Goal: Task Accomplishment & Management: Complete application form

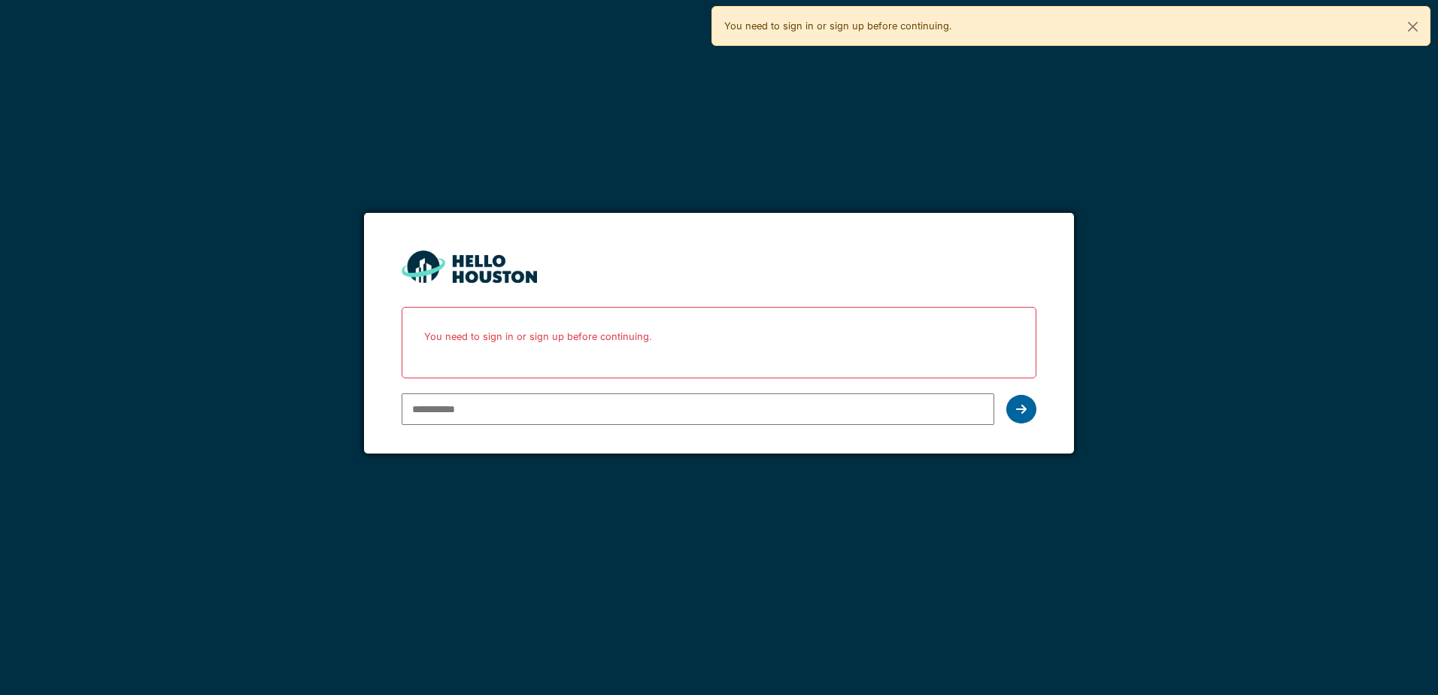
type input "**********"
click at [1018, 405] on icon at bounding box center [1021, 409] width 11 height 12
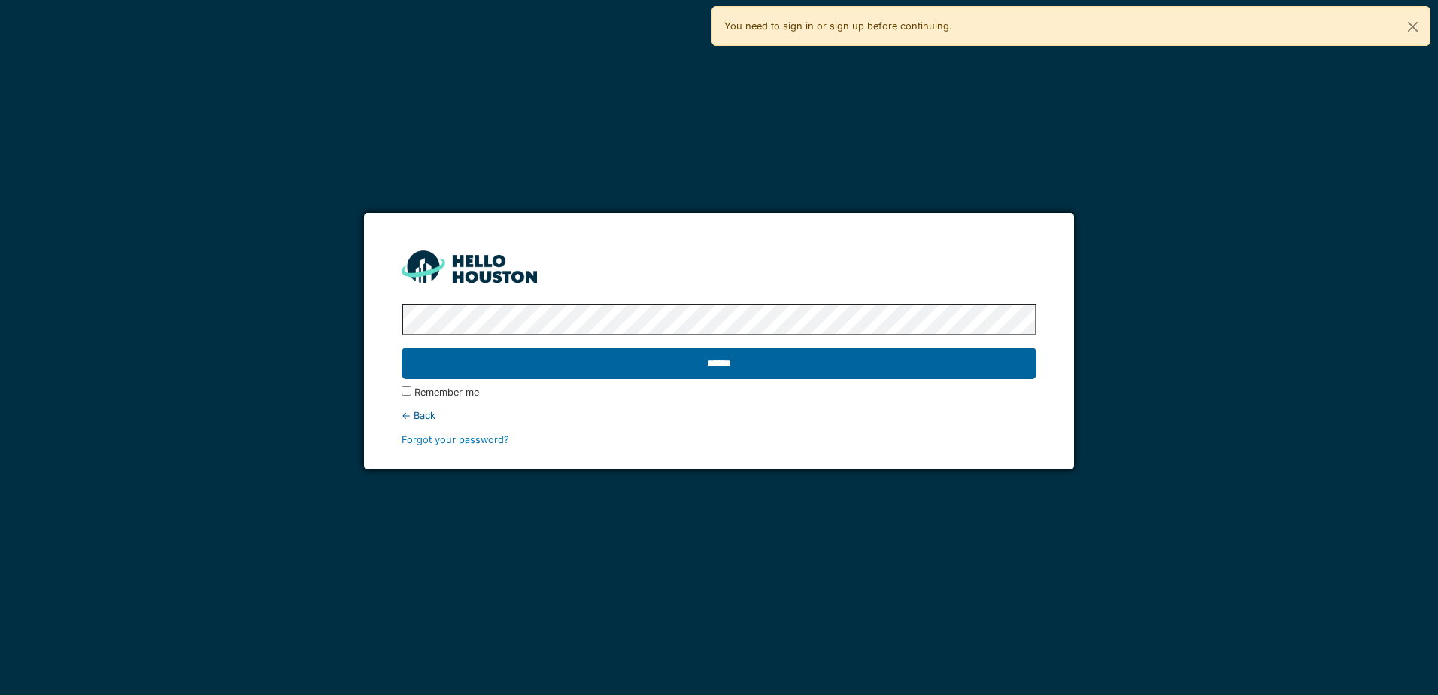
click at [739, 358] on input "******" at bounding box center [719, 364] width 634 height 32
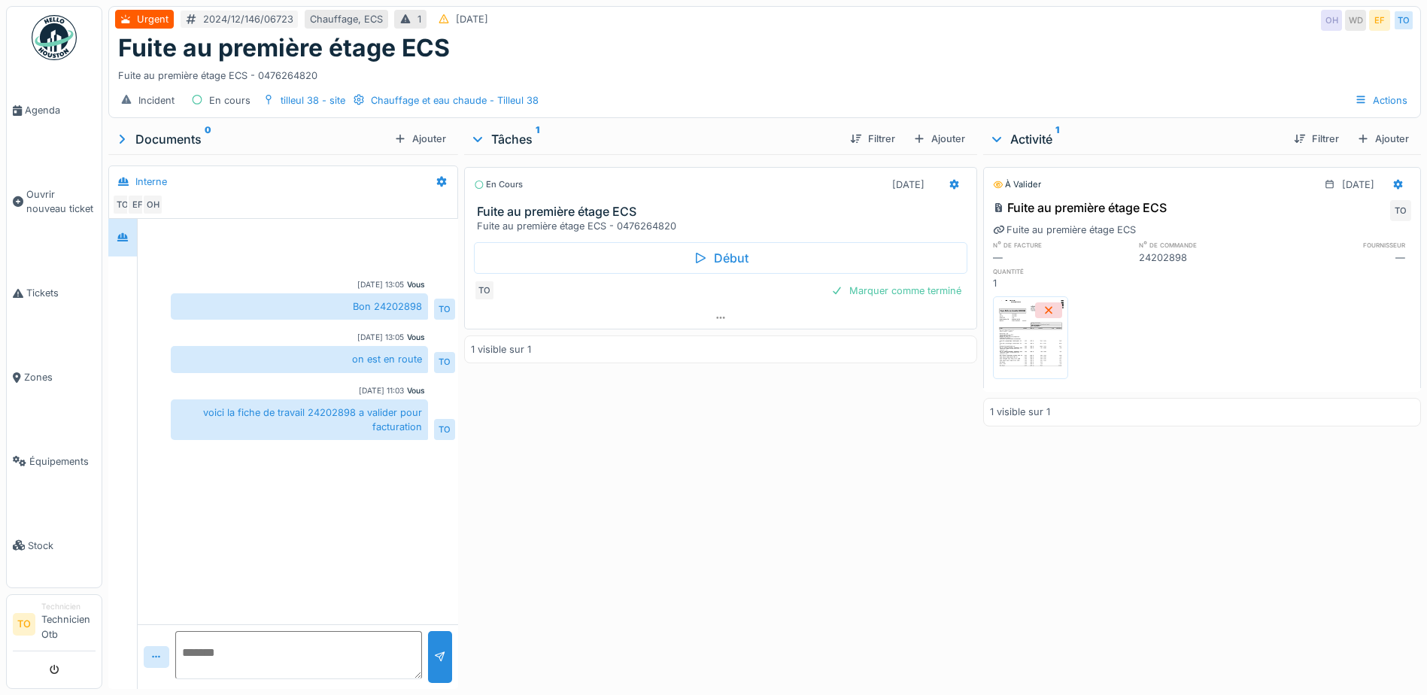
scroll to position [11, 0]
click at [919, 281] on div "Marquer comme terminé" at bounding box center [896, 291] width 142 height 20
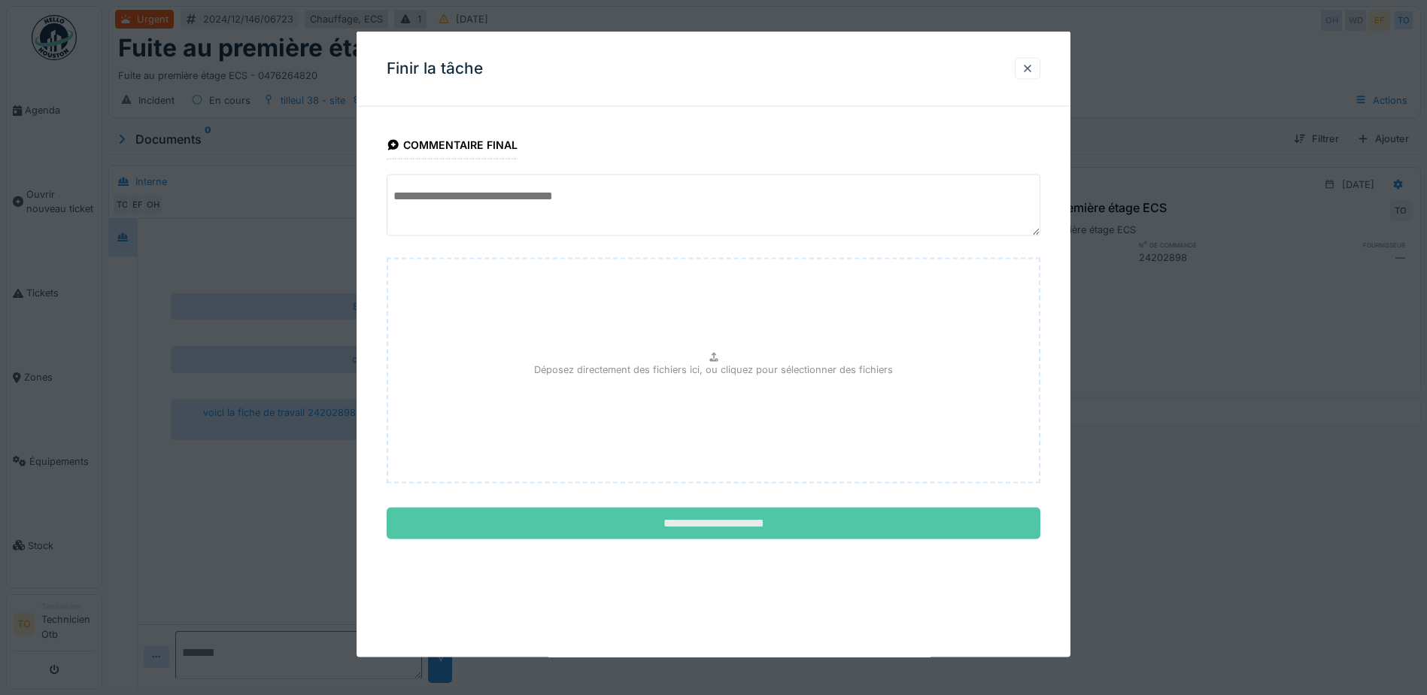
click at [735, 518] on input "**********" at bounding box center [714, 524] width 654 height 32
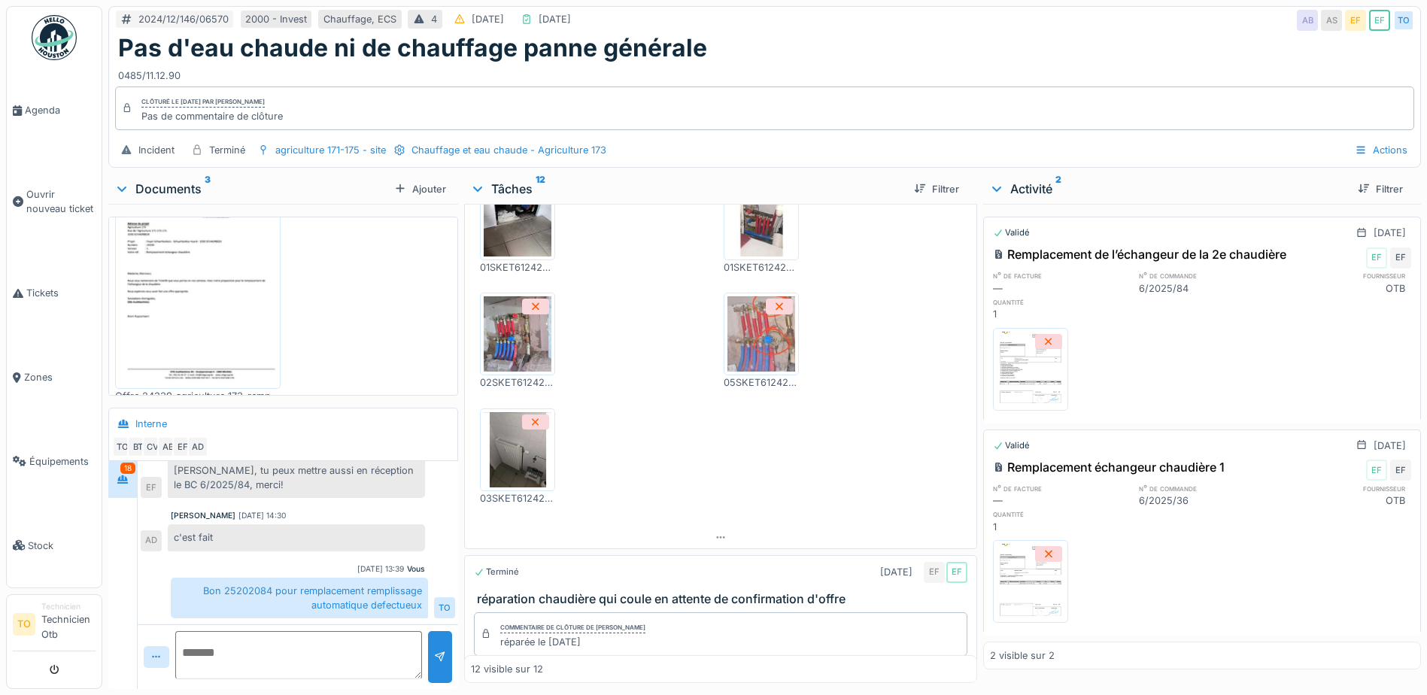
scroll to position [2633, 0]
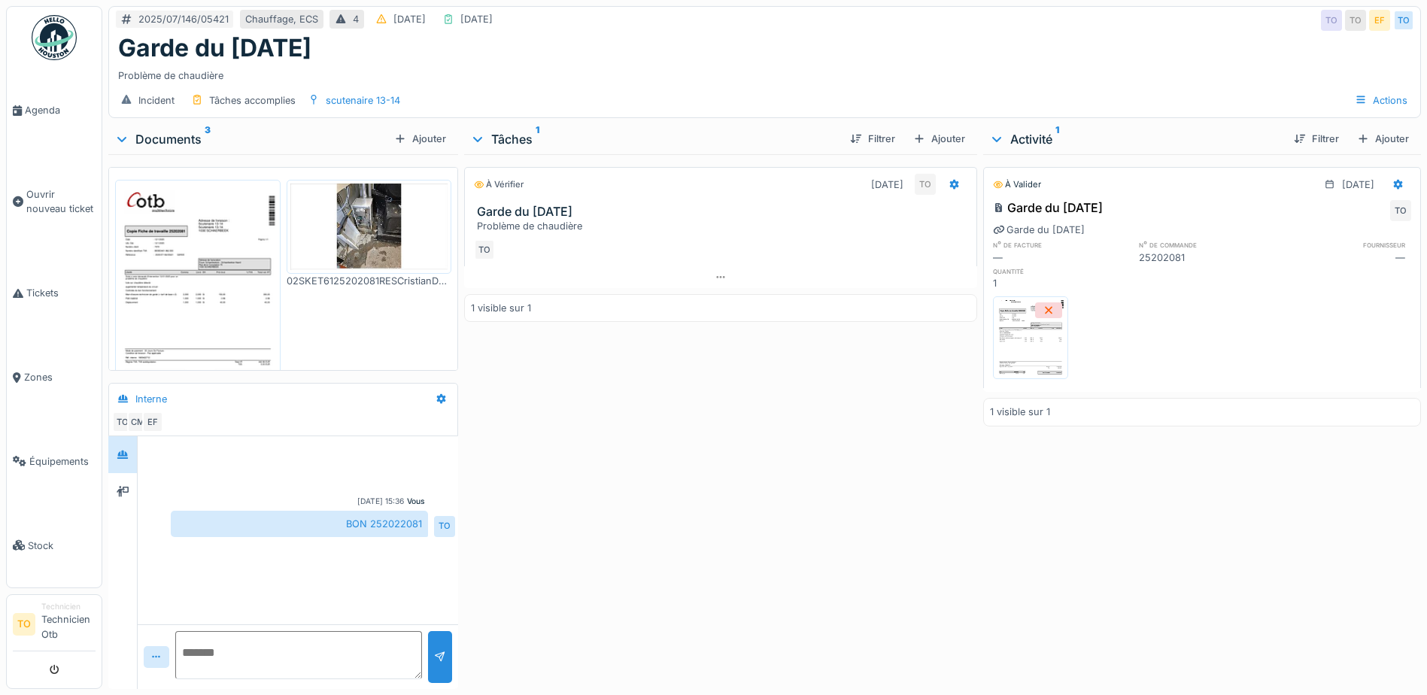
scroll to position [11, 0]
click at [235, 644] on textarea at bounding box center [298, 655] width 247 height 48
type textarea "**********"
click at [434, 650] on div at bounding box center [440, 657] width 12 height 14
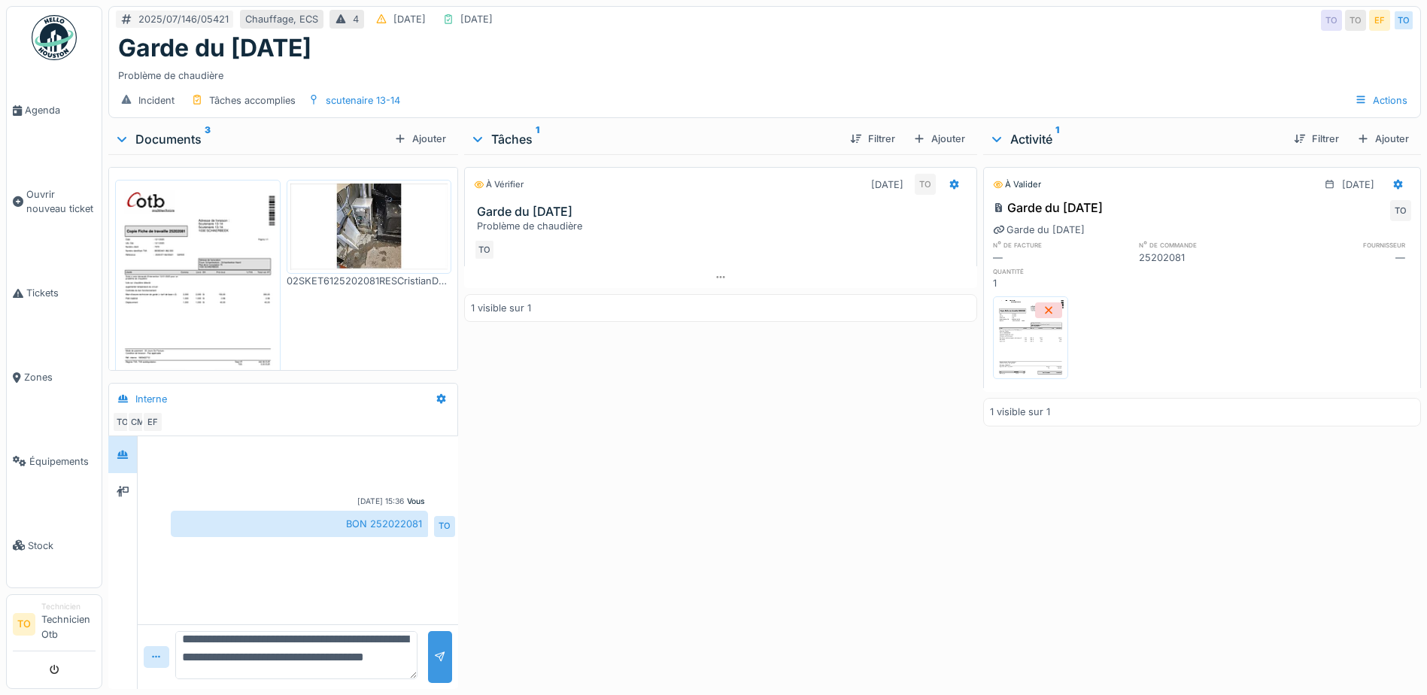
scroll to position [0, 0]
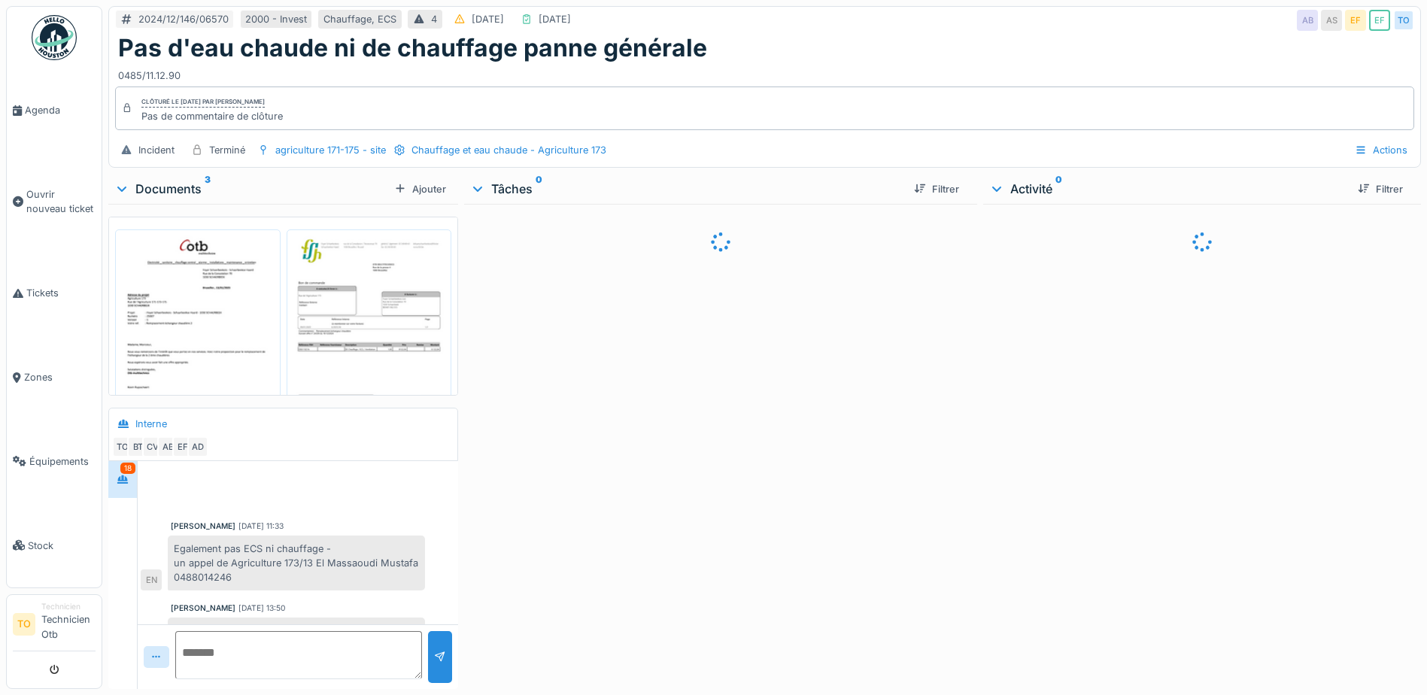
scroll to position [551, 0]
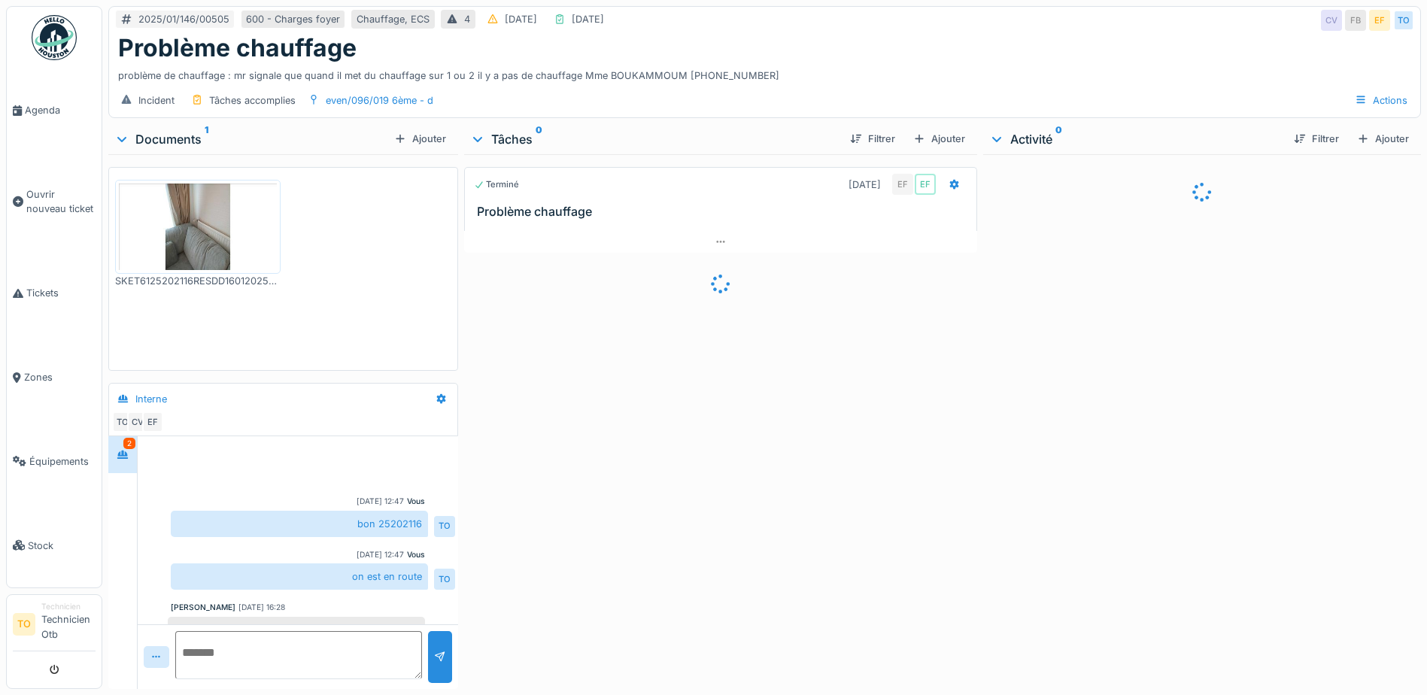
scroll to position [242, 0]
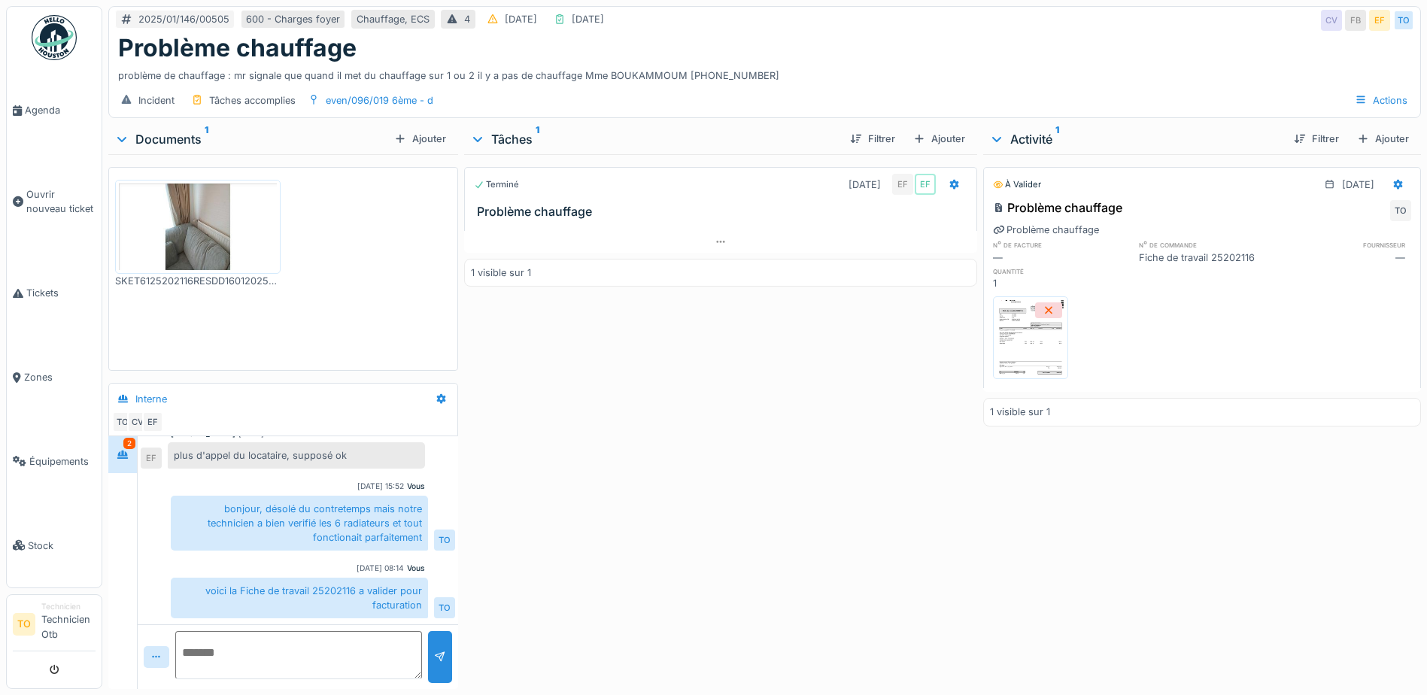
click at [350, 648] on textarea at bounding box center [298, 655] width 247 height 48
type textarea "**********"
click at [437, 654] on div at bounding box center [440, 657] width 12 height 14
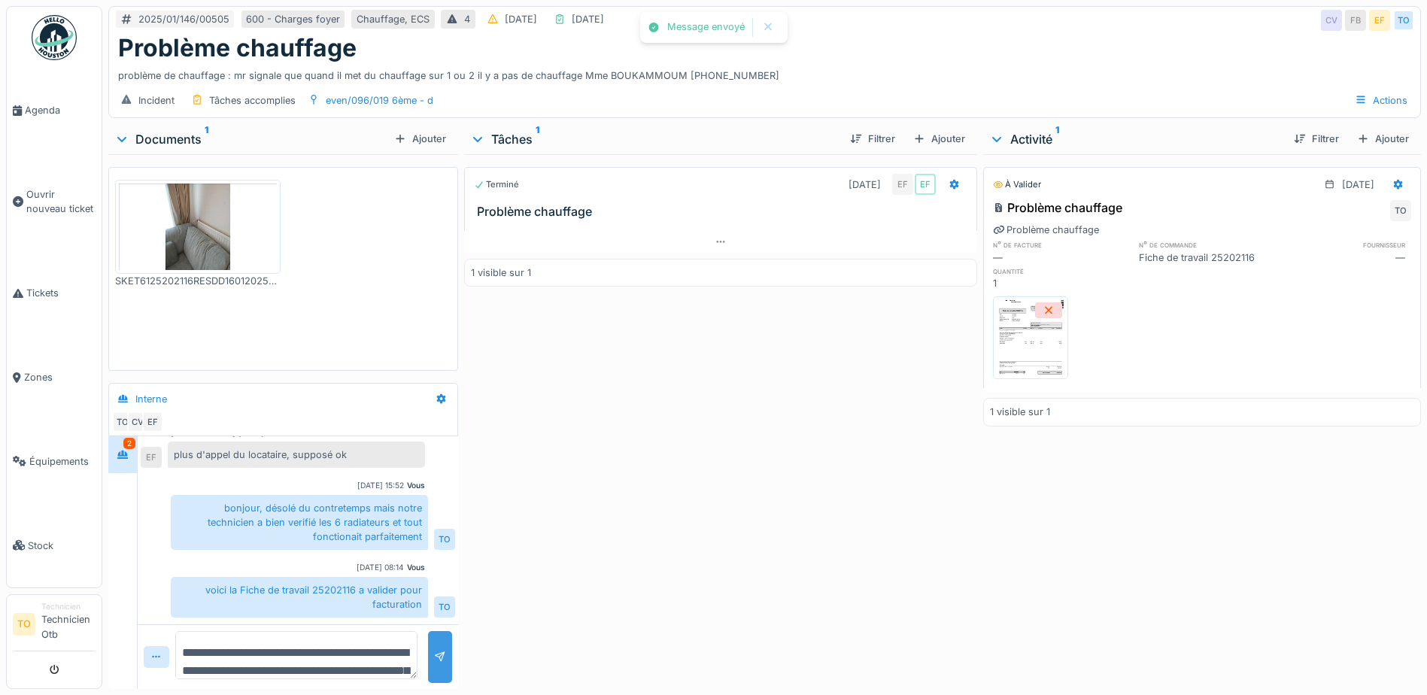
scroll to position [324, 0]
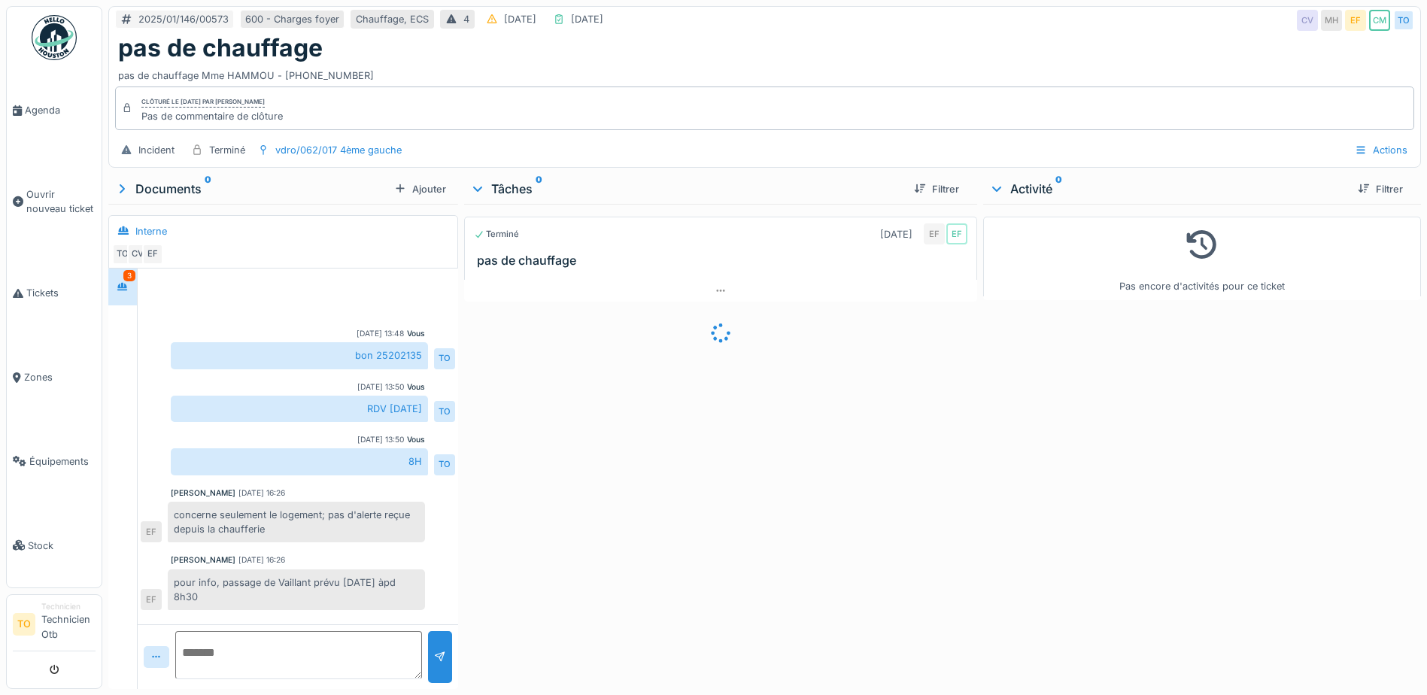
scroll to position [60, 0]
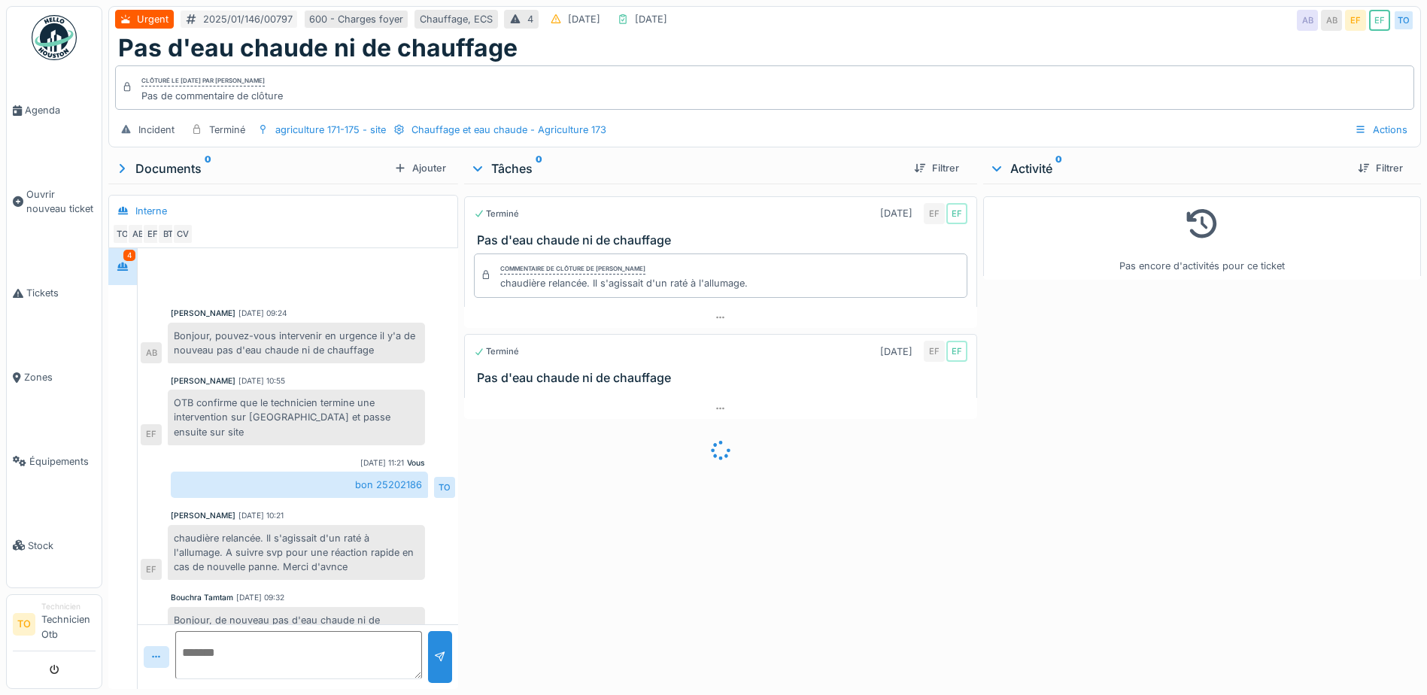
scroll to position [84, 0]
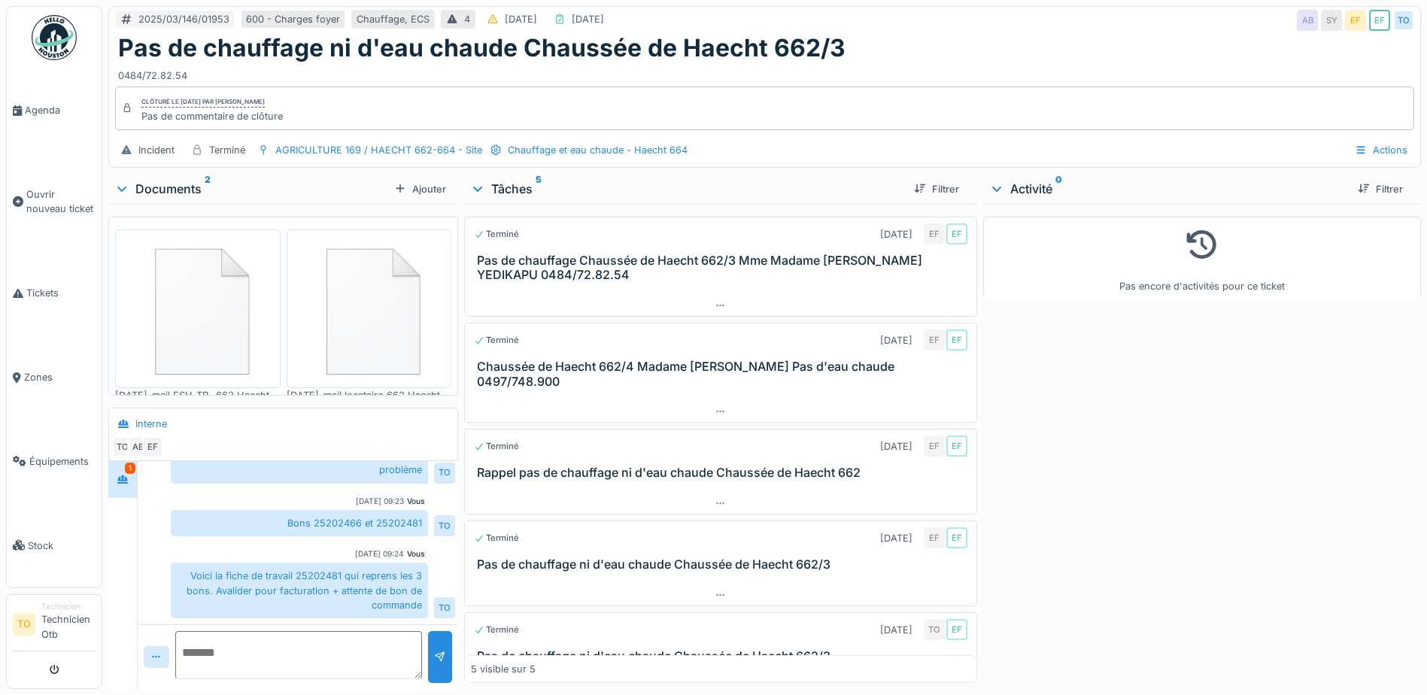
scroll to position [11, 0]
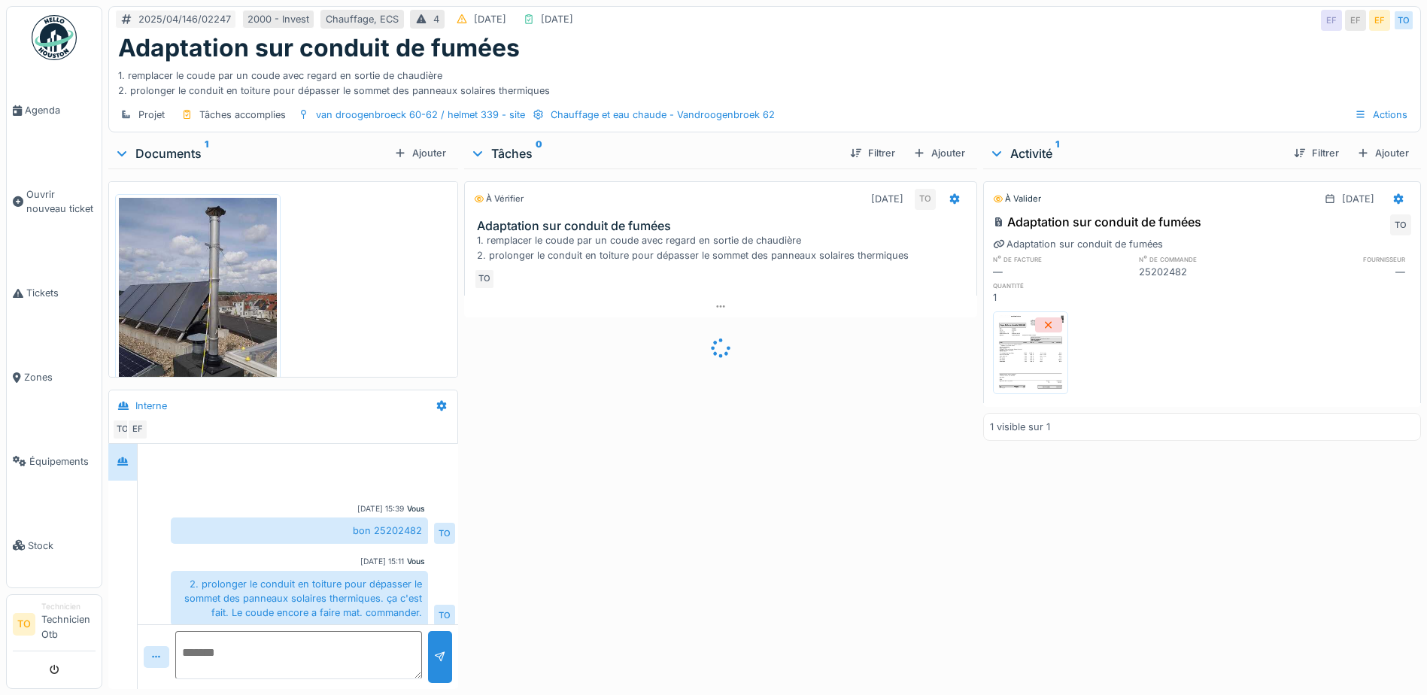
scroll to position [75, 0]
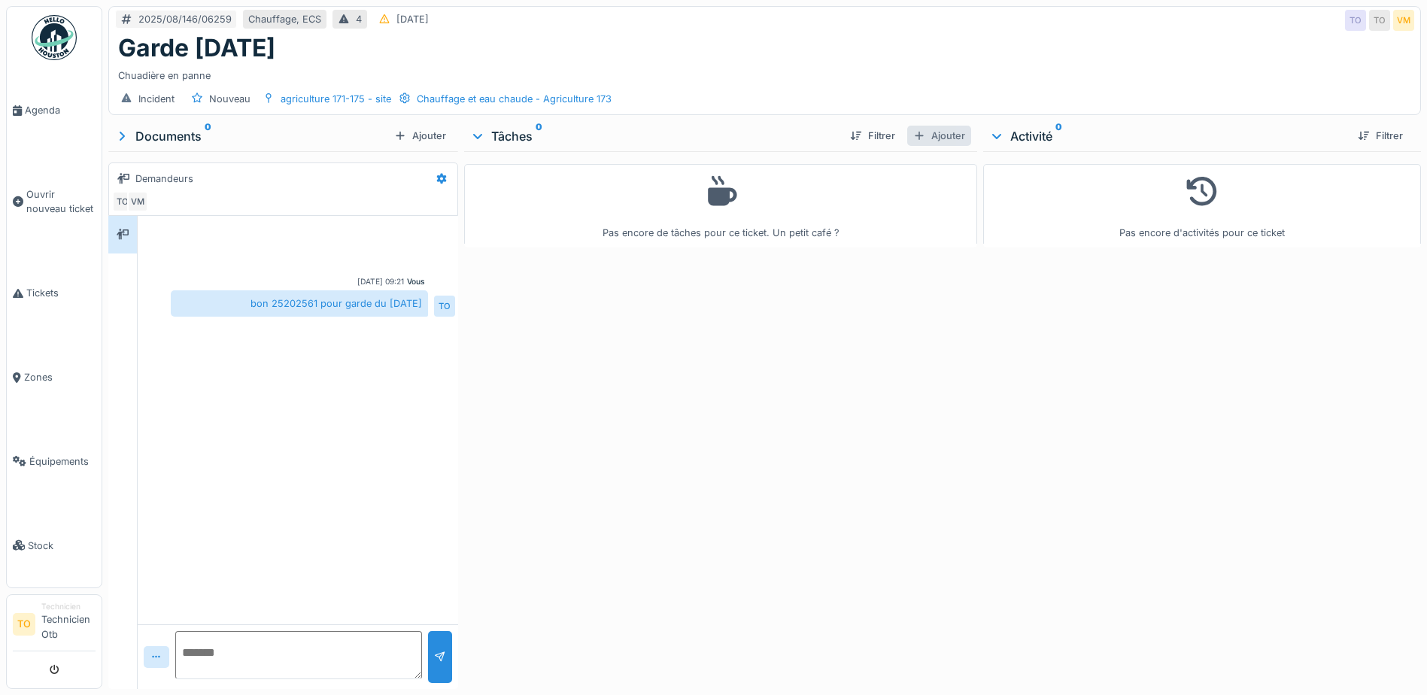
click at [936, 134] on div "Ajouter" at bounding box center [939, 136] width 64 height 20
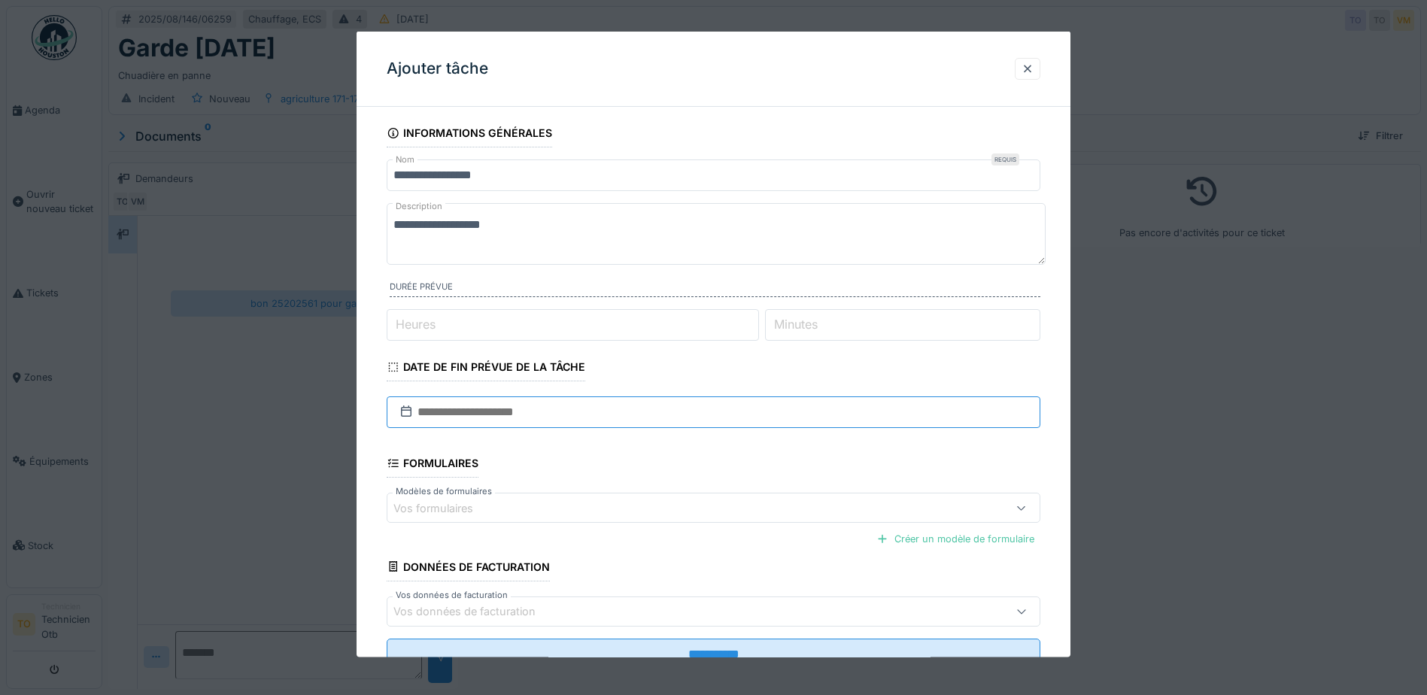
click at [576, 413] on input "text" at bounding box center [714, 412] width 654 height 32
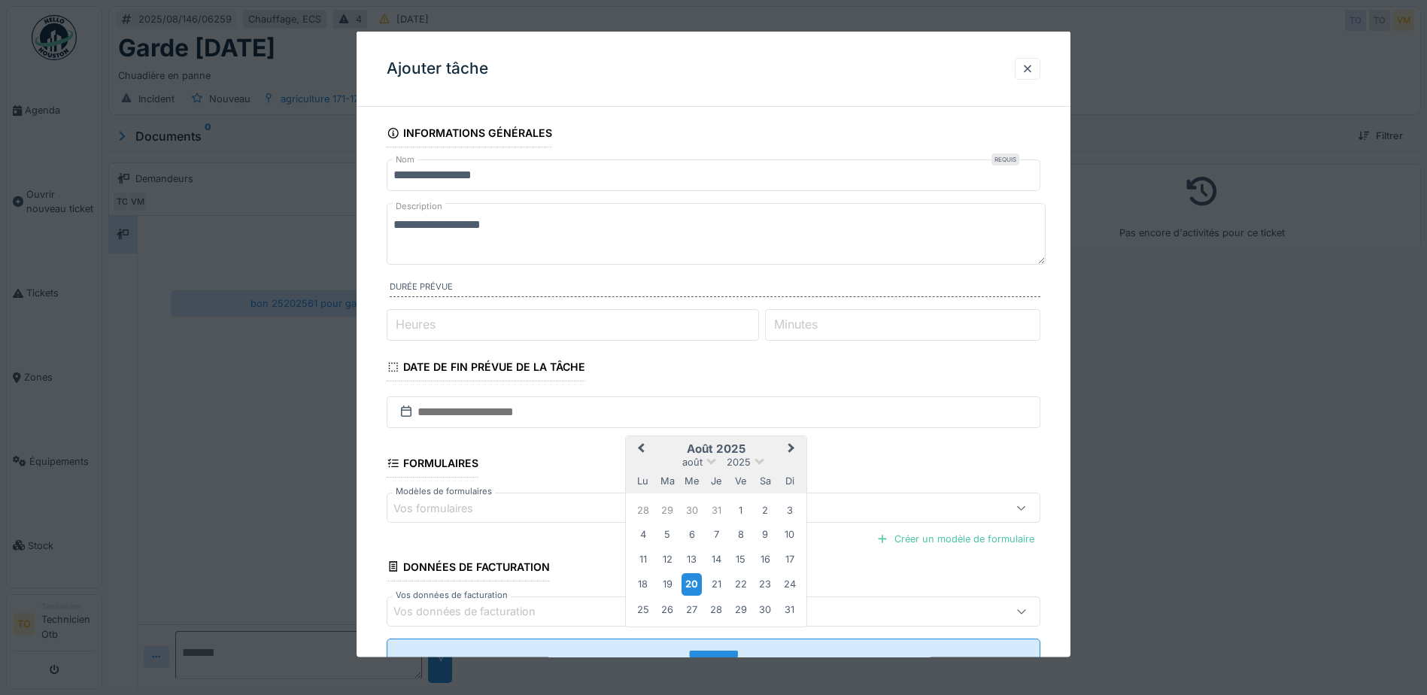
click at [689, 582] on div "20" at bounding box center [692, 584] width 20 height 22
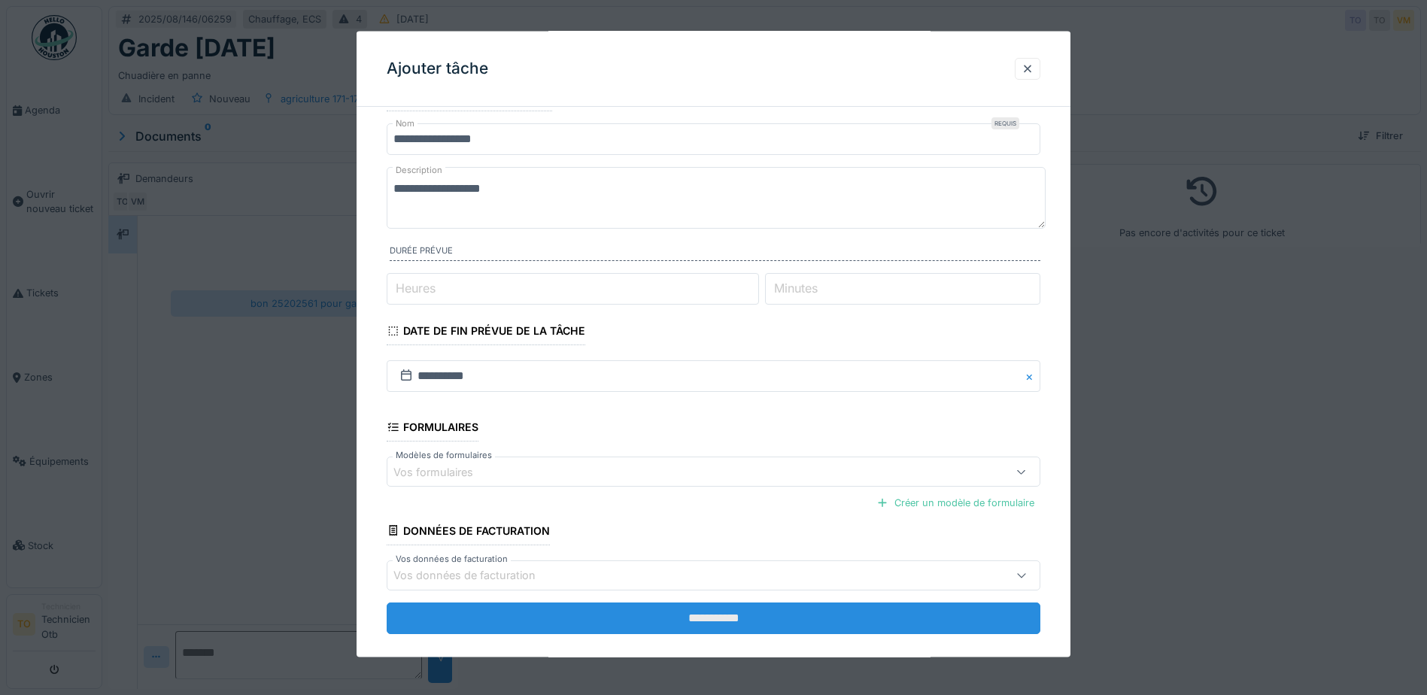
scroll to position [55, 0]
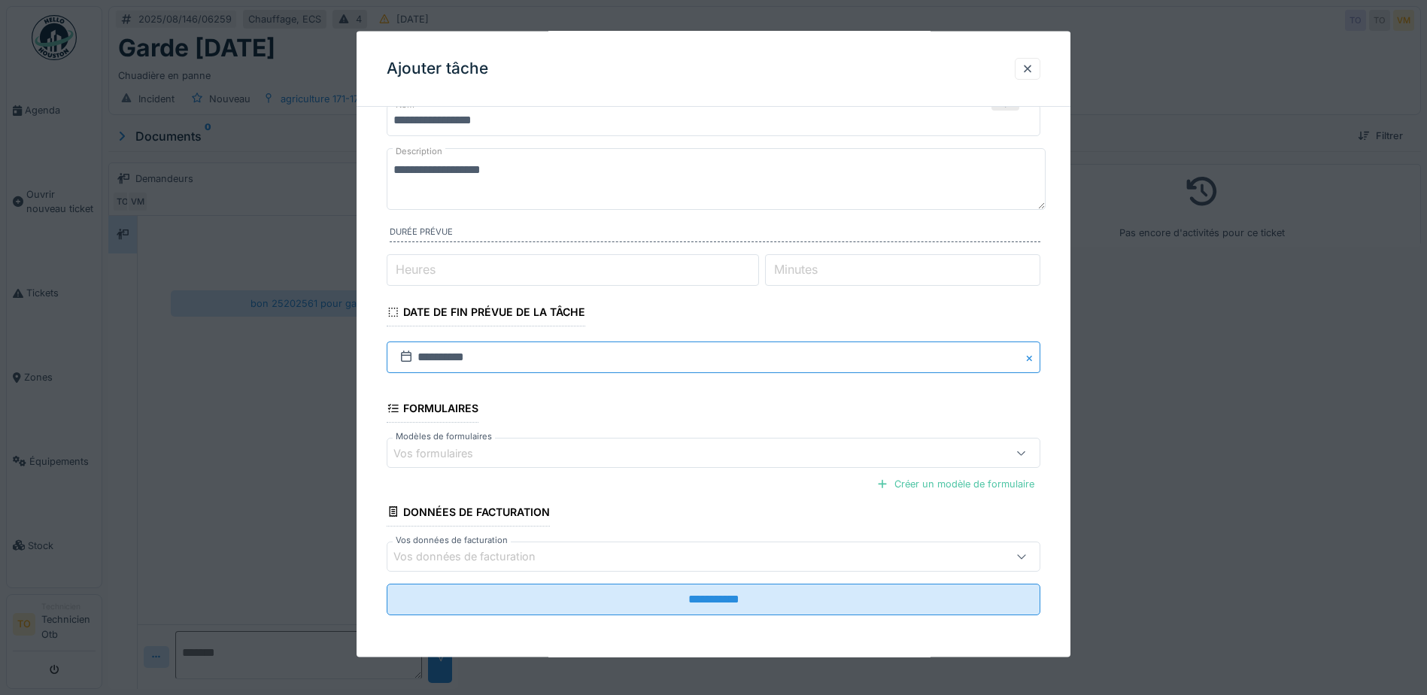
click at [494, 355] on input "**********" at bounding box center [714, 358] width 654 height 32
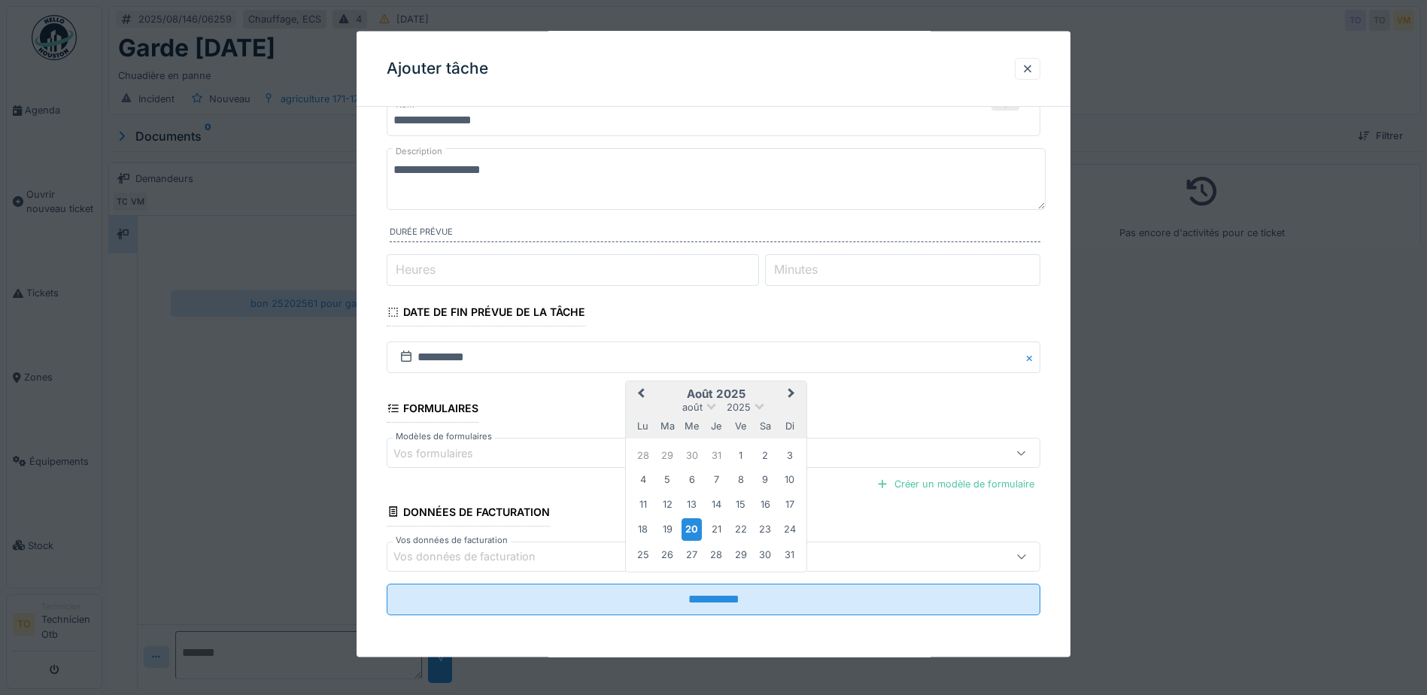
click at [641, 391] on span "Previous Month" at bounding box center [641, 394] width 0 height 18
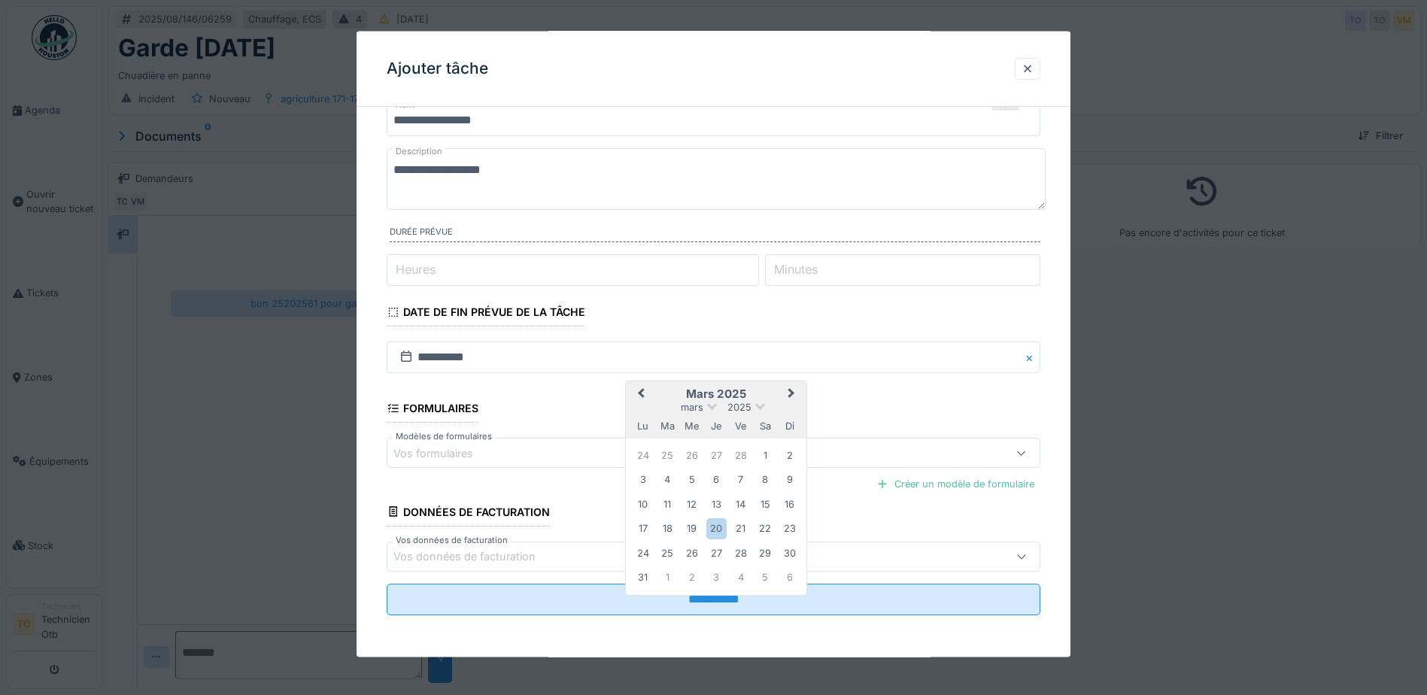
click at [641, 391] on span "Previous Month" at bounding box center [641, 394] width 0 height 18
click at [796, 395] on button "Next Month" at bounding box center [793, 395] width 24 height 24
click at [785, 503] on div "16" at bounding box center [789, 503] width 20 height 20
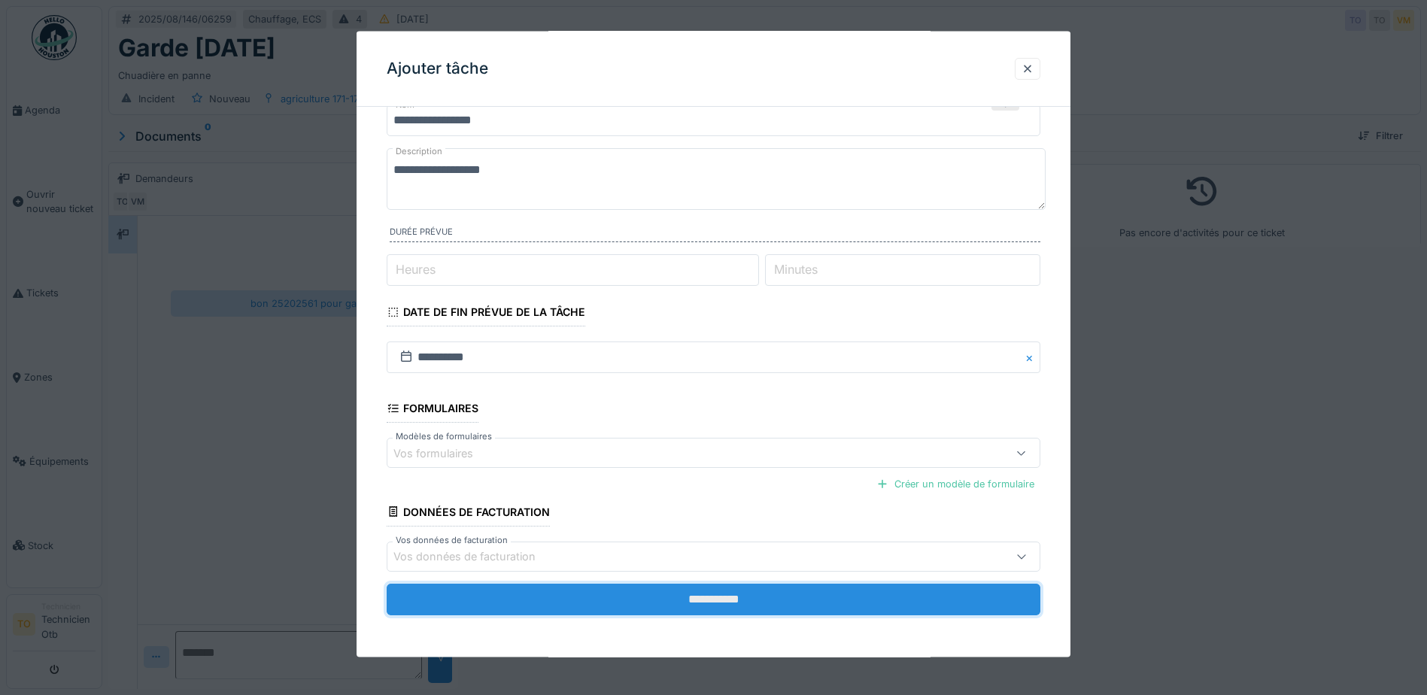
click at [719, 597] on input "**********" at bounding box center [714, 599] width 654 height 32
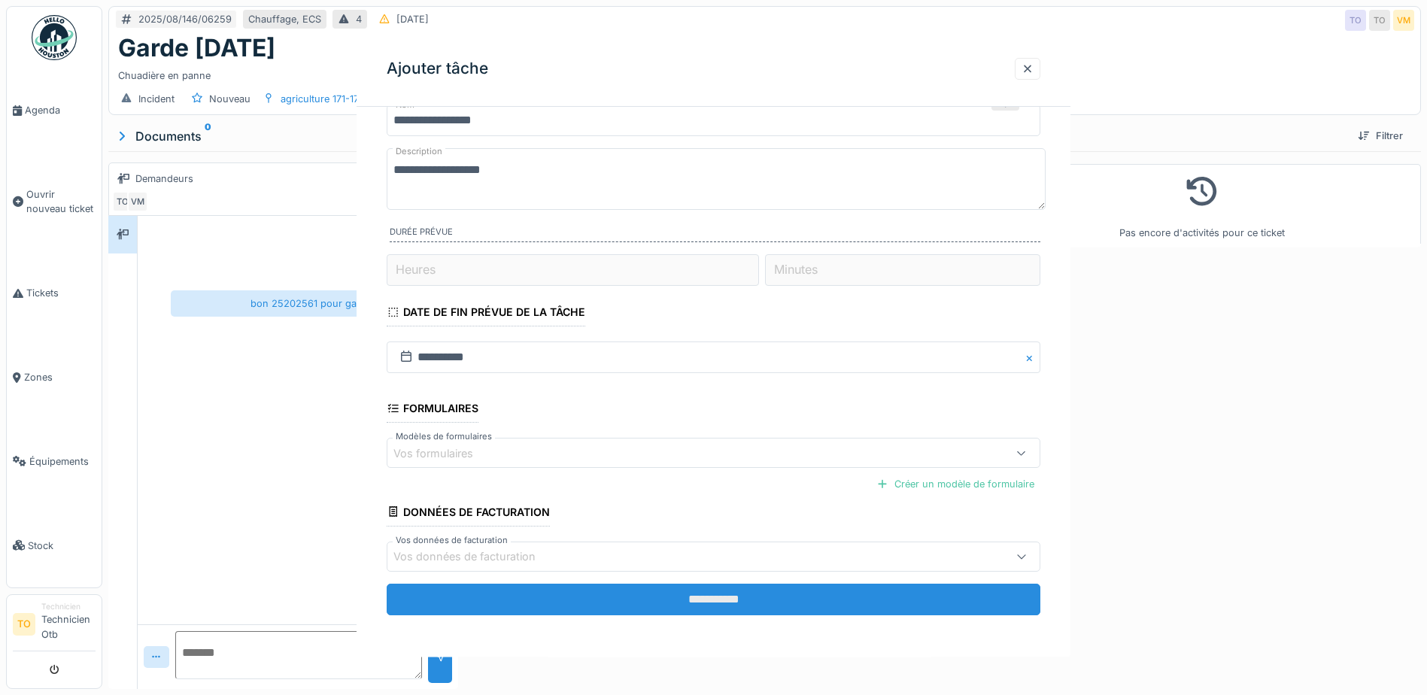
scroll to position [0, 0]
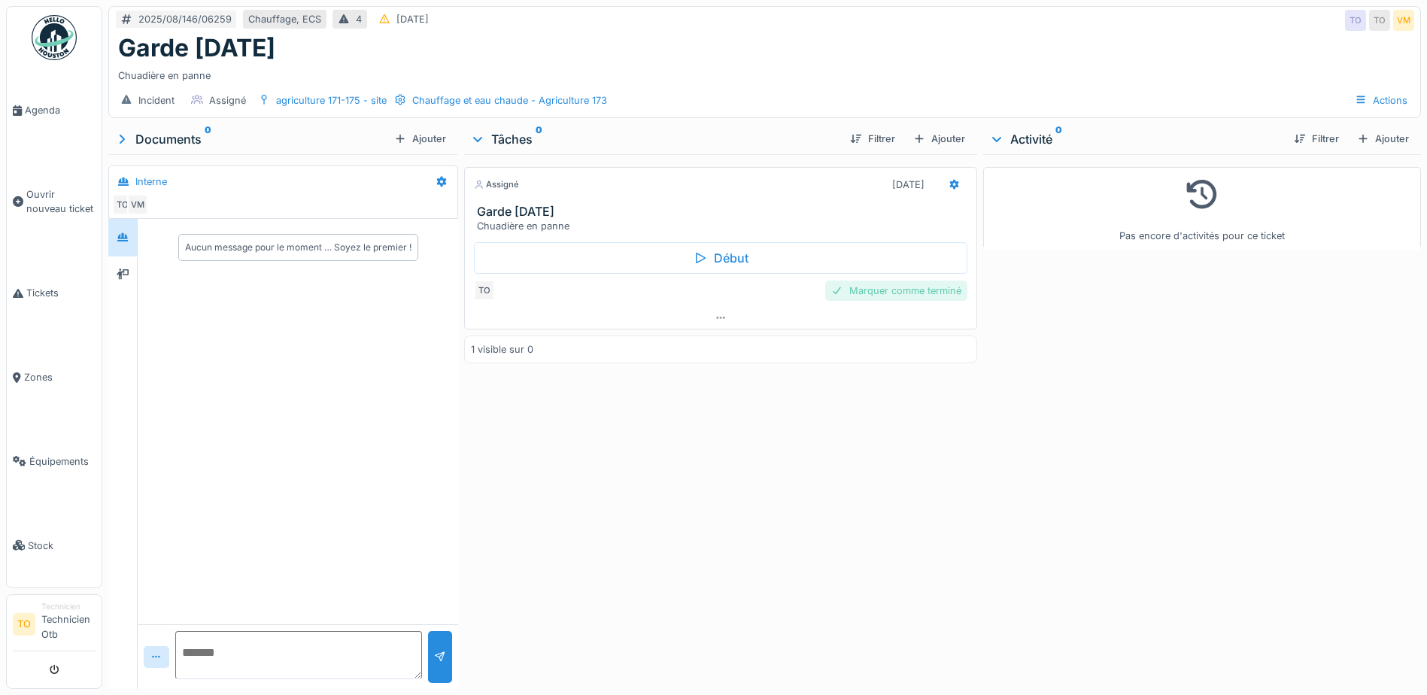
click at [940, 290] on div "Marquer comme terminé" at bounding box center [896, 291] width 142 height 20
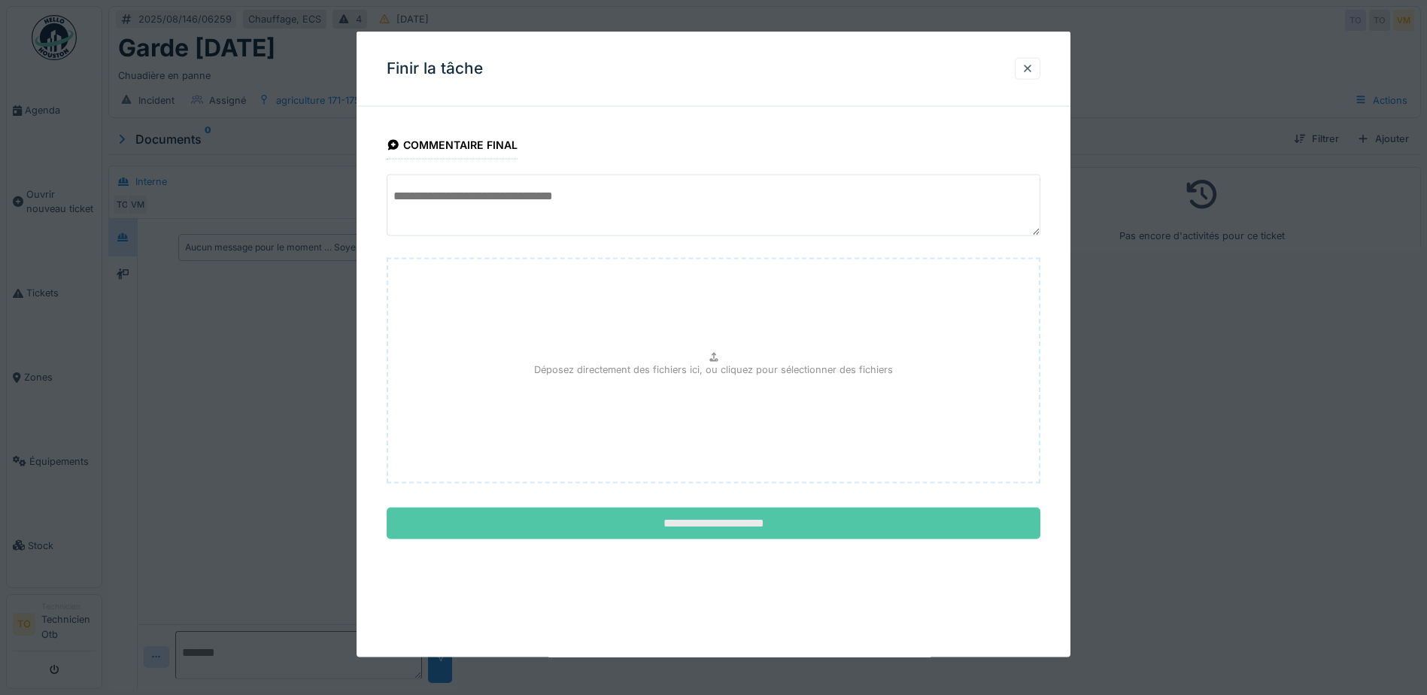
click at [706, 524] on input "**********" at bounding box center [714, 524] width 654 height 32
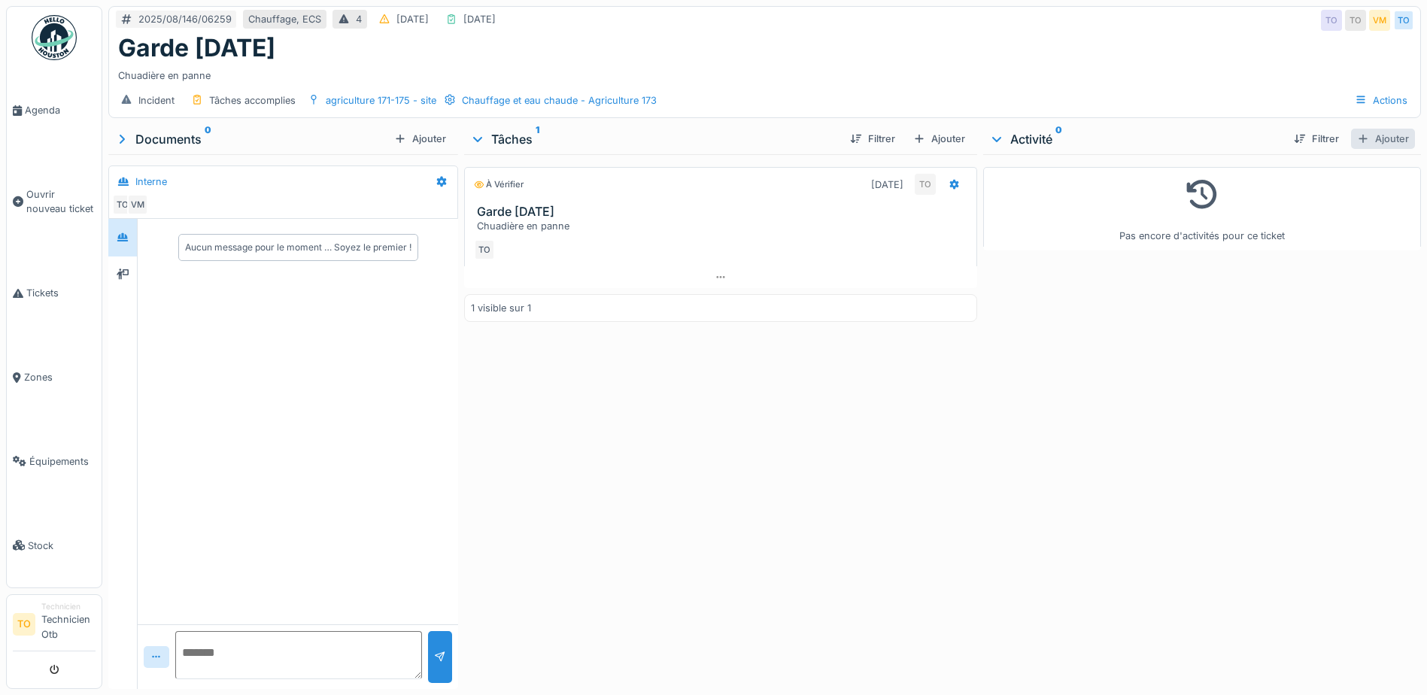
click at [1356, 141] on div "Ajouter" at bounding box center [1383, 139] width 64 height 20
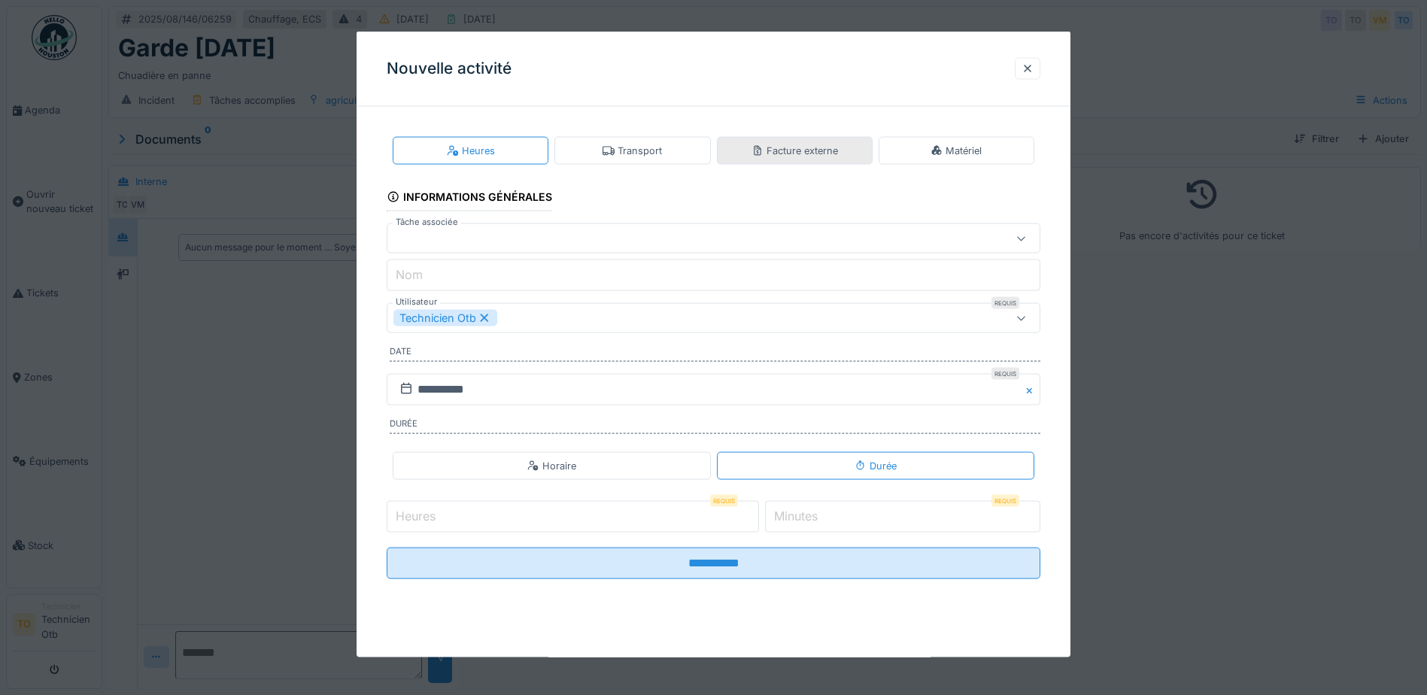
click at [784, 153] on div "Facture externe" at bounding box center [795, 151] width 87 height 14
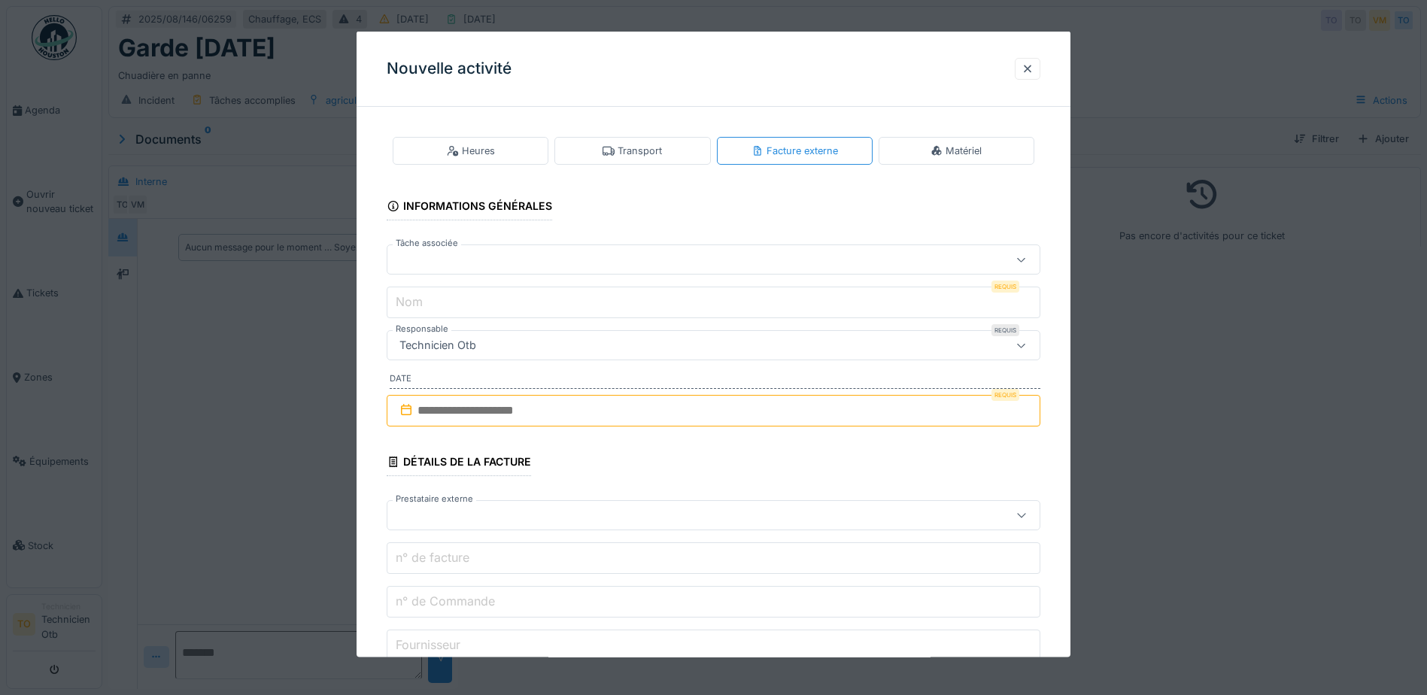
click at [583, 259] on div at bounding box center [674, 259] width 563 height 17
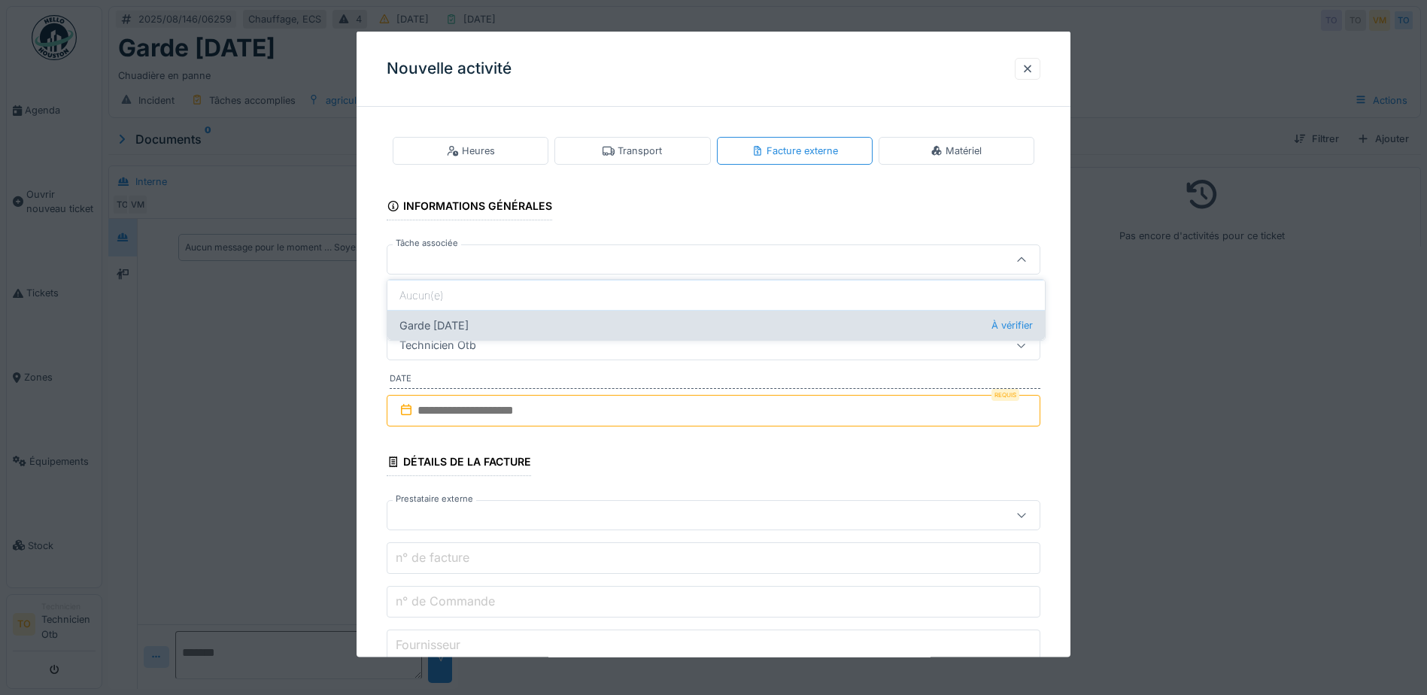
click at [440, 324] on div "Garde [DATE] À vérifier" at bounding box center [715, 325] width 657 height 30
type input "******"
type input "**********"
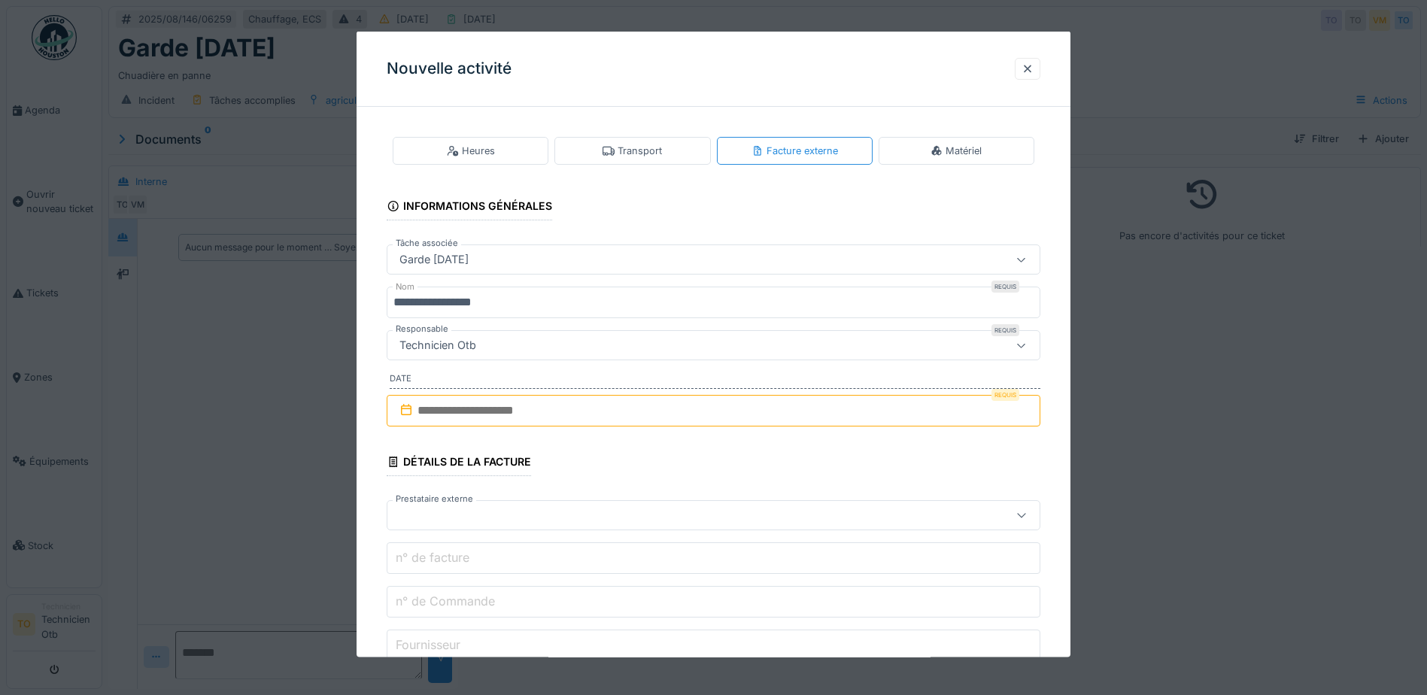
click at [560, 406] on input "text" at bounding box center [714, 411] width 654 height 32
click at [678, 446] on h2 "août 2025" at bounding box center [716, 448] width 181 height 14
click at [641, 445] on span "Previous Month" at bounding box center [641, 448] width 0 height 18
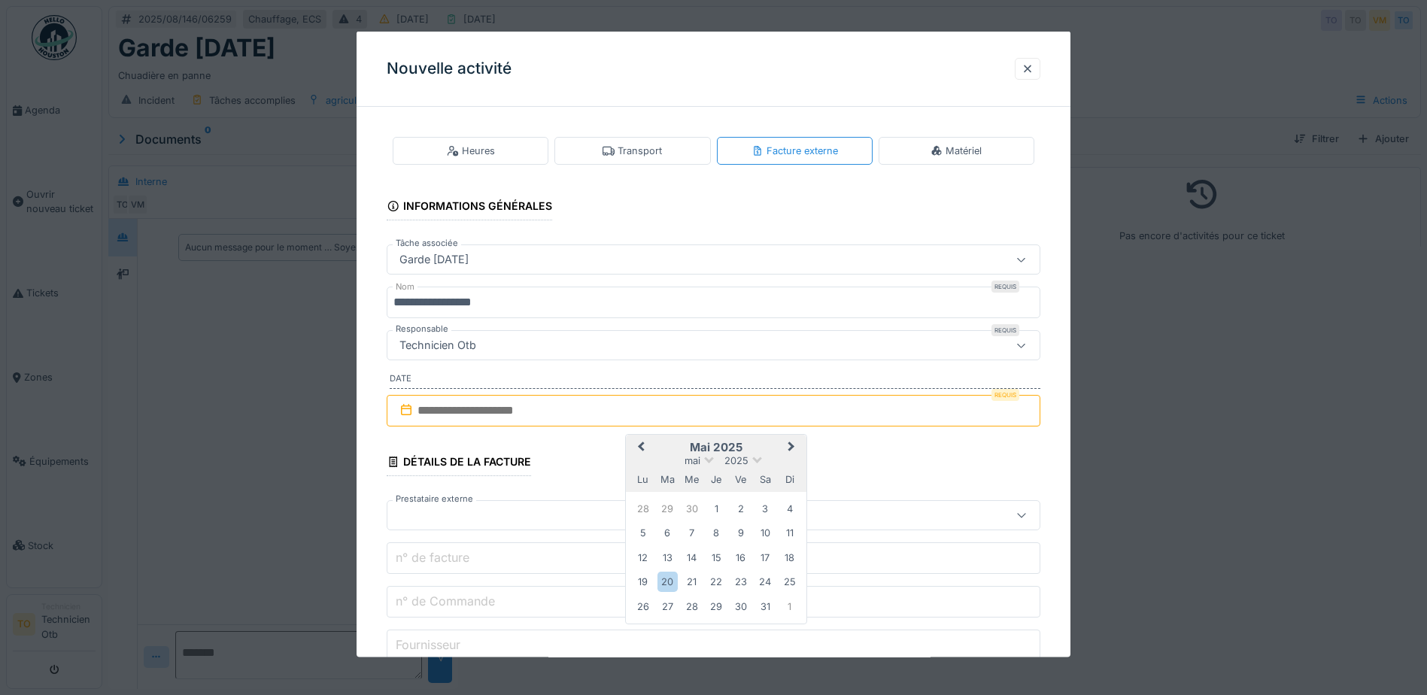
click at [641, 442] on span "Previous Month" at bounding box center [641, 448] width 0 height 18
click at [641, 445] on span "Previous Month" at bounding box center [641, 448] width 0 height 18
click at [789, 554] on div "16" at bounding box center [789, 557] width 20 height 20
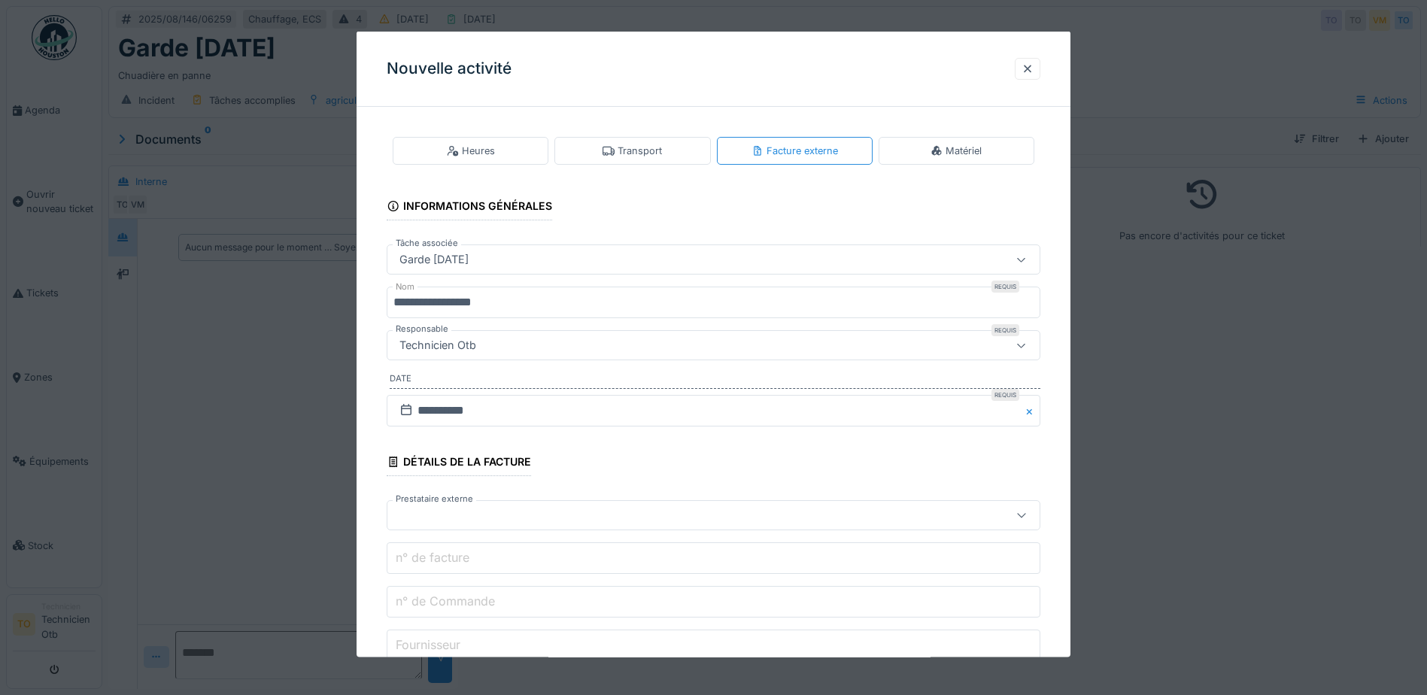
click at [503, 599] on input "n° de Commande" at bounding box center [714, 602] width 654 height 32
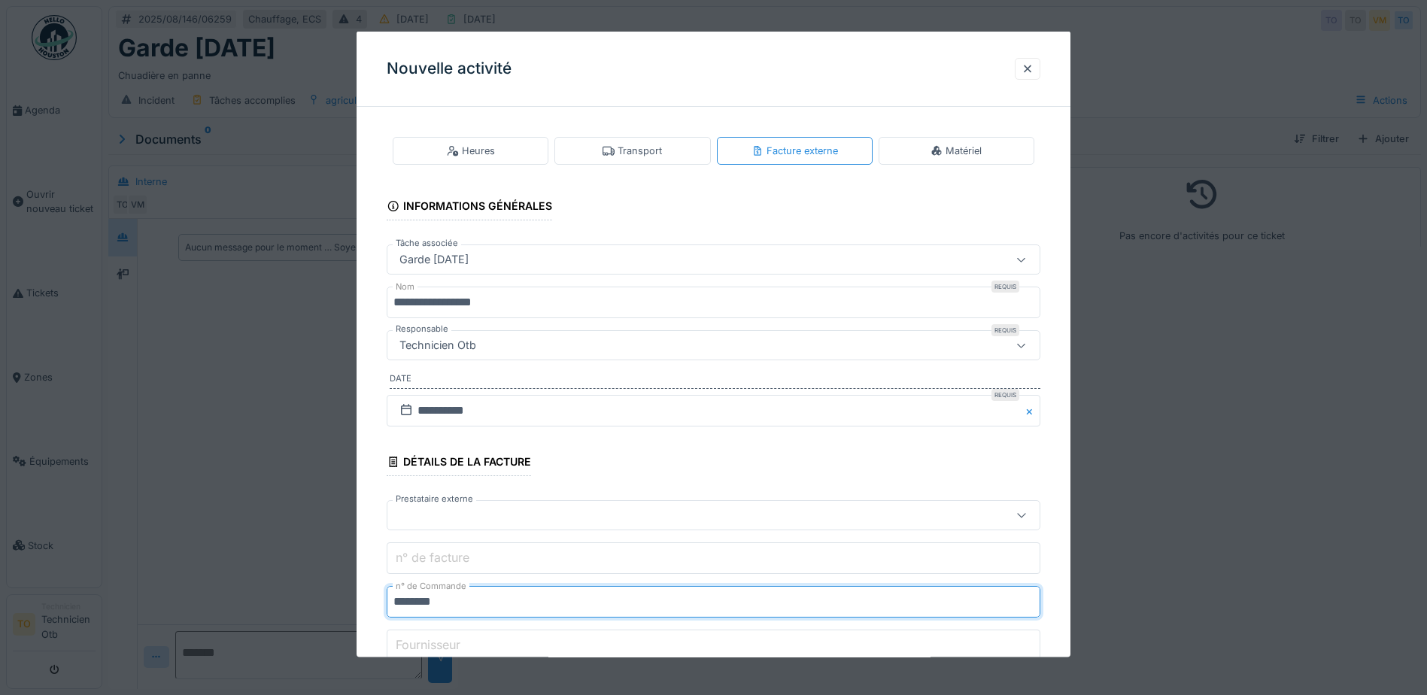
type input "********"
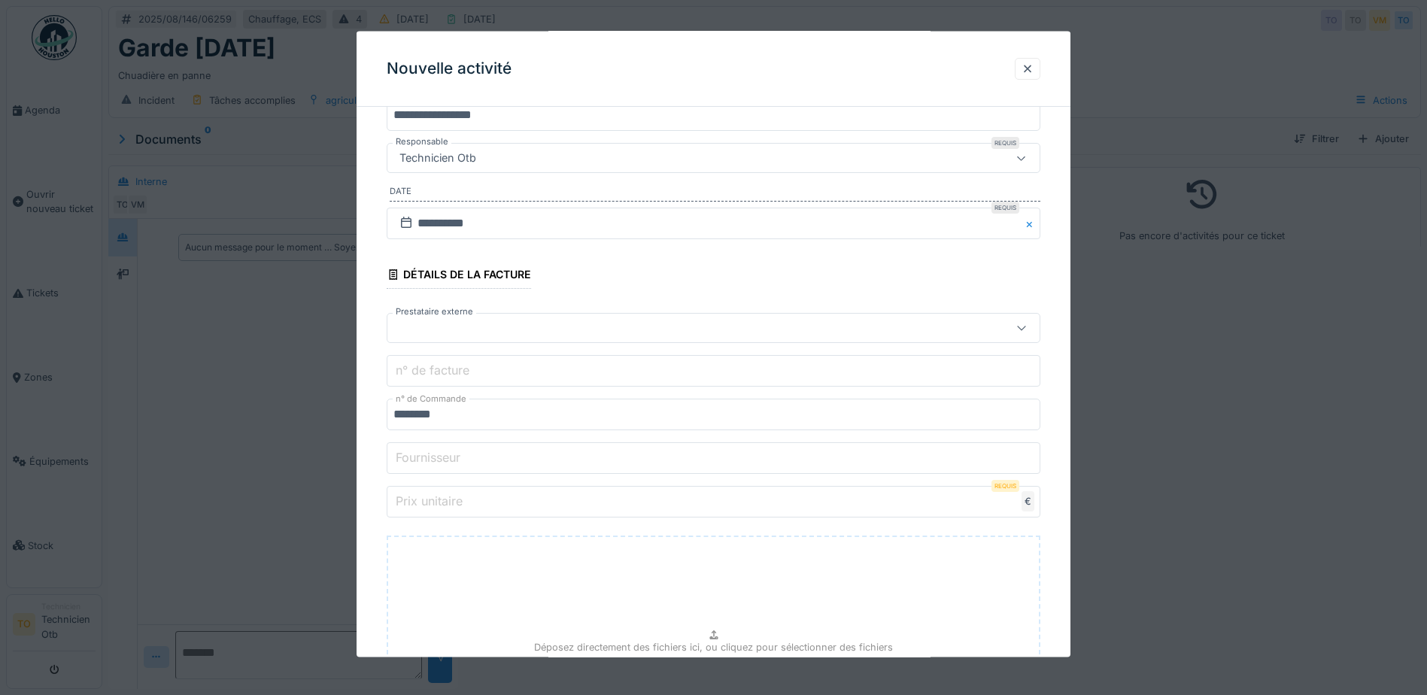
scroll to position [226, 0]
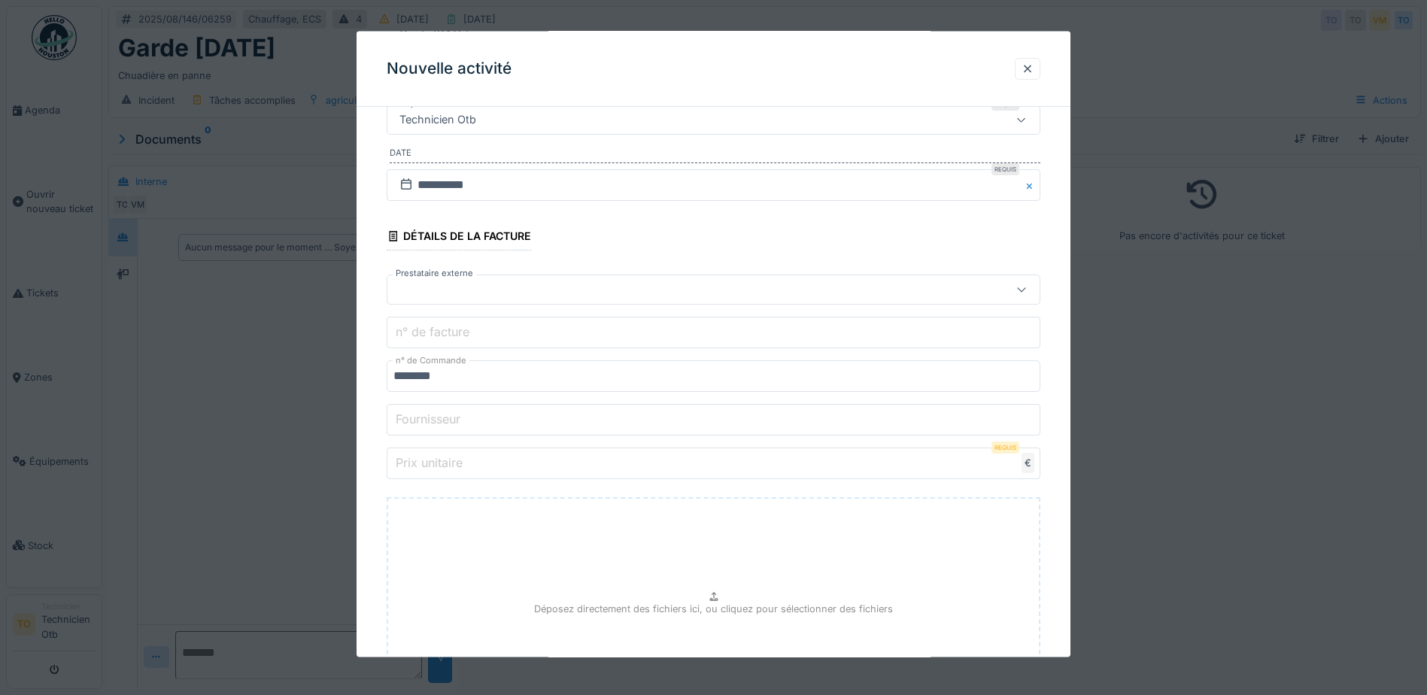
click at [462, 461] on label "Prix unitaire" at bounding box center [429, 463] width 73 height 18
click at [462, 461] on input "Prix unitaire" at bounding box center [714, 464] width 654 height 32
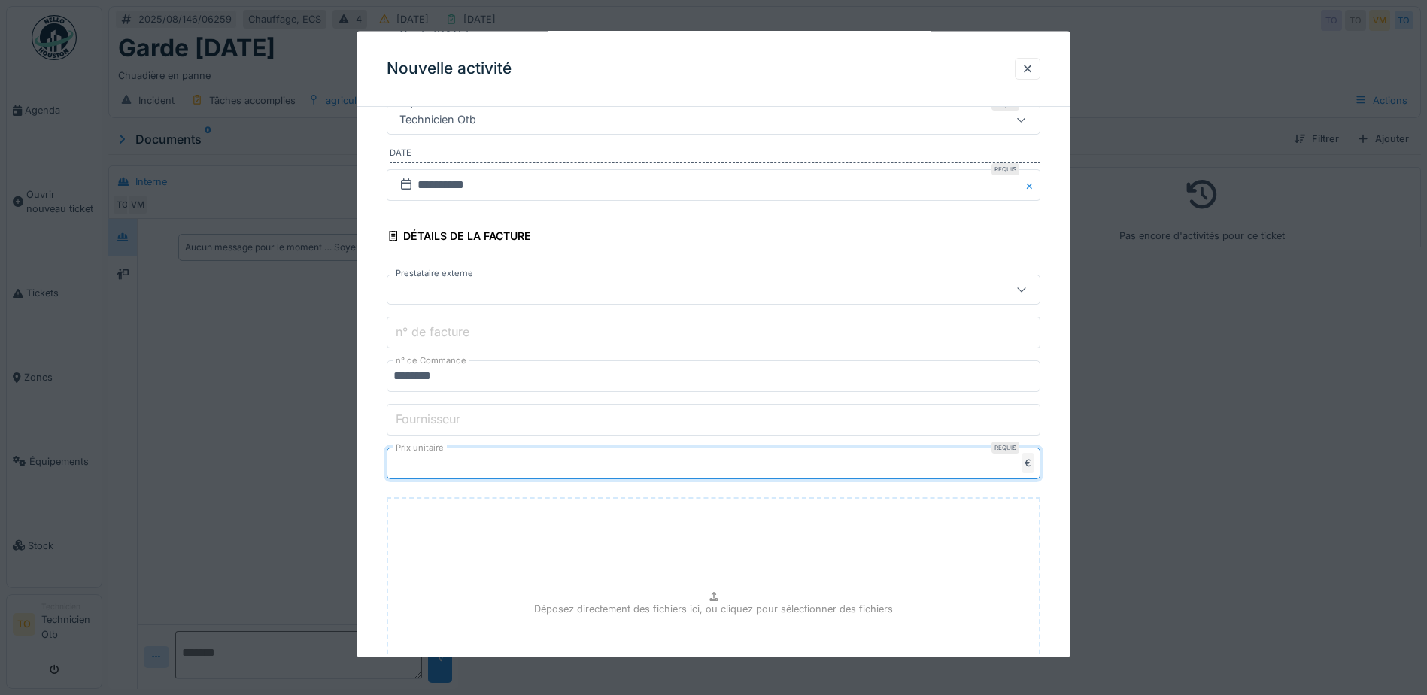
type input "***"
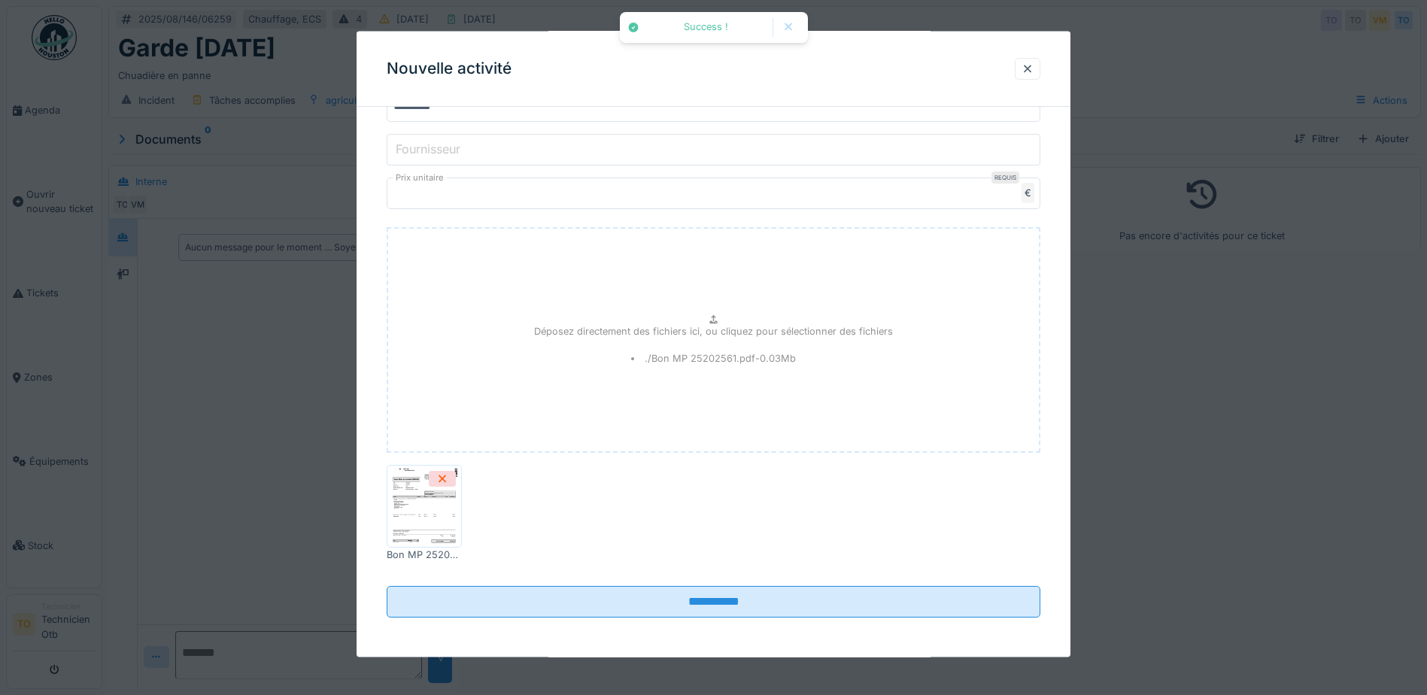
scroll to position [498, 0]
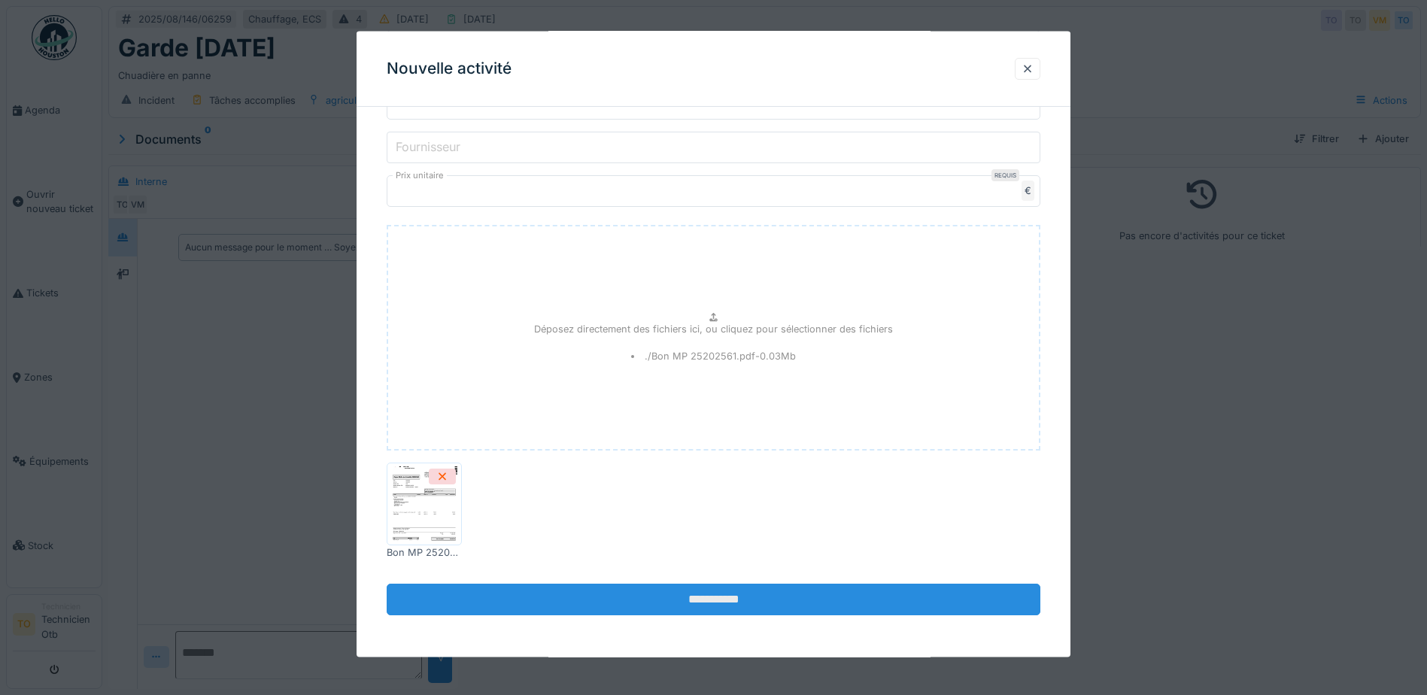
click at [752, 602] on input "**********" at bounding box center [714, 600] width 654 height 32
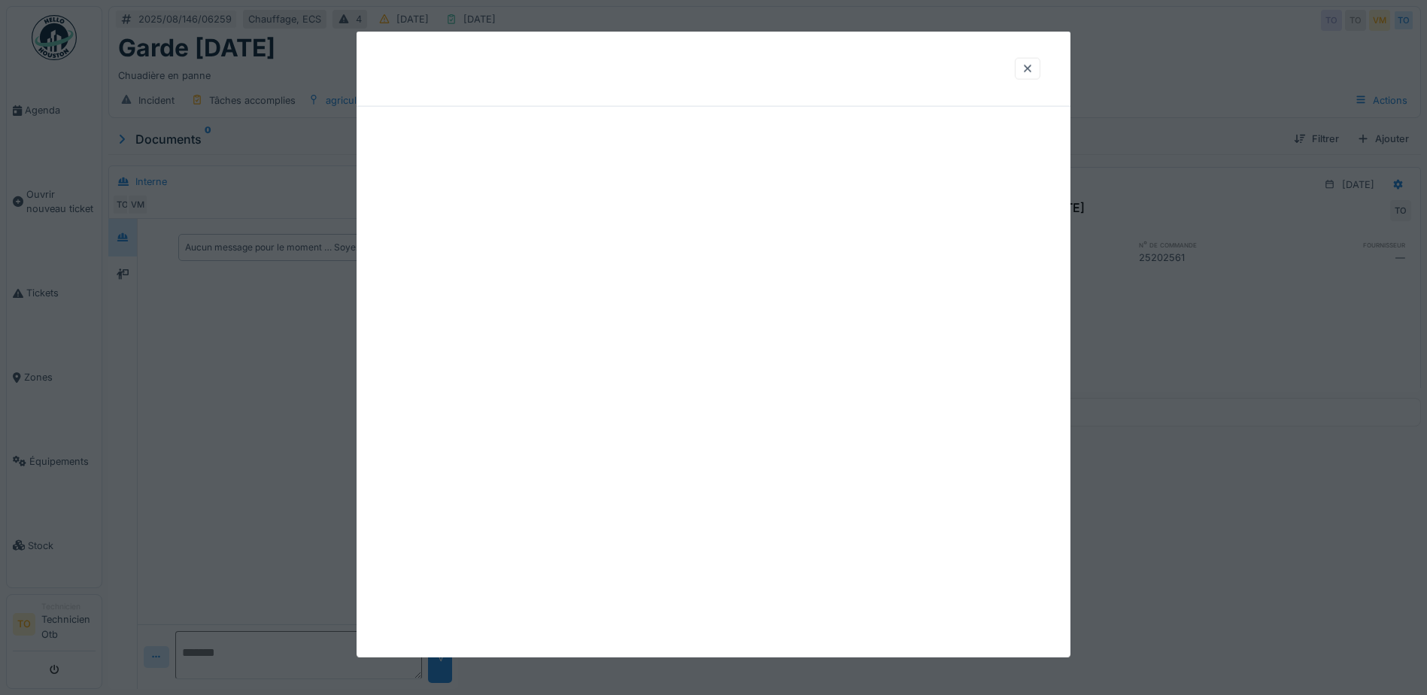
scroll to position [0, 0]
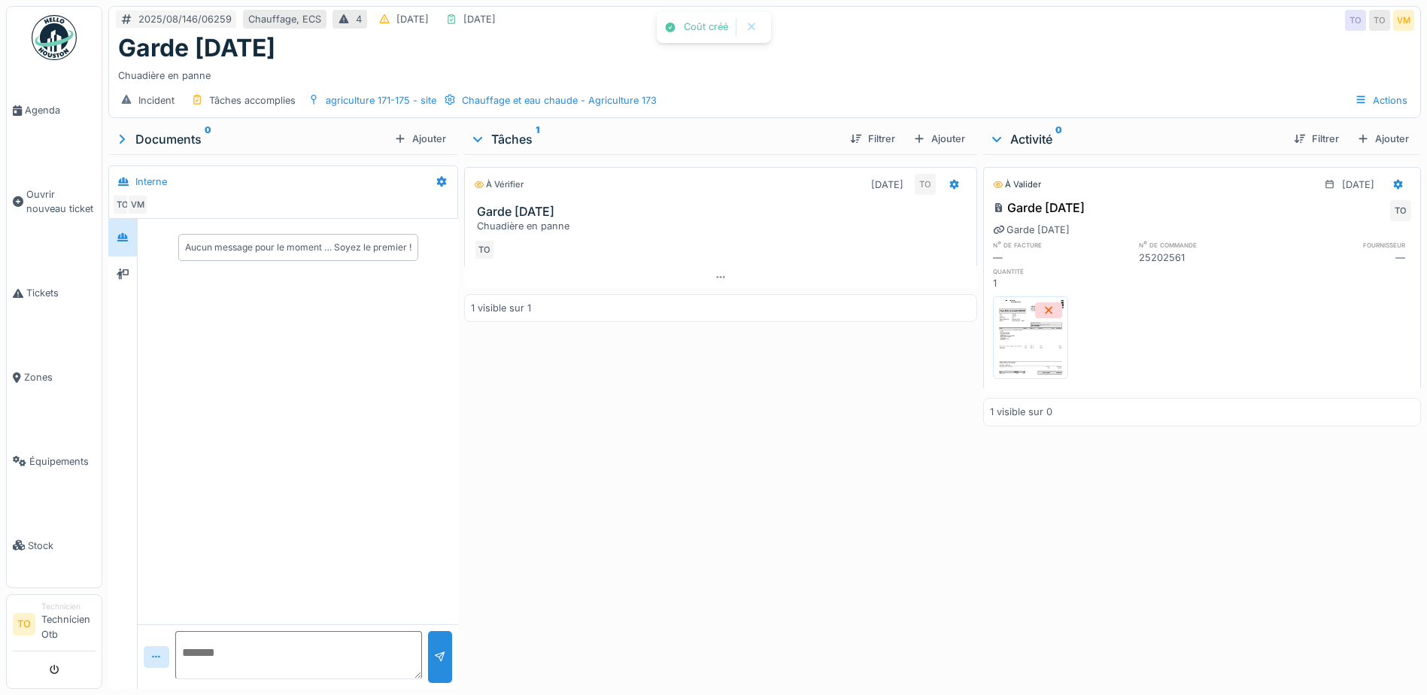
click at [342, 636] on textarea at bounding box center [298, 655] width 247 height 48
type textarea "**********"
click at [442, 650] on div at bounding box center [440, 657] width 12 height 14
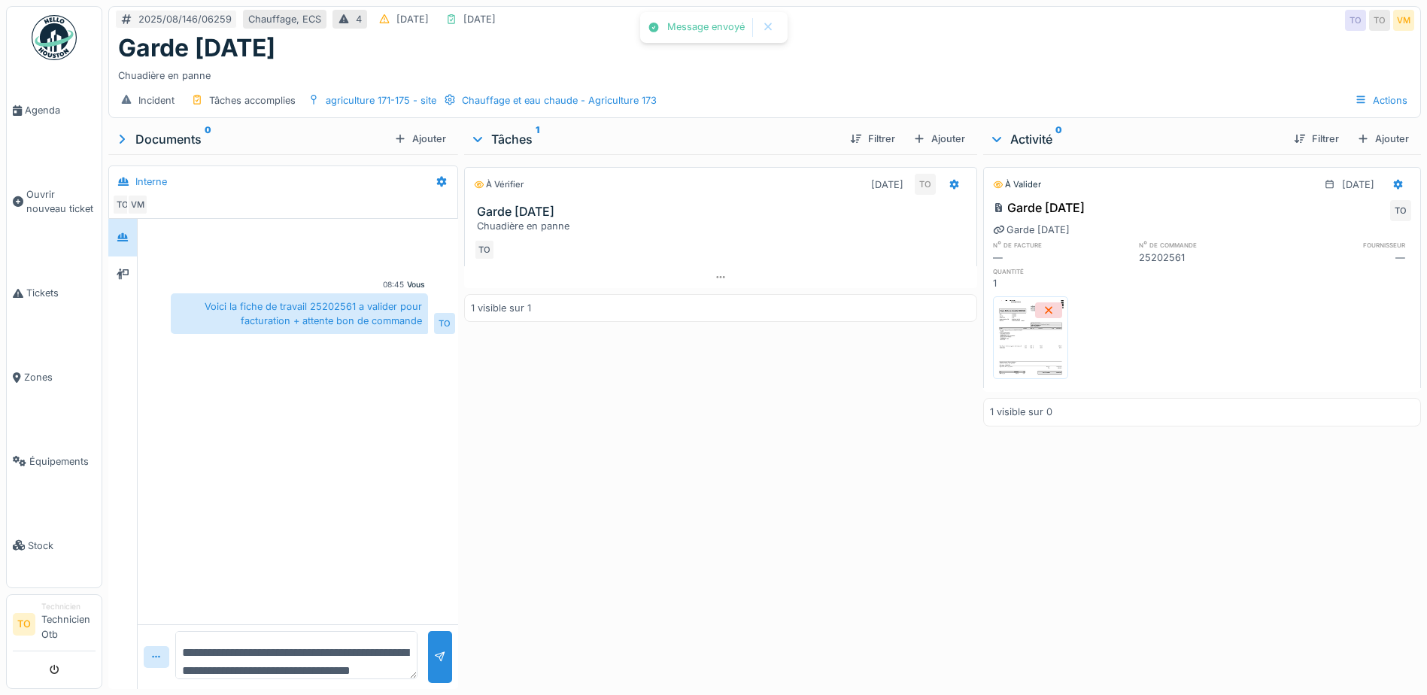
scroll to position [0, 0]
click at [319, 244] on div at bounding box center [298, 247] width 314 height 38
click at [224, 233] on div at bounding box center [298, 247] width 314 height 38
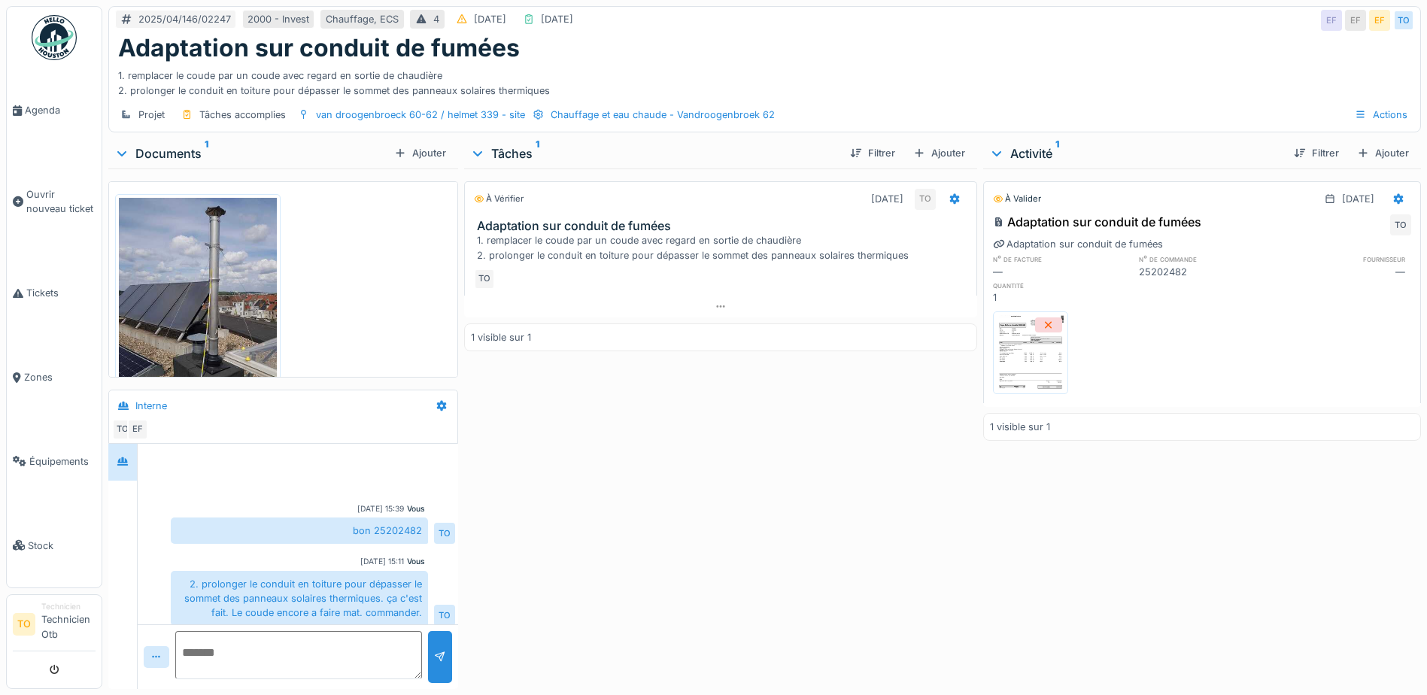
scroll to position [75, 0]
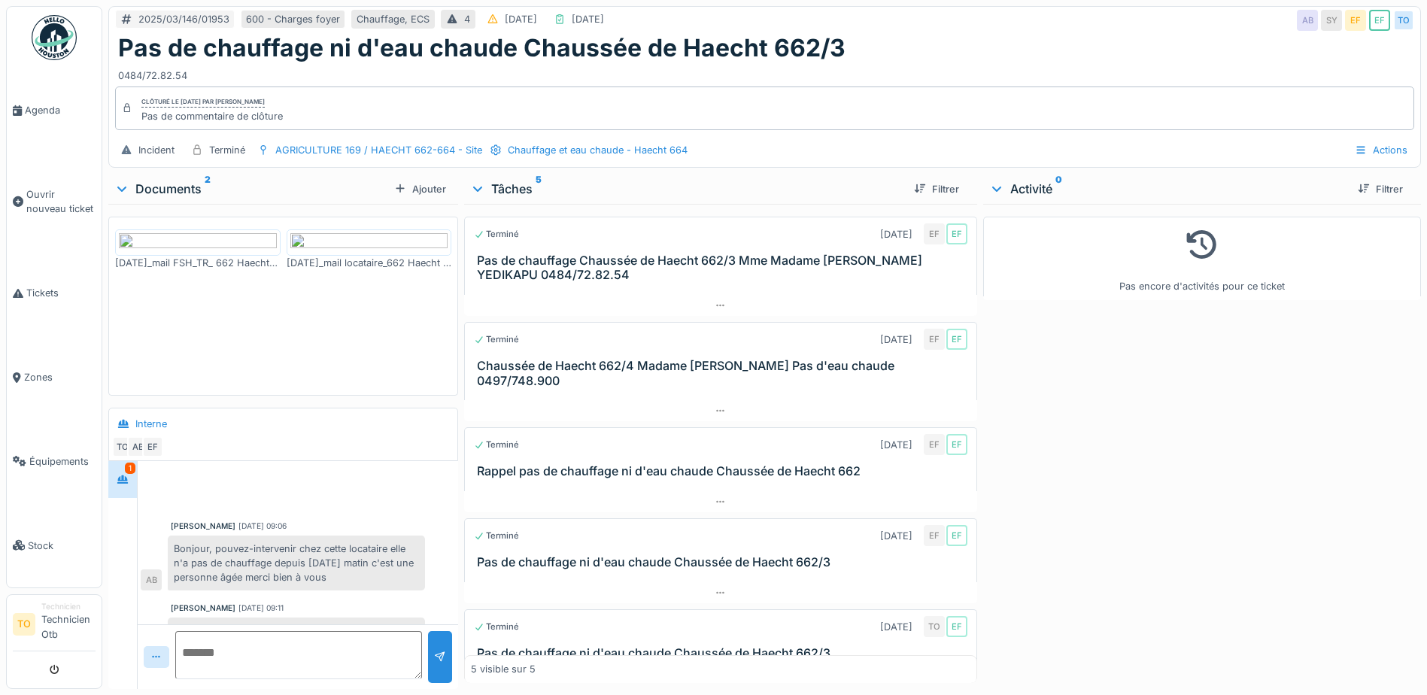
scroll to position [503, 0]
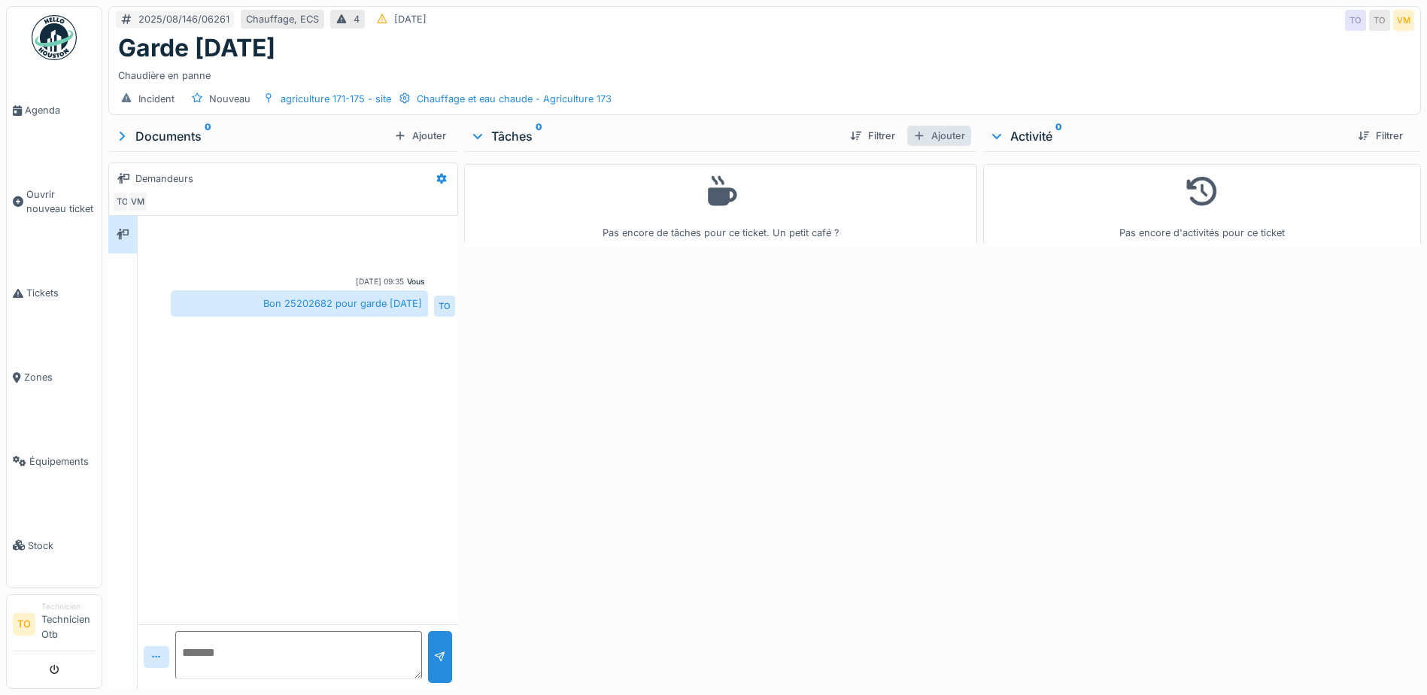
click at [937, 137] on div "Ajouter" at bounding box center [939, 136] width 64 height 20
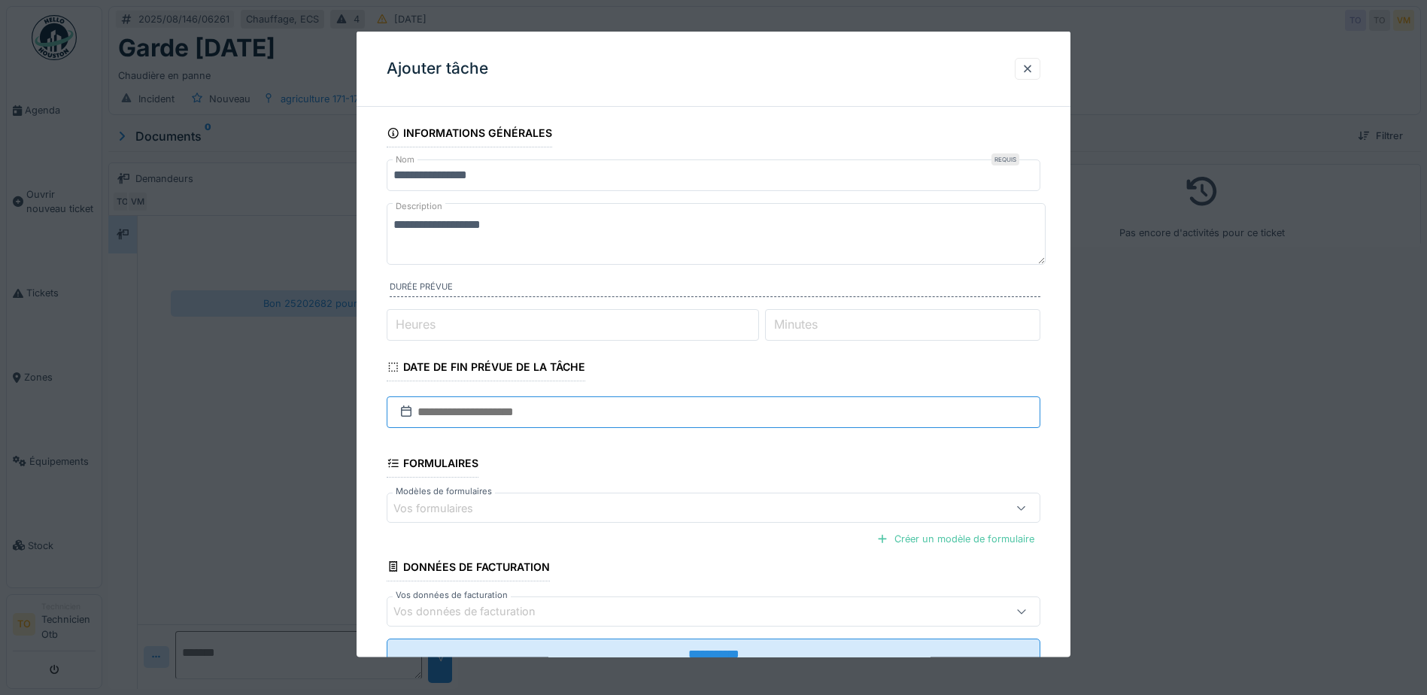
click at [752, 411] on input "text" at bounding box center [714, 412] width 654 height 32
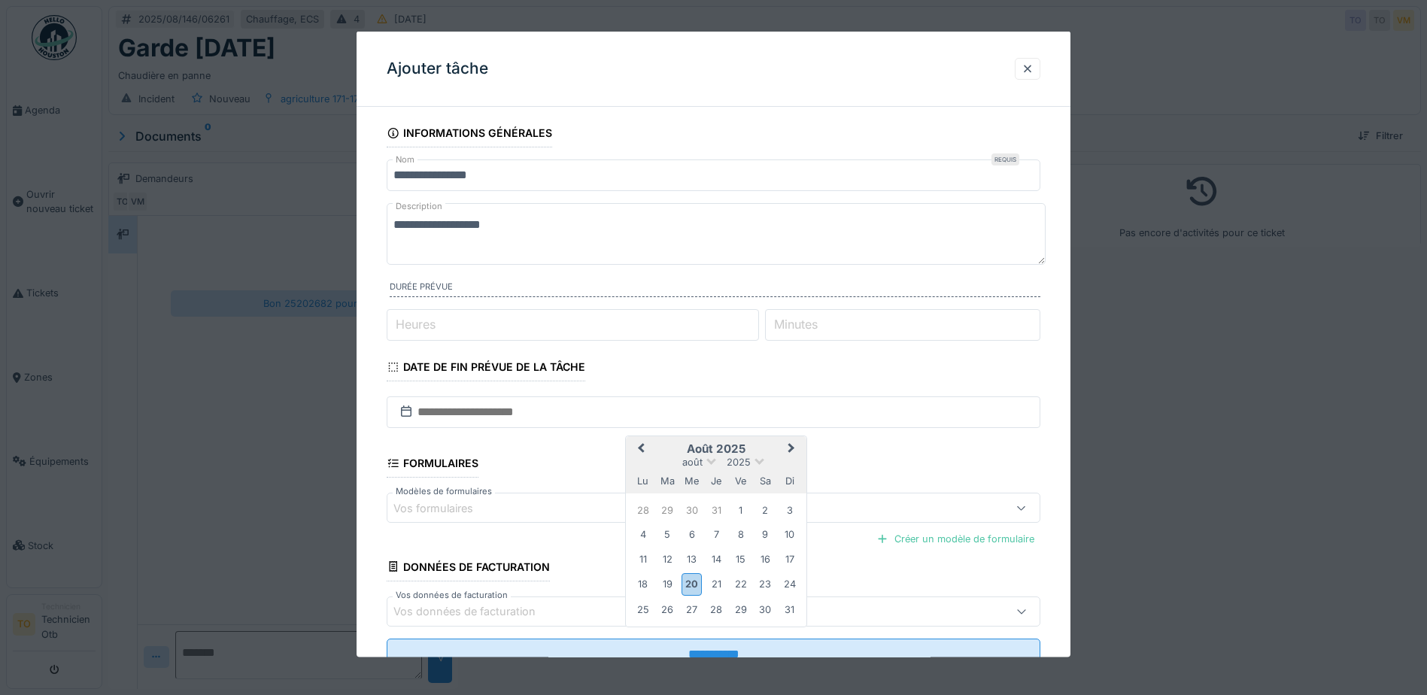
click at [668, 448] on h2 "août 2025" at bounding box center [716, 449] width 181 height 14
click at [641, 449] on span "Previous Month" at bounding box center [641, 449] width 0 height 18
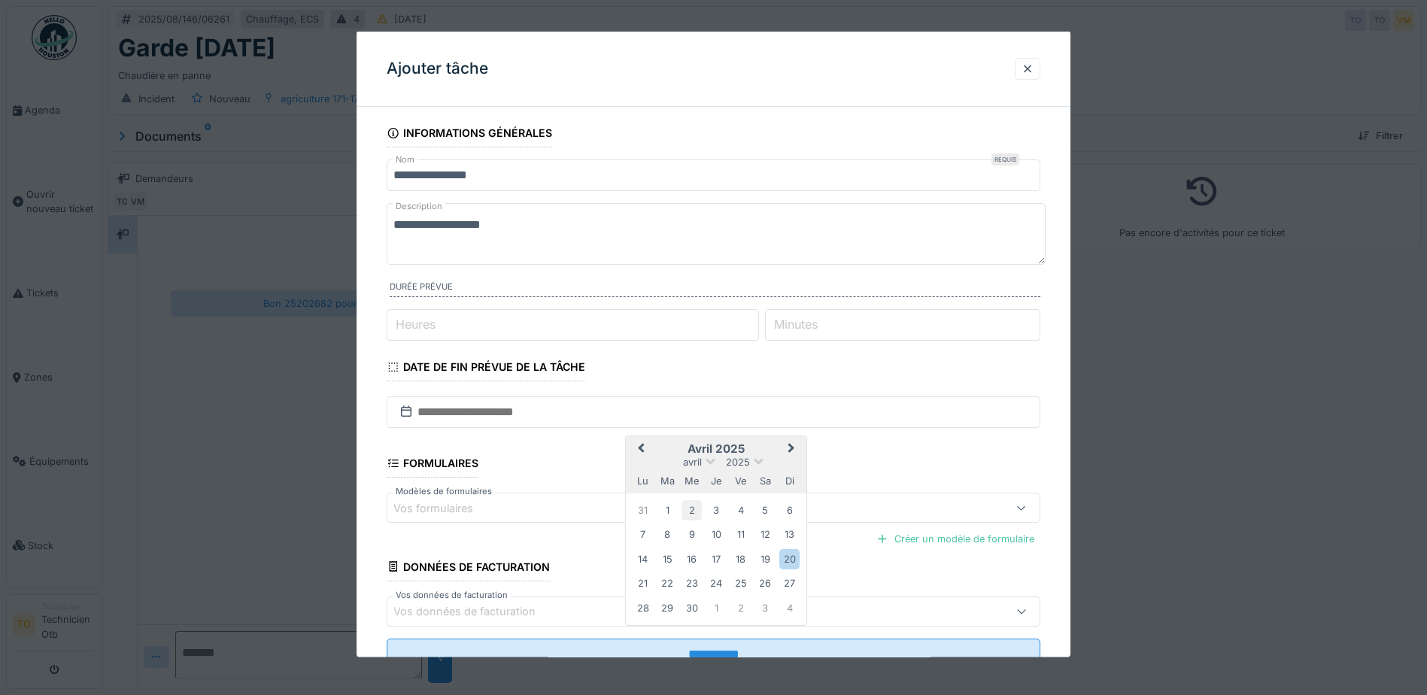
click at [693, 511] on div "2" at bounding box center [692, 510] width 20 height 20
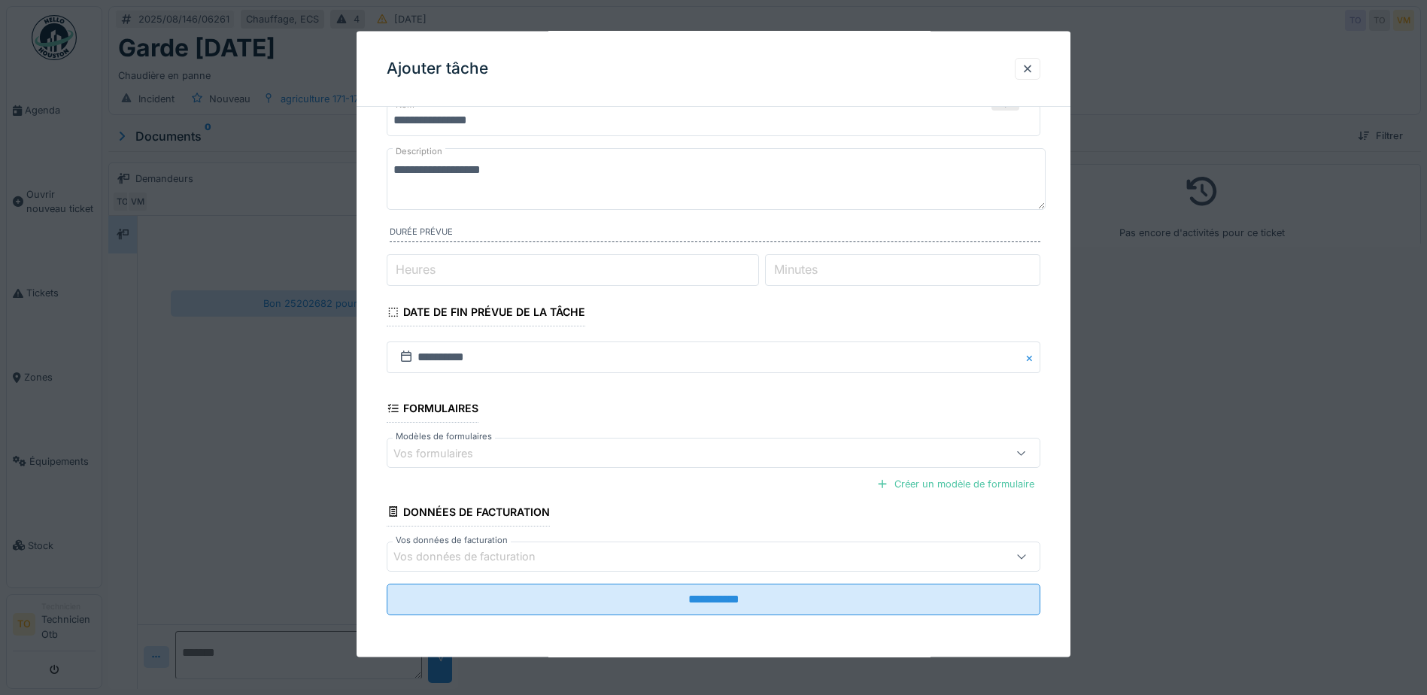
scroll to position [11, 0]
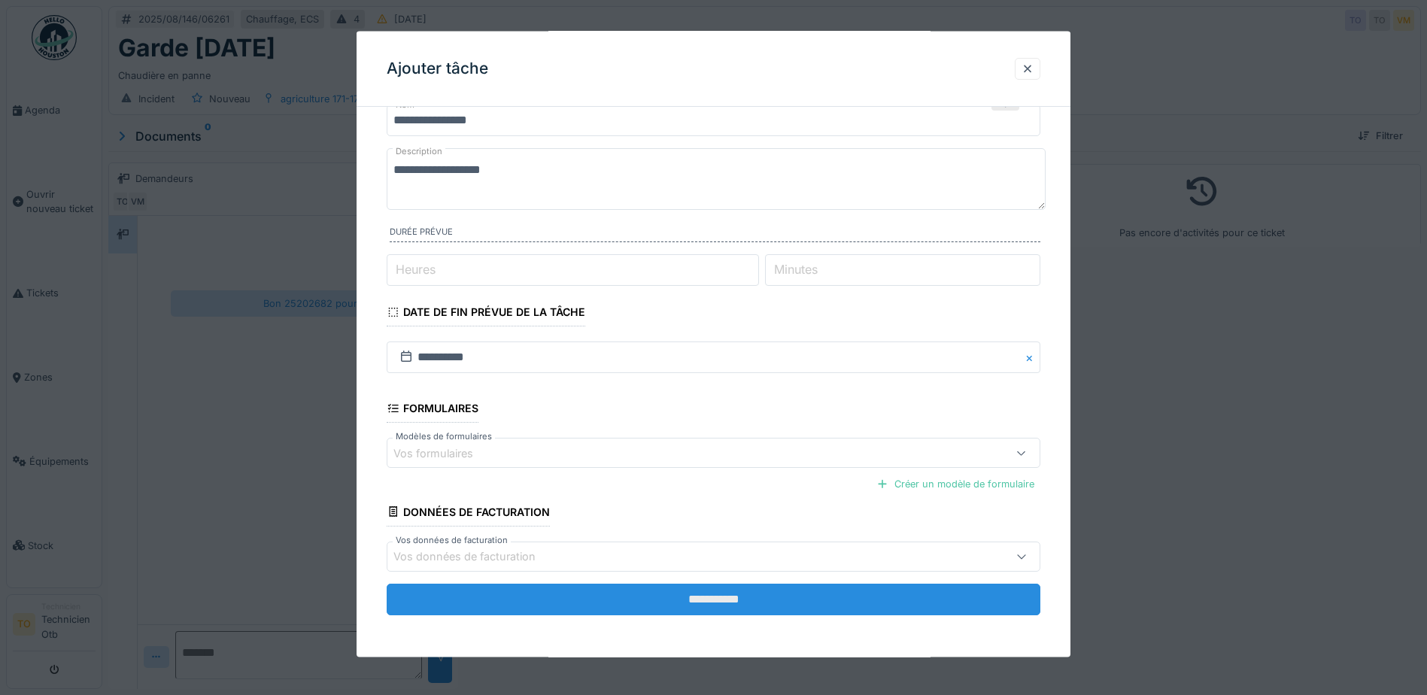
click at [756, 594] on input "**********" at bounding box center [714, 599] width 654 height 32
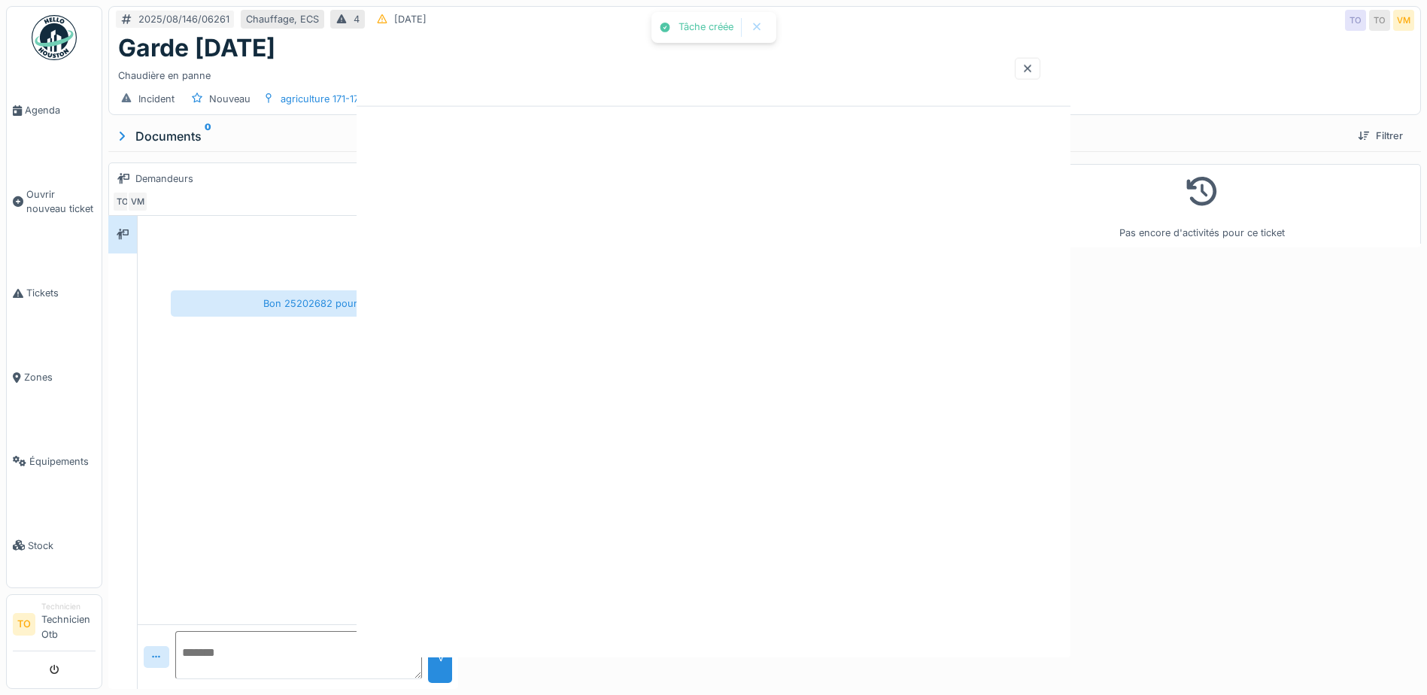
scroll to position [0, 0]
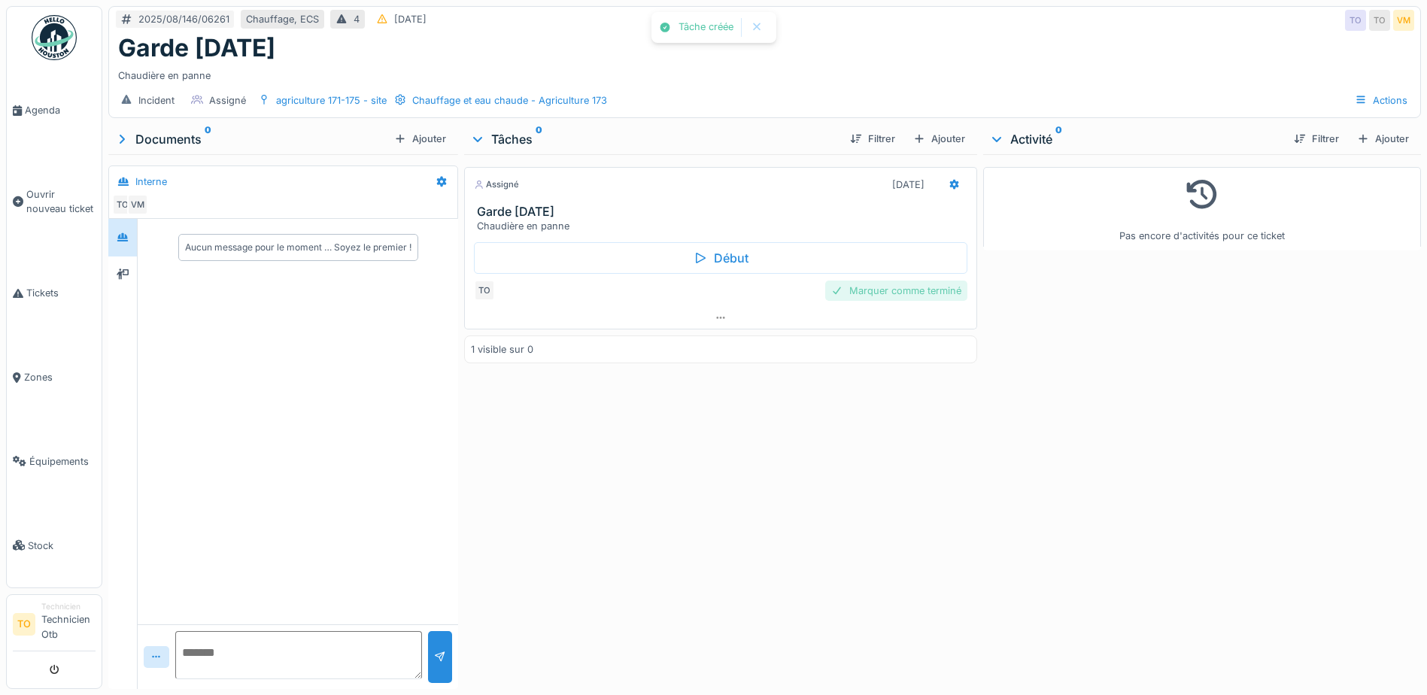
click at [888, 281] on div "Marquer comme terminé" at bounding box center [896, 291] width 142 height 20
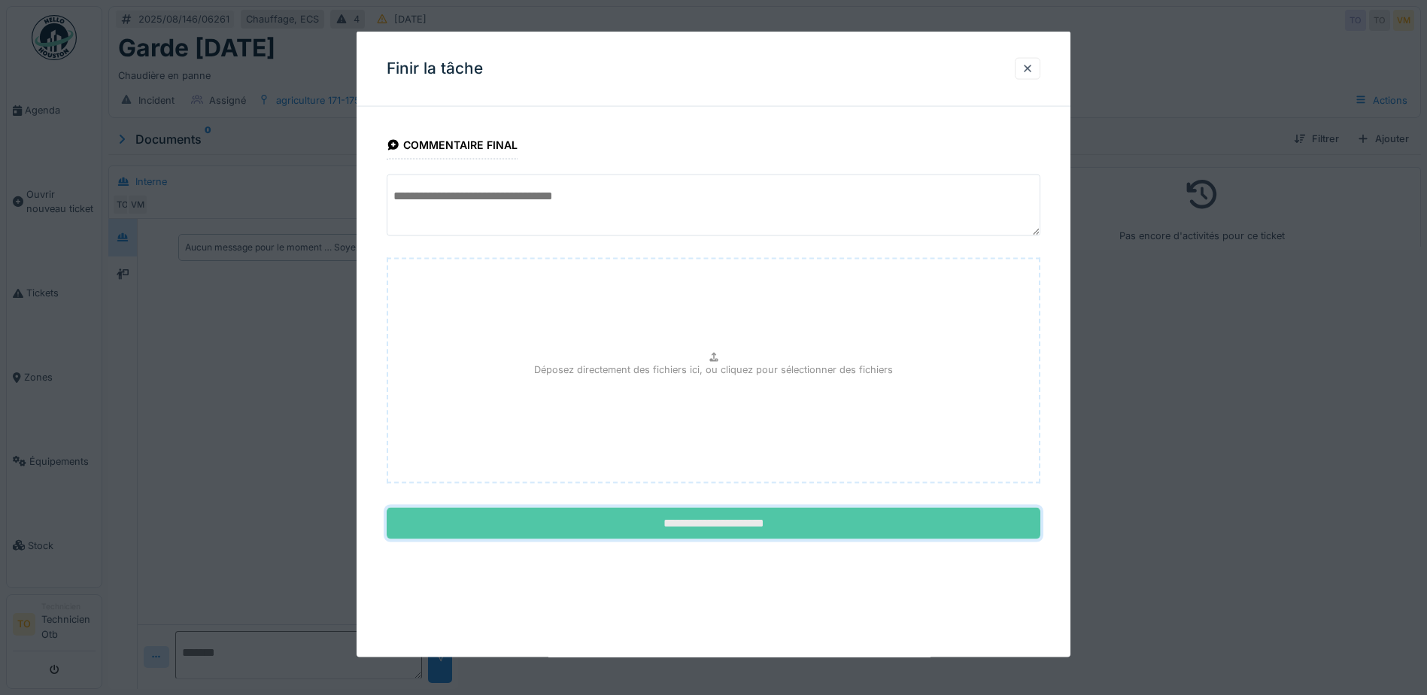
click at [765, 528] on input "**********" at bounding box center [714, 524] width 654 height 32
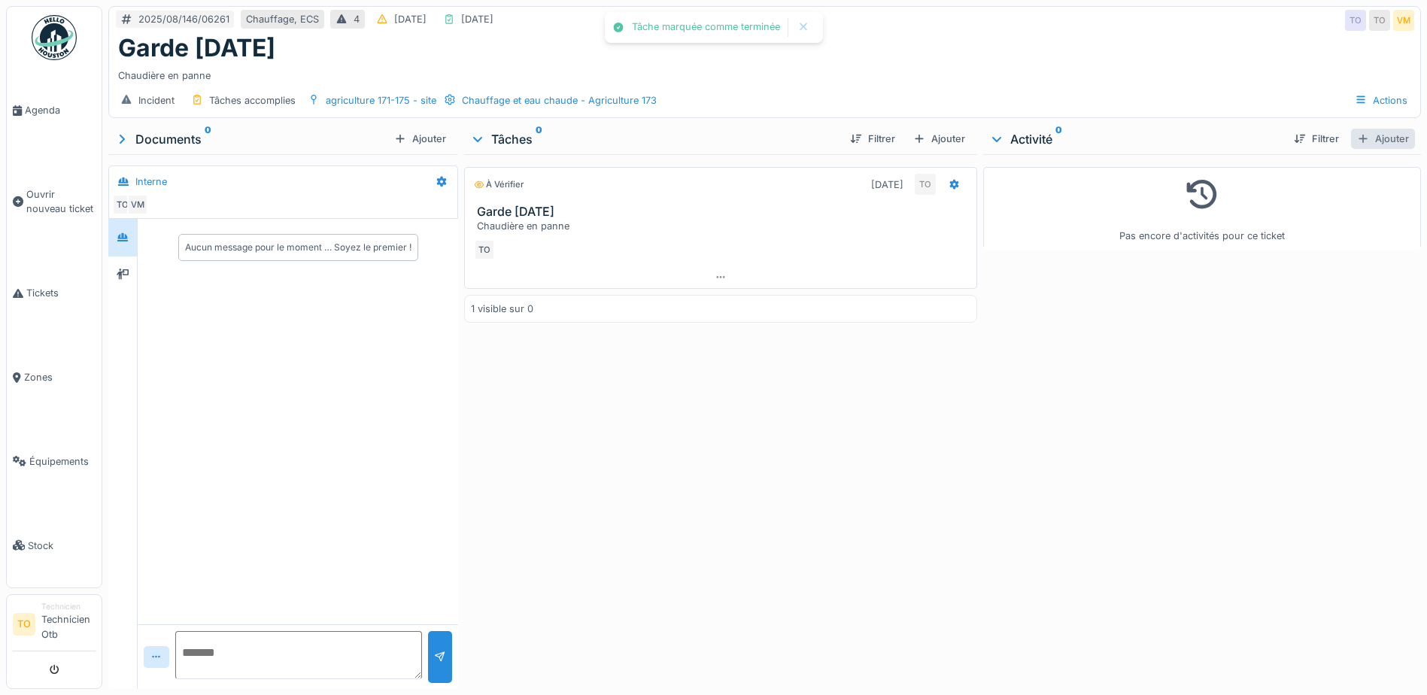
click at [1360, 129] on div "Ajouter" at bounding box center [1383, 139] width 64 height 20
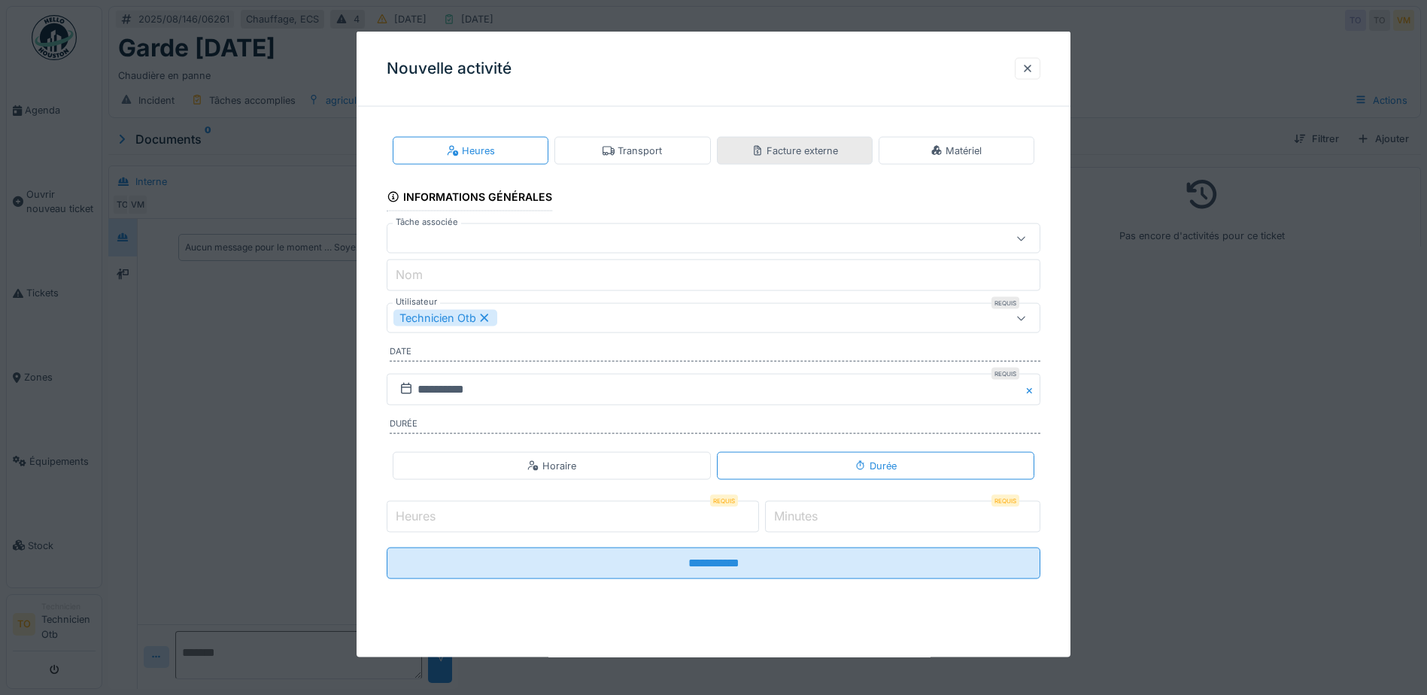
click at [771, 151] on div "Facture externe" at bounding box center [795, 151] width 87 height 14
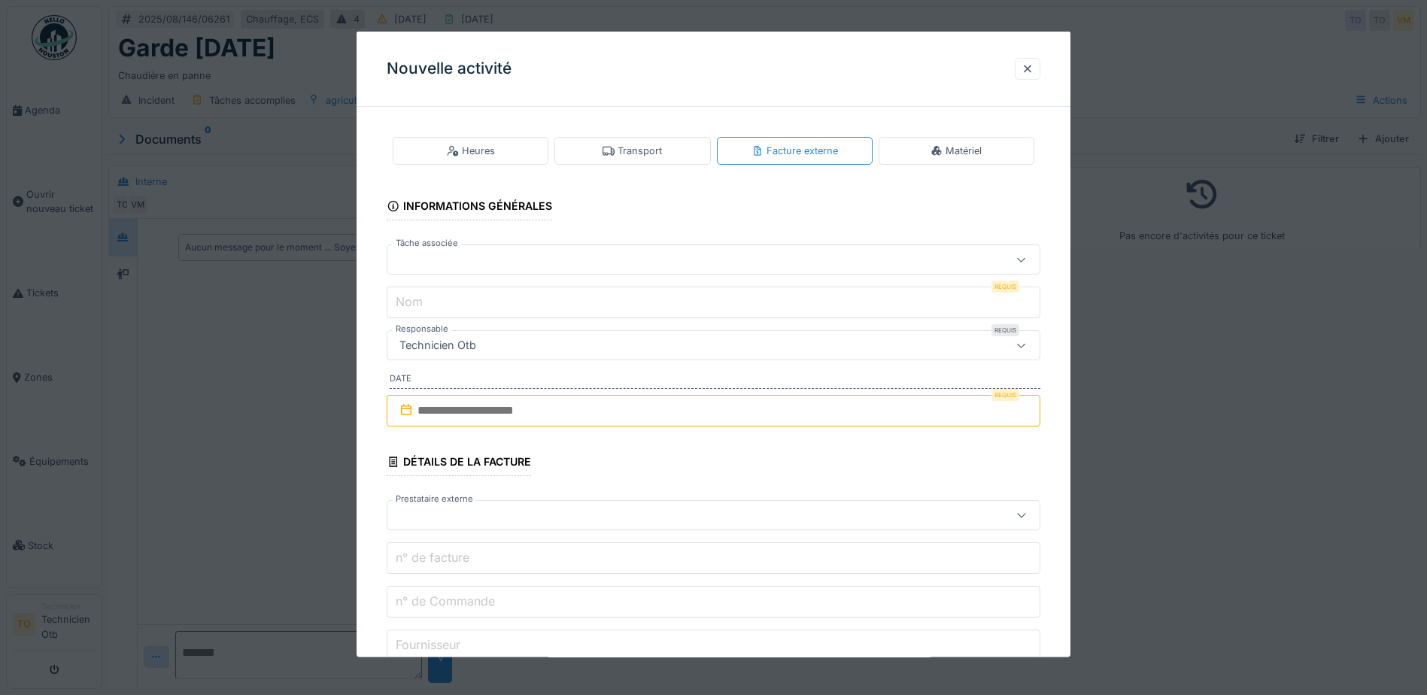
click at [597, 261] on div at bounding box center [674, 259] width 563 height 17
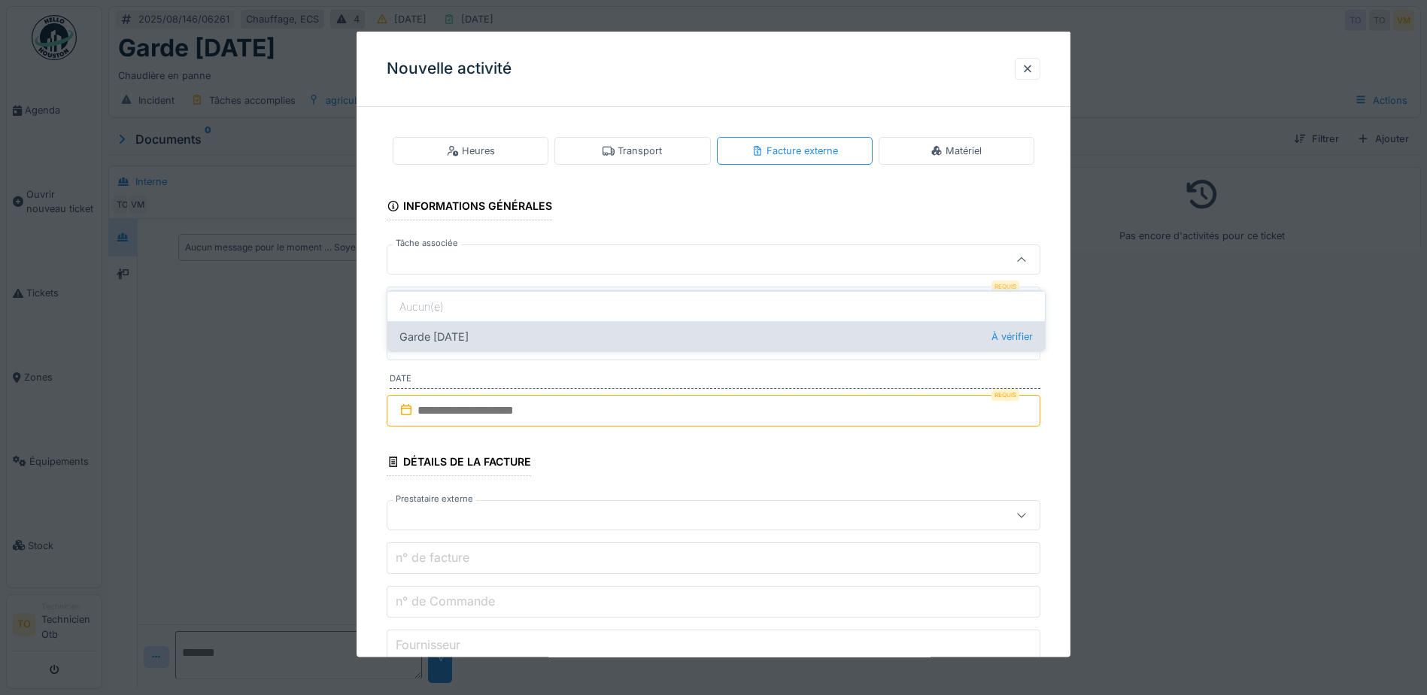
click at [512, 331] on div "Garde 02/04/2025 À vérifier" at bounding box center [715, 336] width 657 height 30
type input "******"
type input "**********"
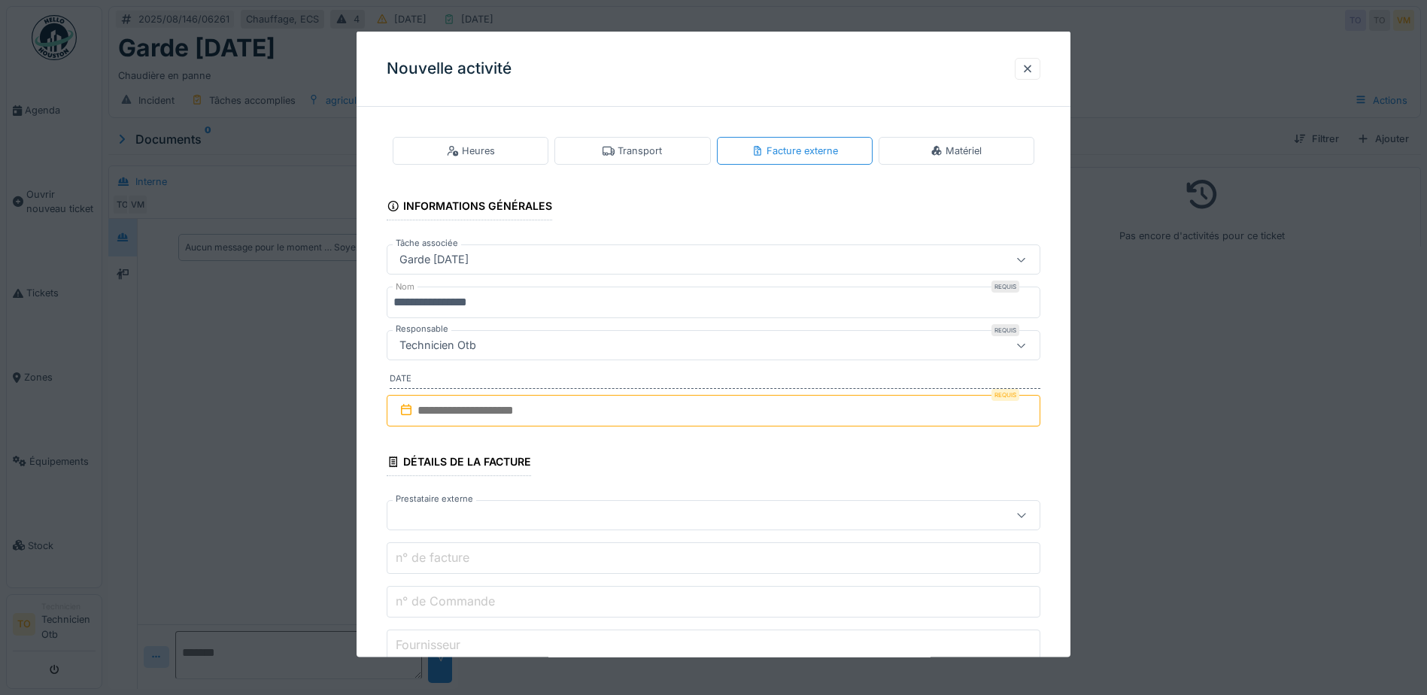
click at [515, 407] on input "text" at bounding box center [714, 411] width 654 height 32
click at [663, 453] on h2 "août 2025" at bounding box center [716, 448] width 181 height 14
click at [641, 445] on span "Previous Month" at bounding box center [641, 448] width 0 height 18
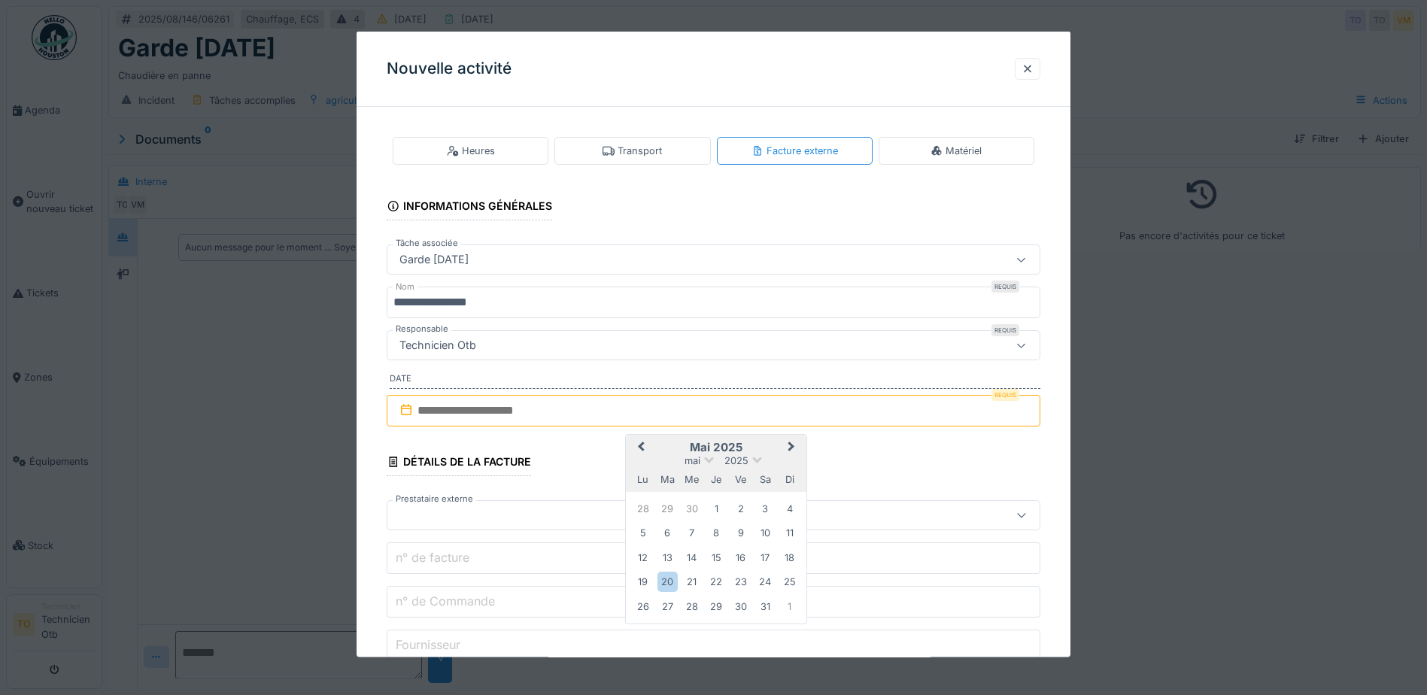
click at [641, 445] on span "Previous Month" at bounding box center [641, 448] width 0 height 18
click at [693, 505] on div "2" at bounding box center [692, 508] width 20 height 20
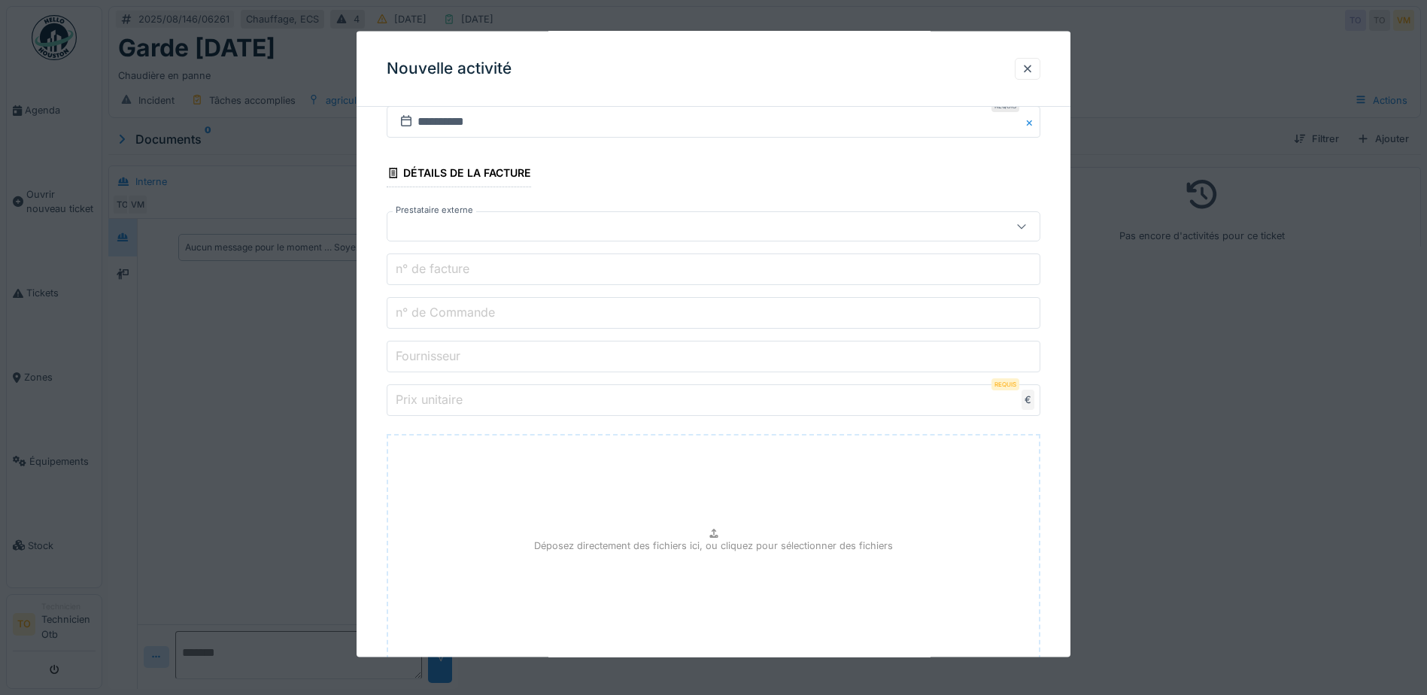
scroll to position [301, 0]
click at [518, 339] on input "Fournisseur" at bounding box center [714, 345] width 654 height 32
click at [531, 306] on input "n° de Commande" at bounding box center [714, 301] width 654 height 32
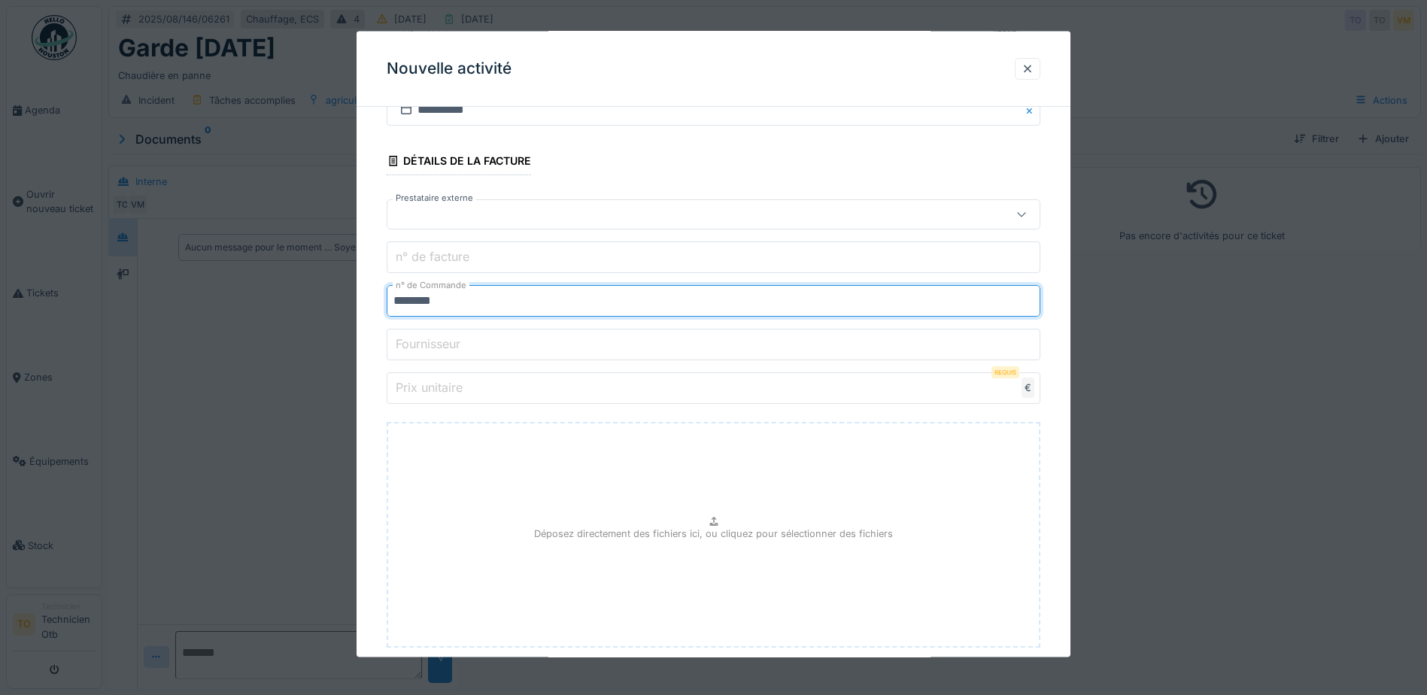
type input "********"
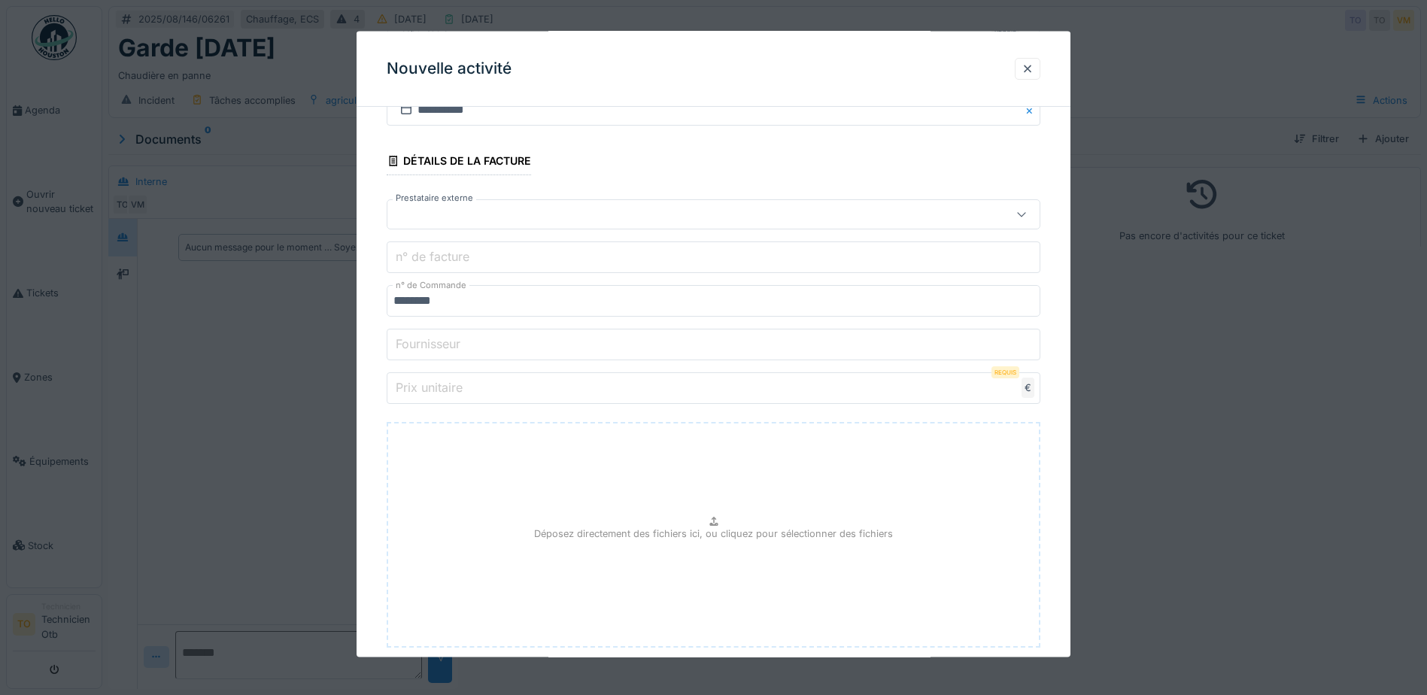
click at [431, 390] on label "Prix unitaire" at bounding box center [429, 387] width 73 height 18
click at [431, 390] on input "Prix unitaire" at bounding box center [714, 388] width 654 height 32
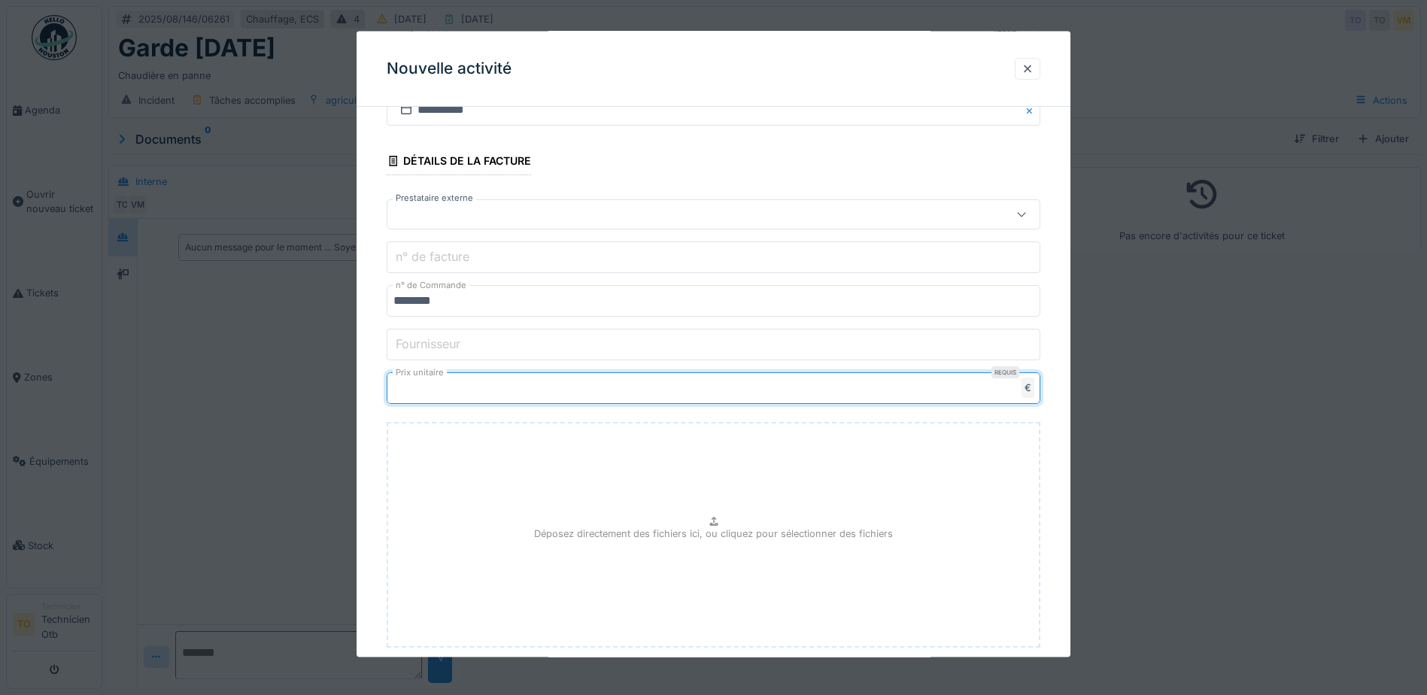
type input "******"
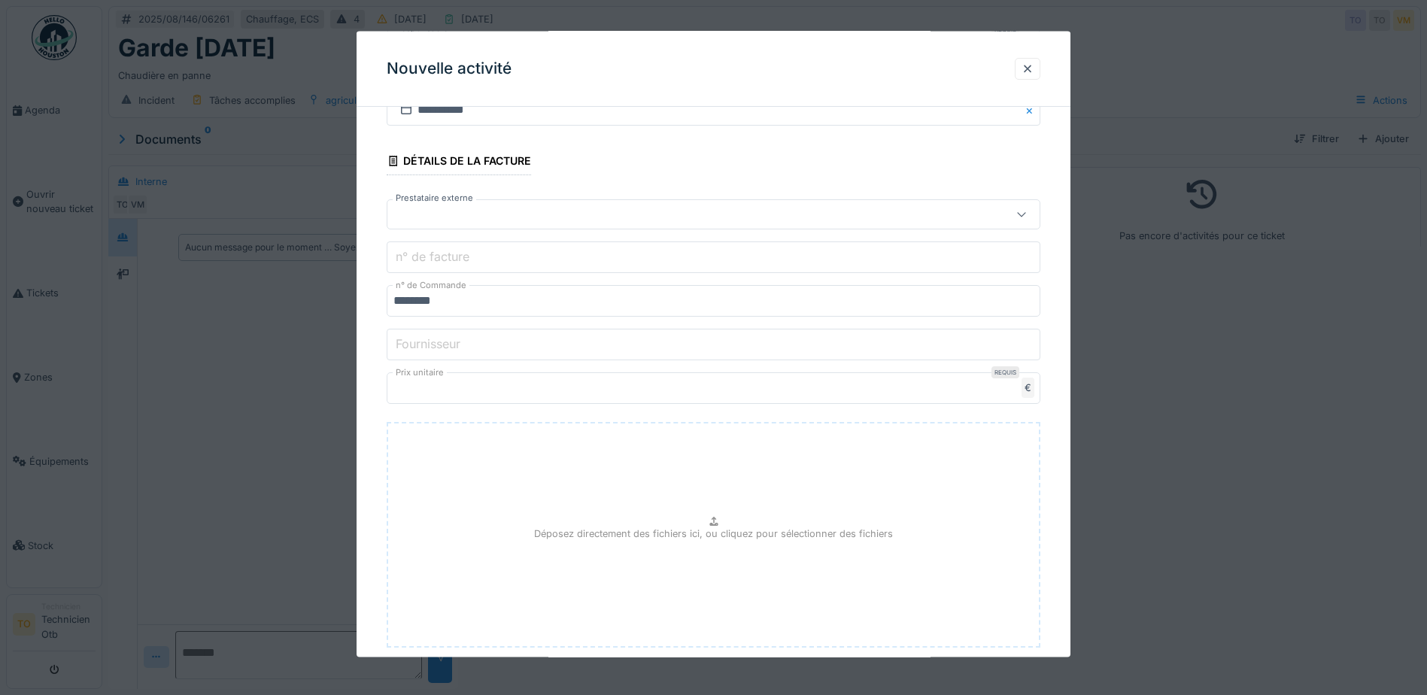
click at [840, 540] on p "Déposez directement des fichiers ici, ou cliquez pour sélectionner des fichiers" at bounding box center [713, 534] width 359 height 14
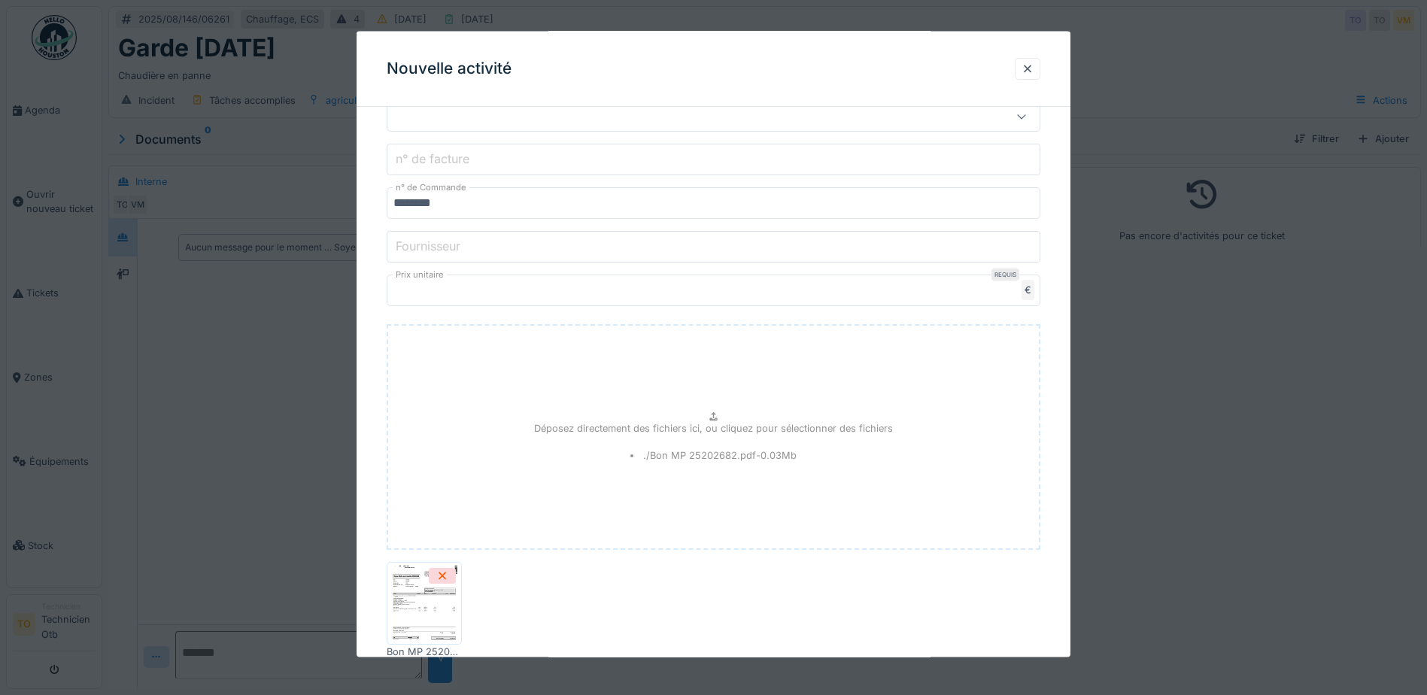
scroll to position [498, 0]
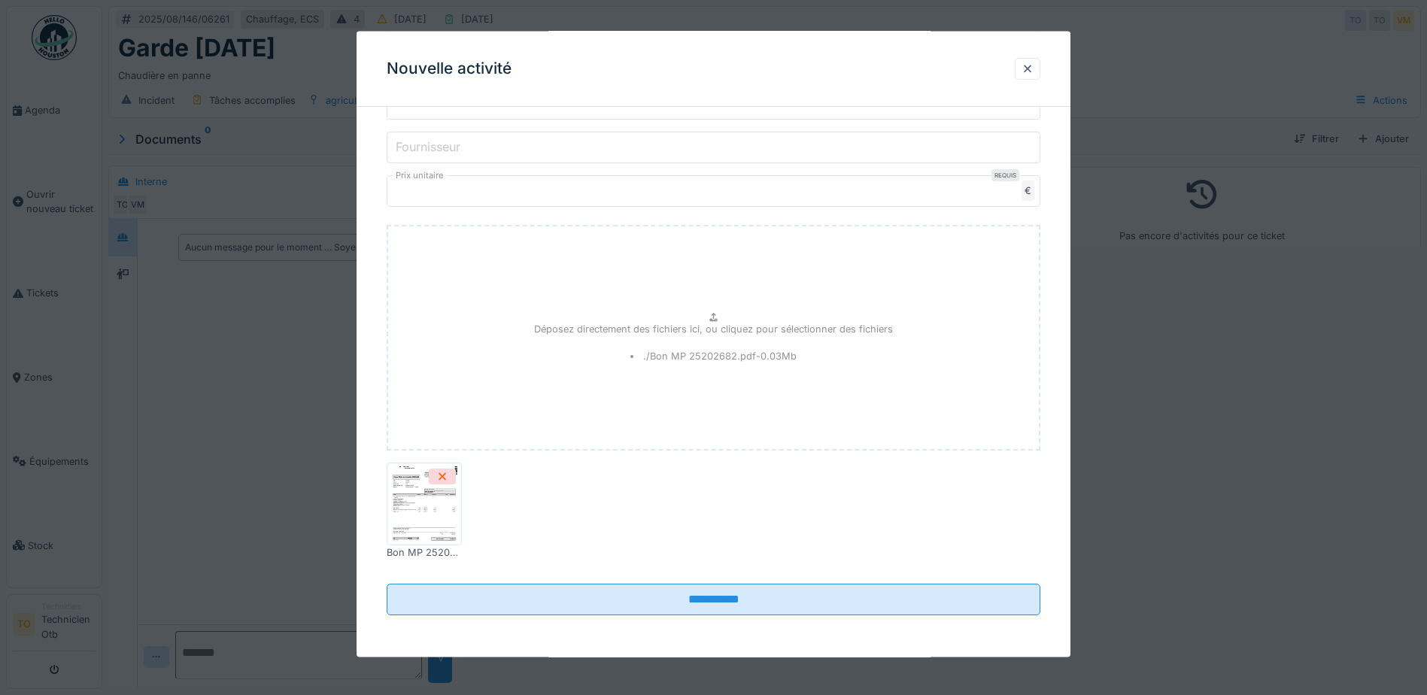
click at [421, 497] on img at bounding box center [424, 503] width 68 height 75
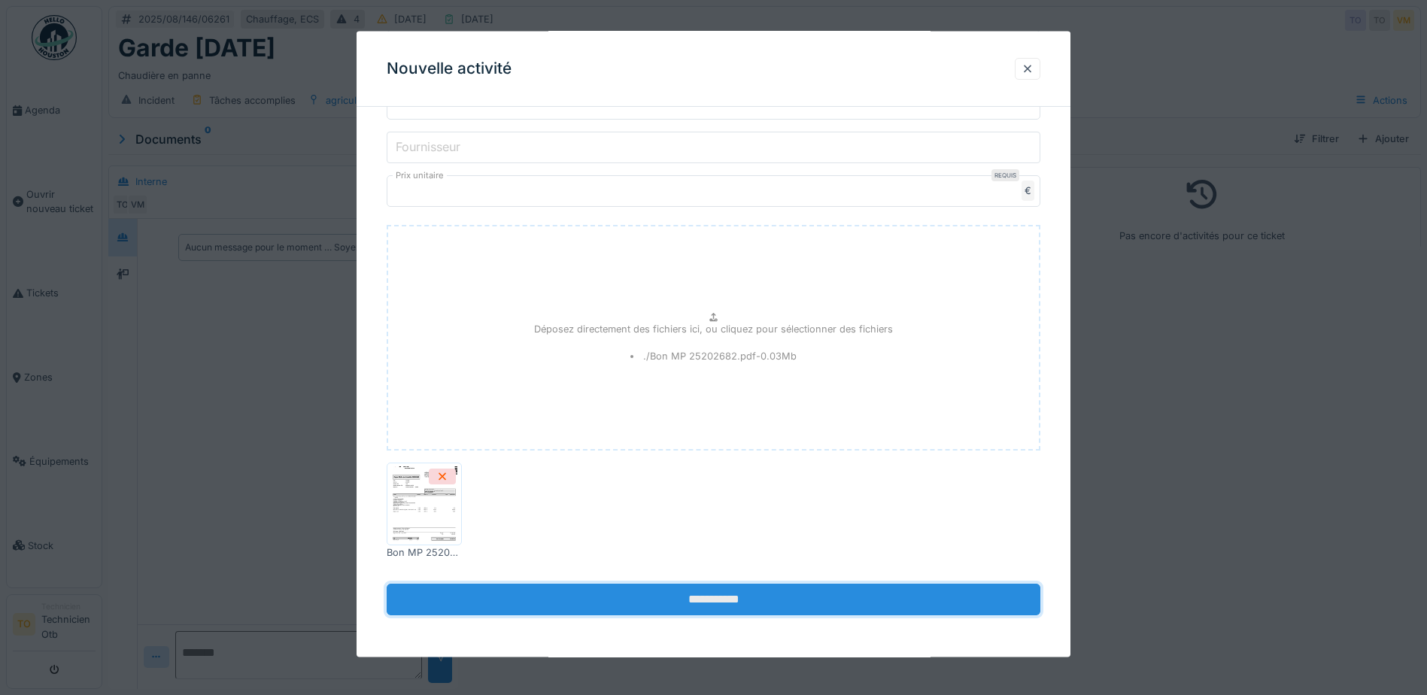
click at [746, 603] on input "**********" at bounding box center [714, 600] width 654 height 32
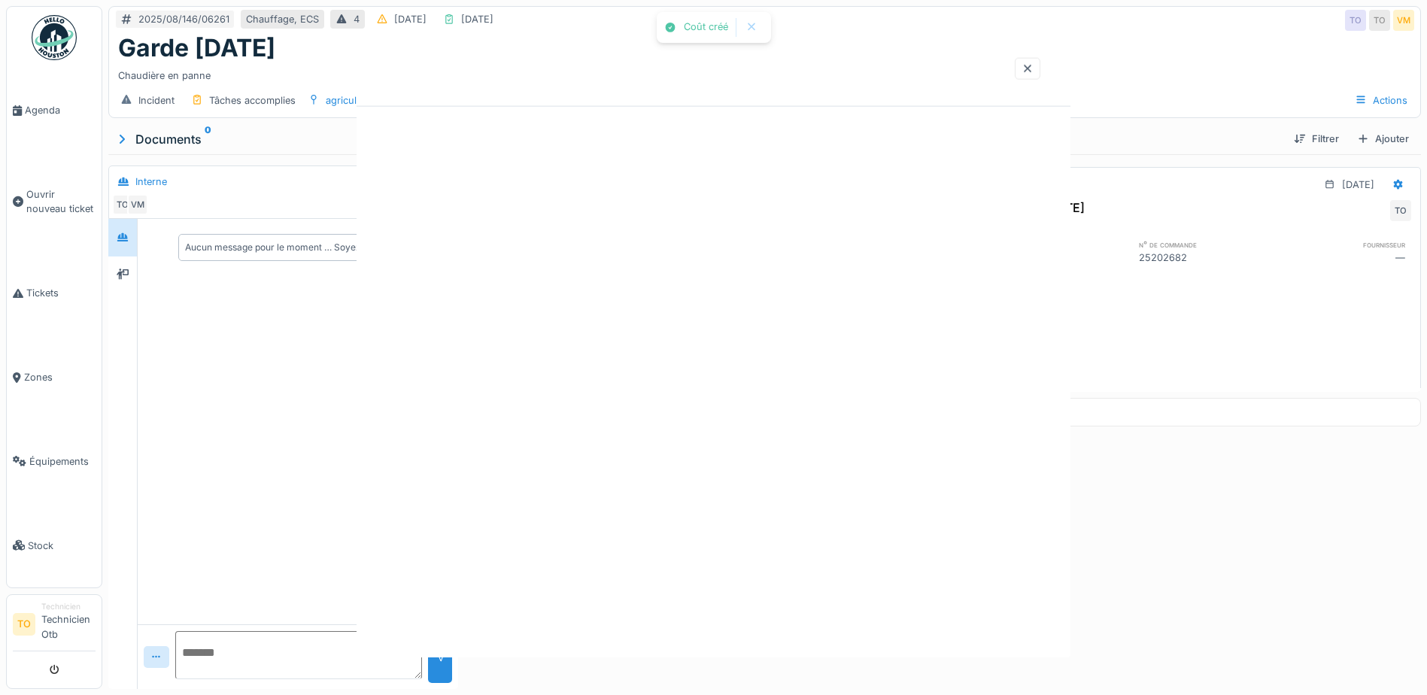
scroll to position [0, 0]
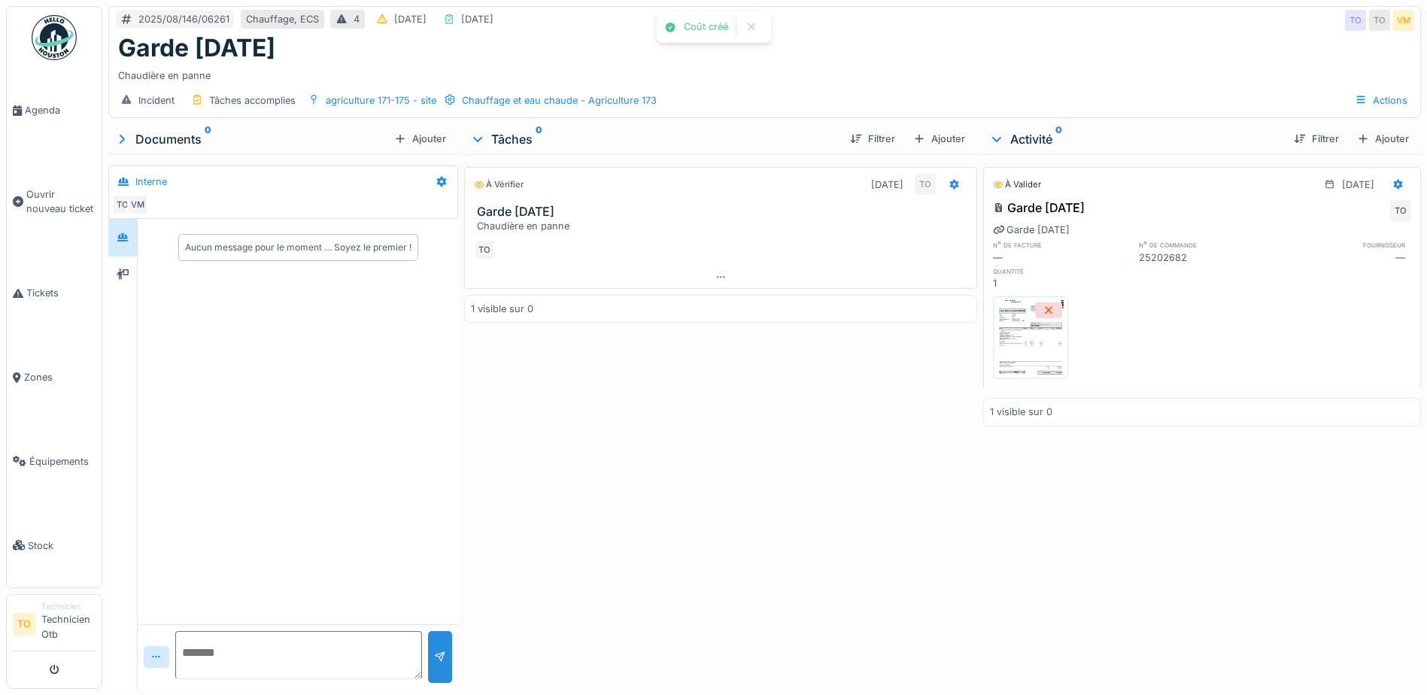
click at [324, 631] on textarea at bounding box center [298, 655] width 247 height 48
type textarea "**********"
click at [436, 636] on div at bounding box center [440, 657] width 24 height 52
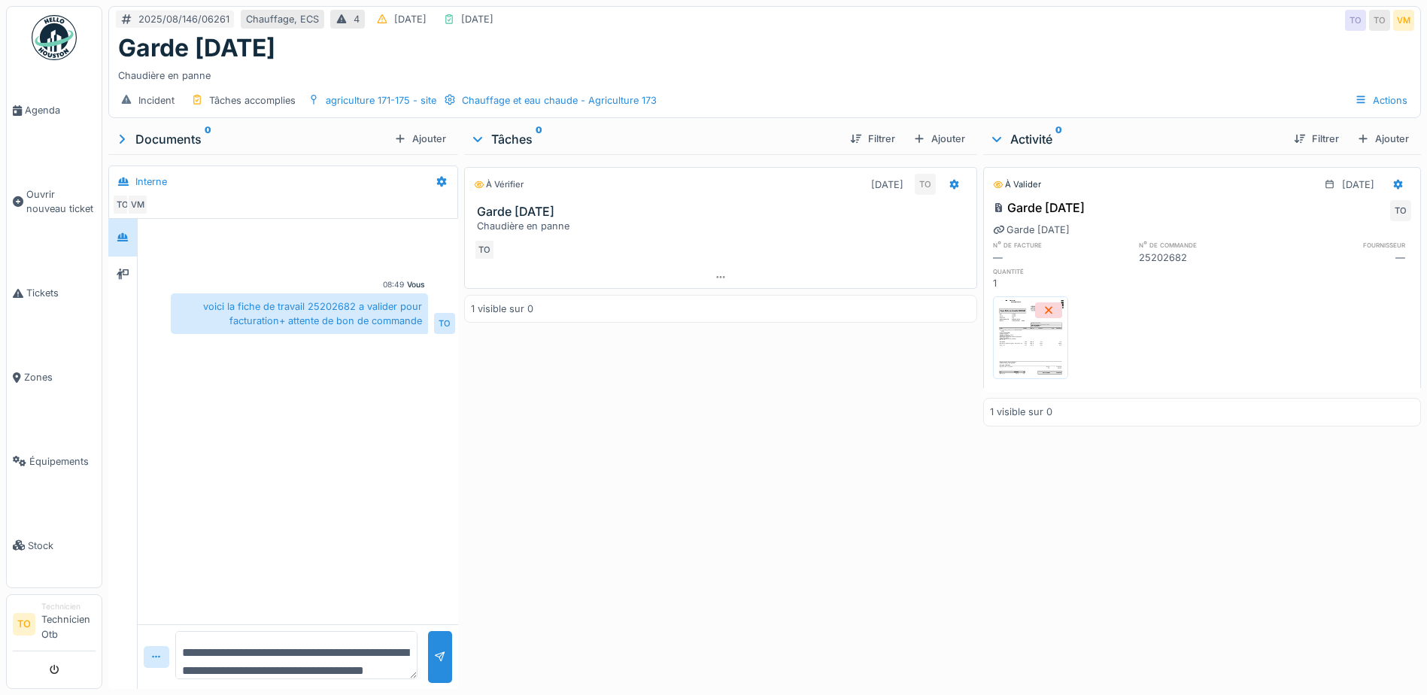
scroll to position [0, 0]
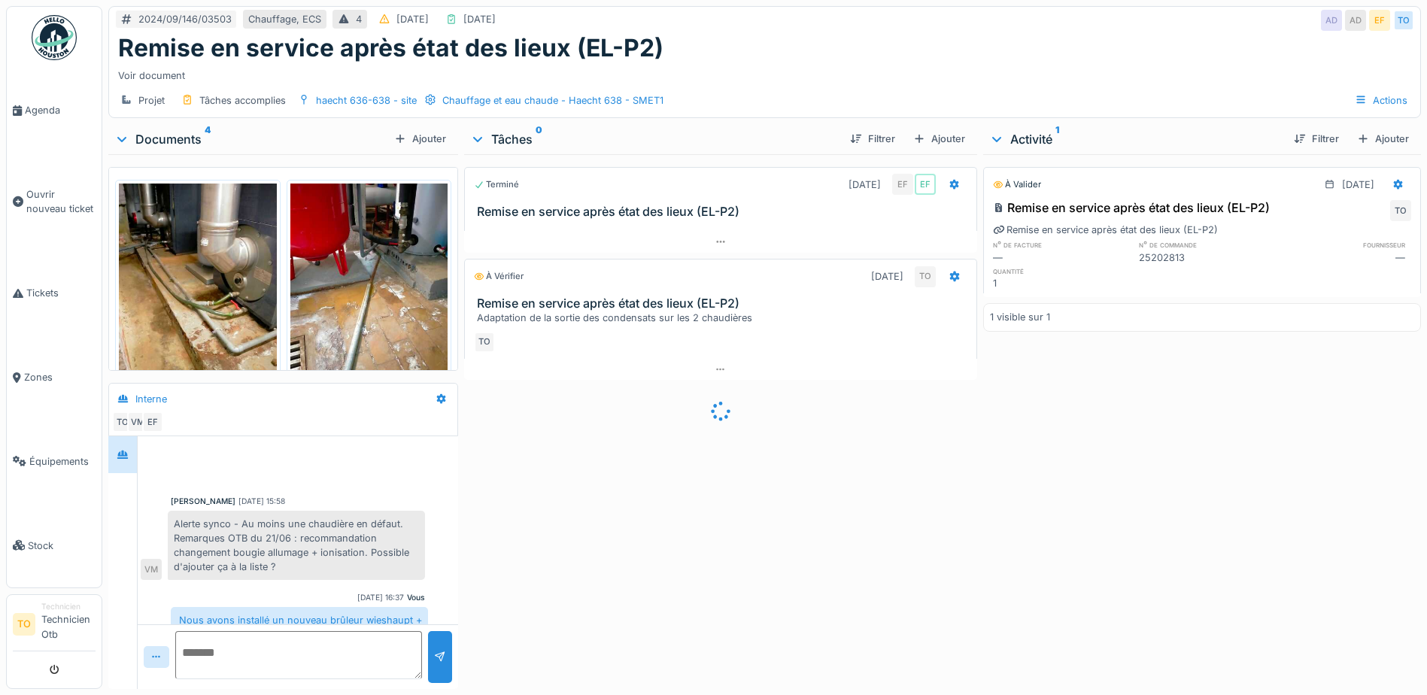
scroll to position [276, 0]
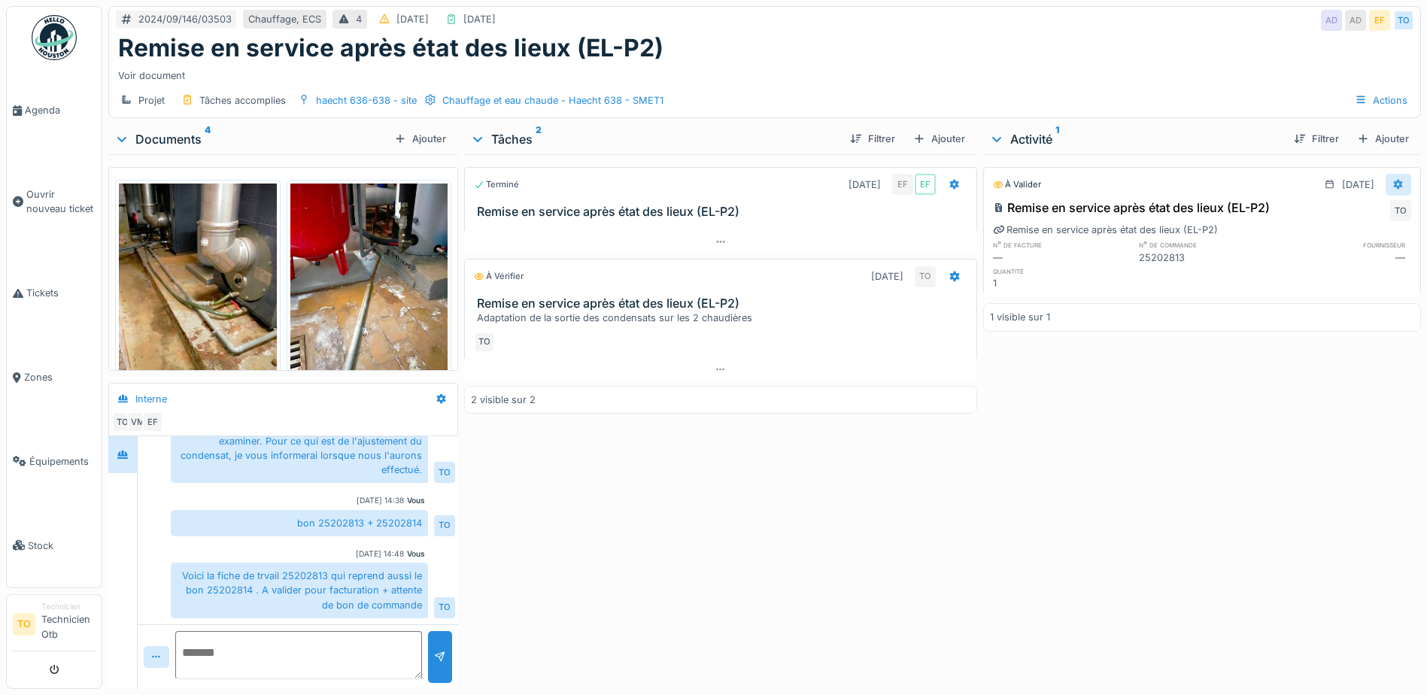
click at [1392, 183] on icon at bounding box center [1398, 185] width 12 height 10
click at [1332, 216] on div "Modifier" at bounding box center [1325, 218] width 73 height 23
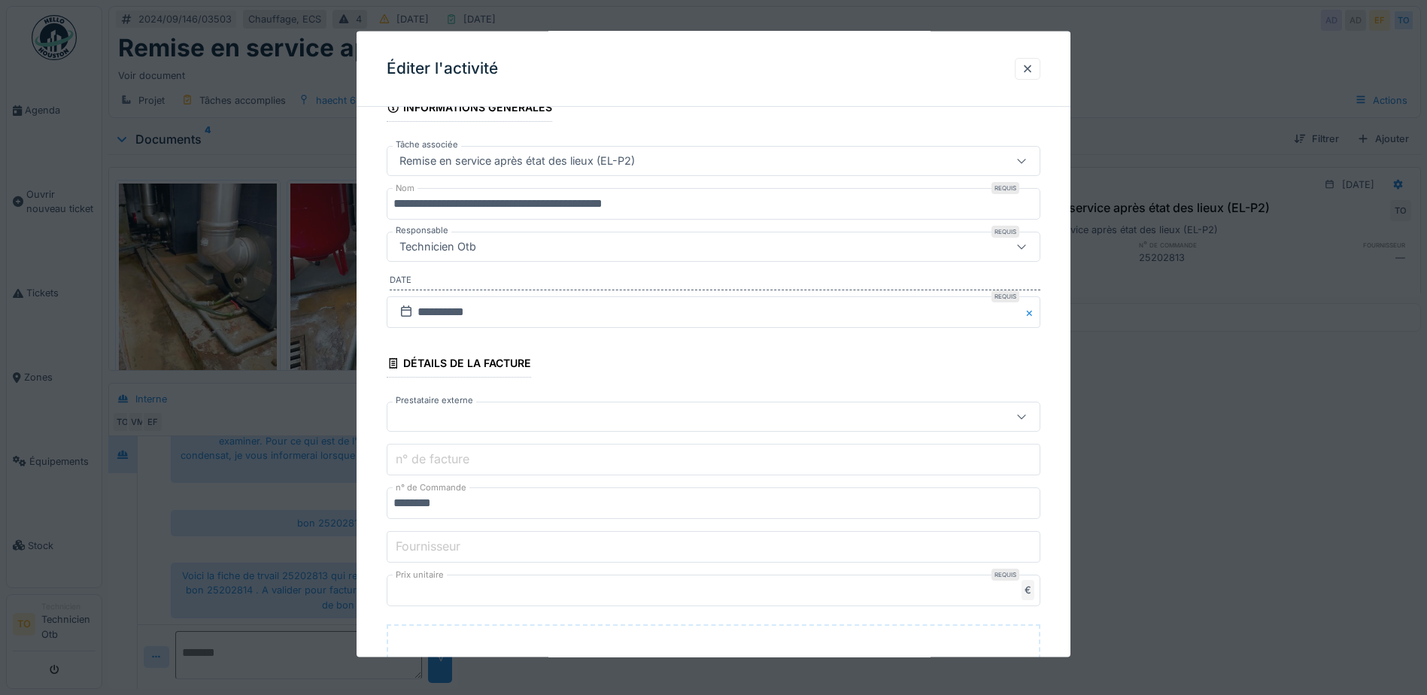
scroll to position [0, 0]
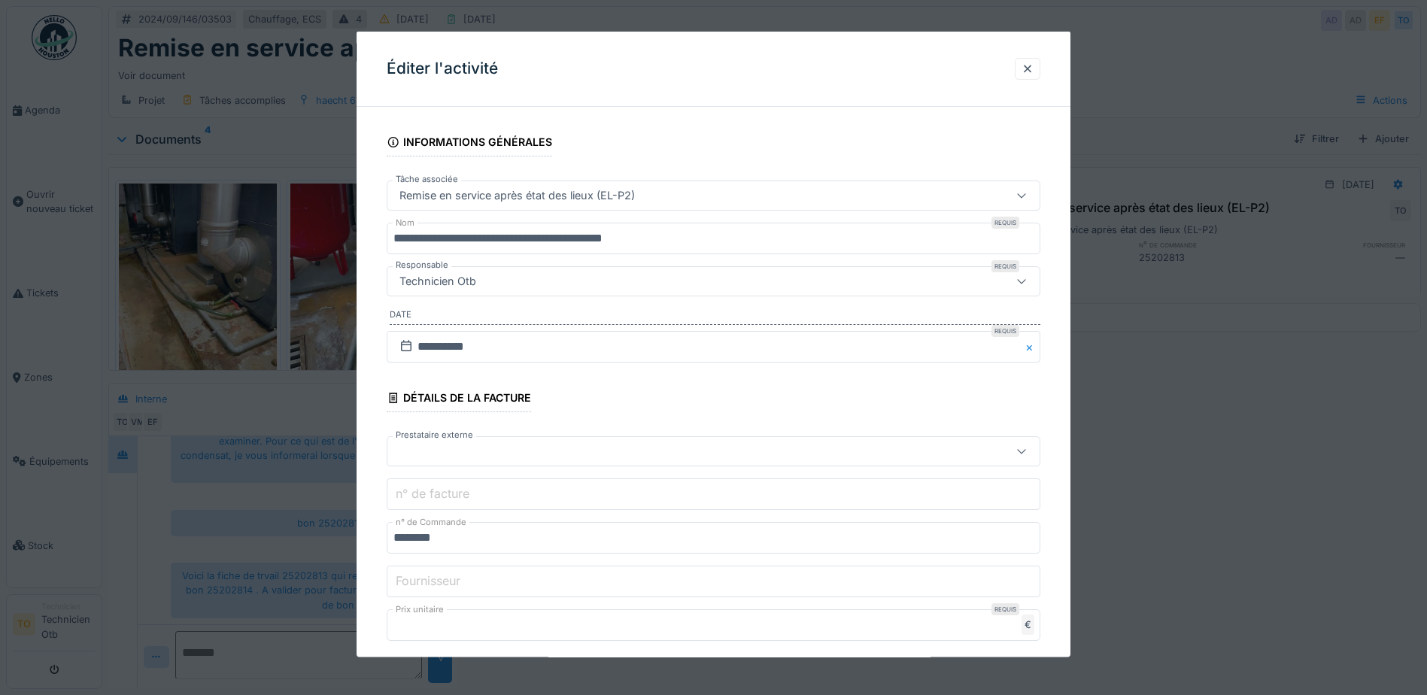
drag, startPoint x: 900, startPoint y: 53, endPoint x: 1075, endPoint y: 109, distance: 184.1
click at [1070, 109] on div "**********" at bounding box center [714, 345] width 714 height 626
click at [1040, 74] on div at bounding box center [1028, 68] width 26 height 22
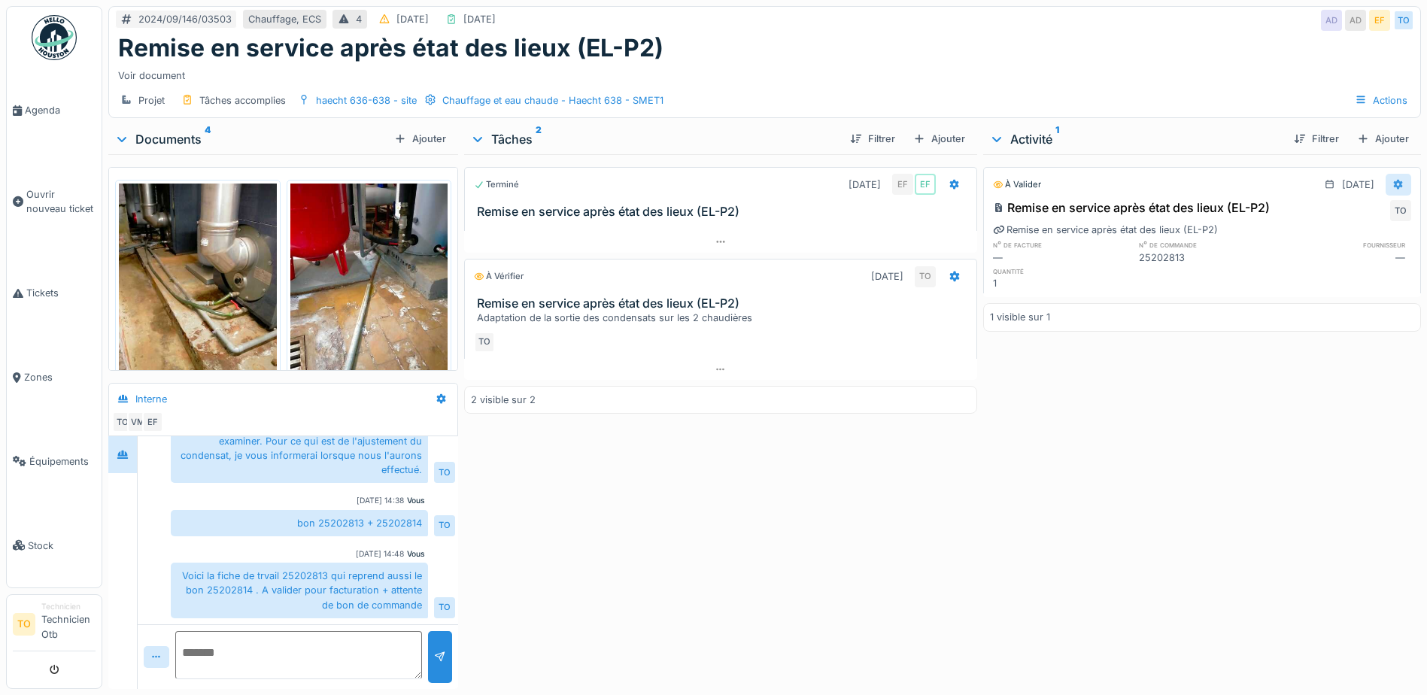
click at [1394, 179] on icon at bounding box center [1399, 184] width 10 height 11
click at [1329, 207] on div "Modifier" at bounding box center [1325, 218] width 73 height 23
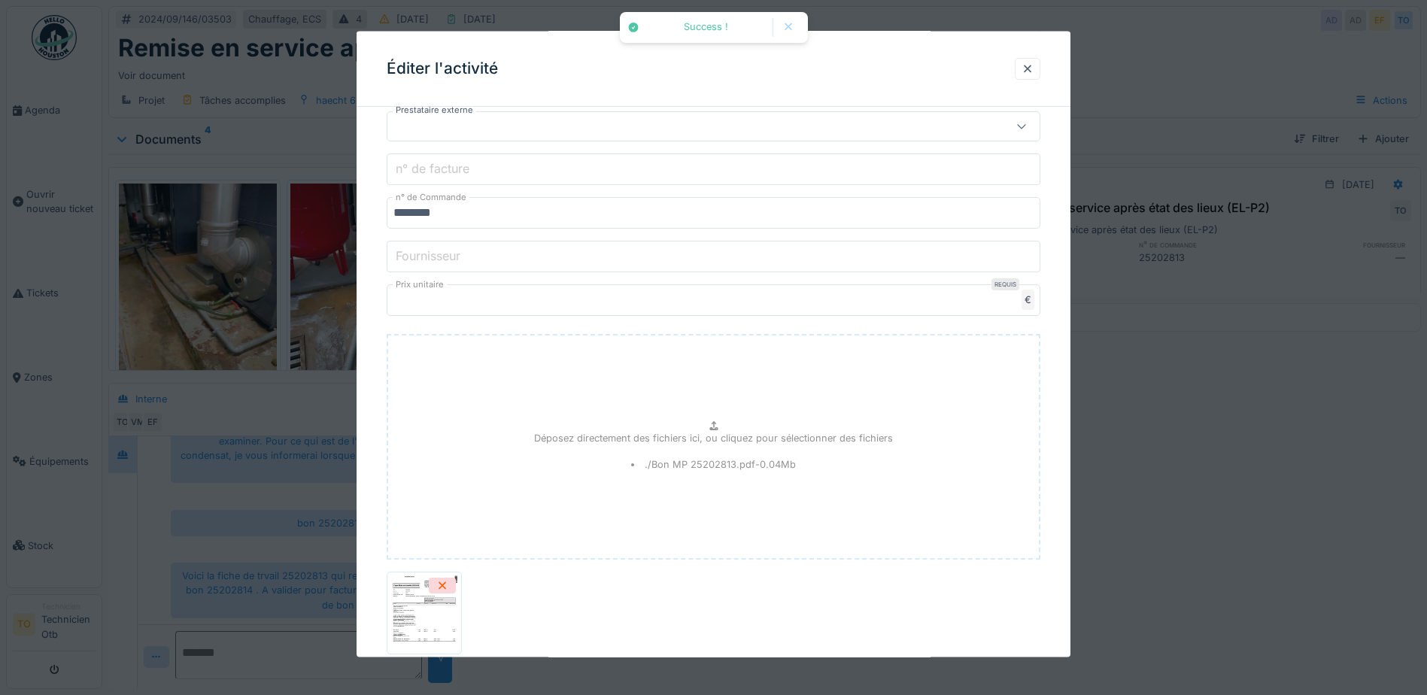
scroll to position [434, 0]
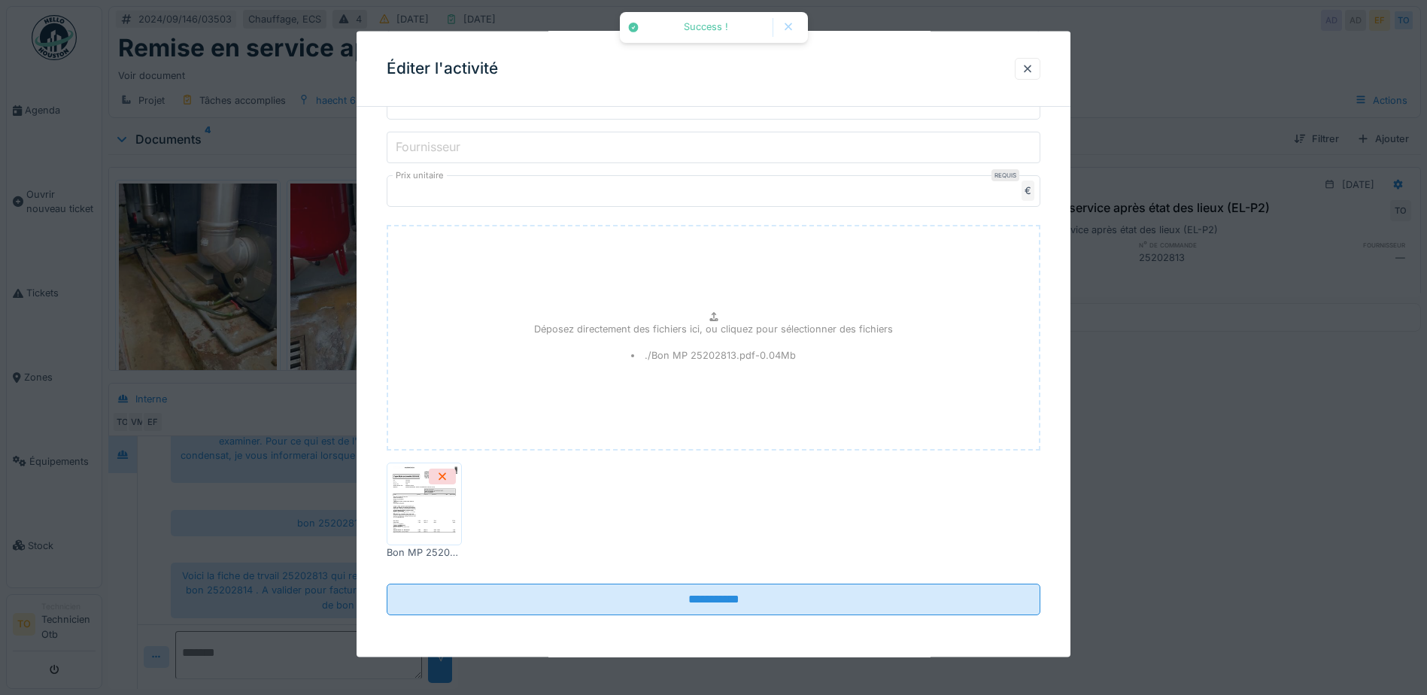
click at [424, 495] on img at bounding box center [424, 503] width 68 height 75
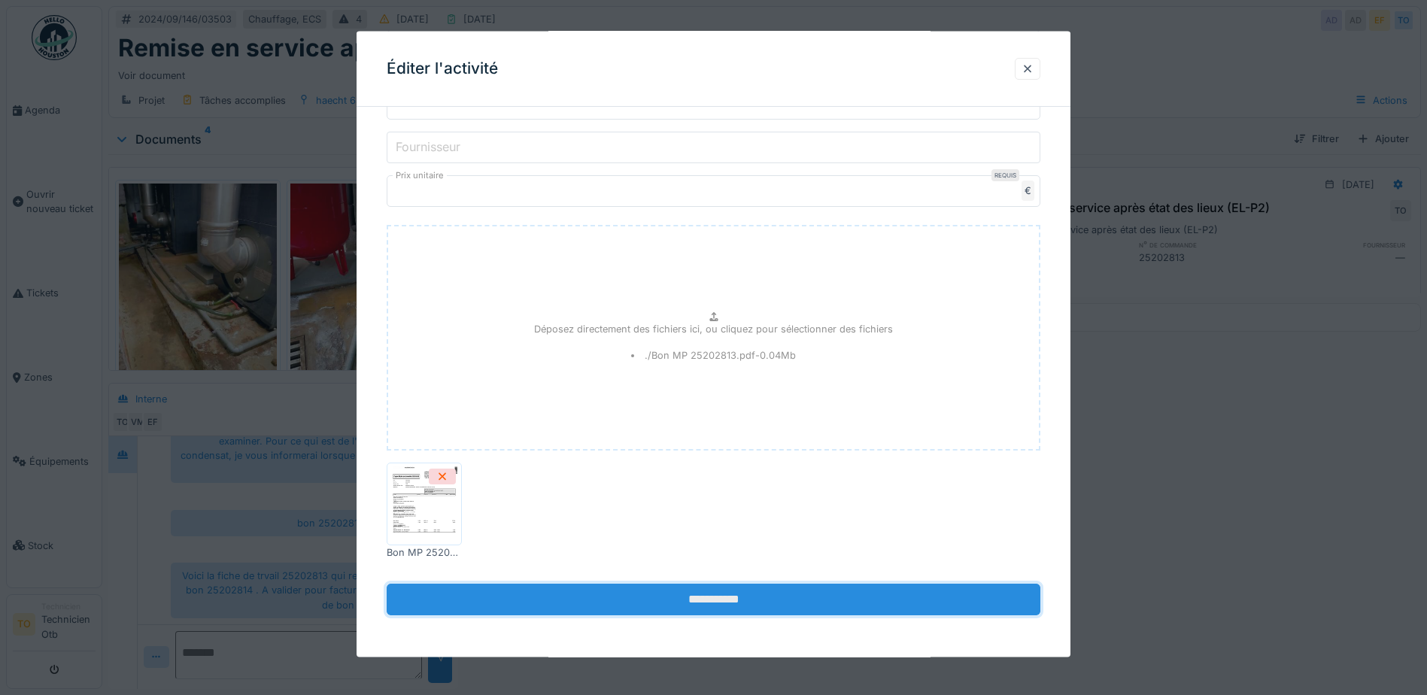
click at [717, 602] on input "**********" at bounding box center [714, 600] width 654 height 32
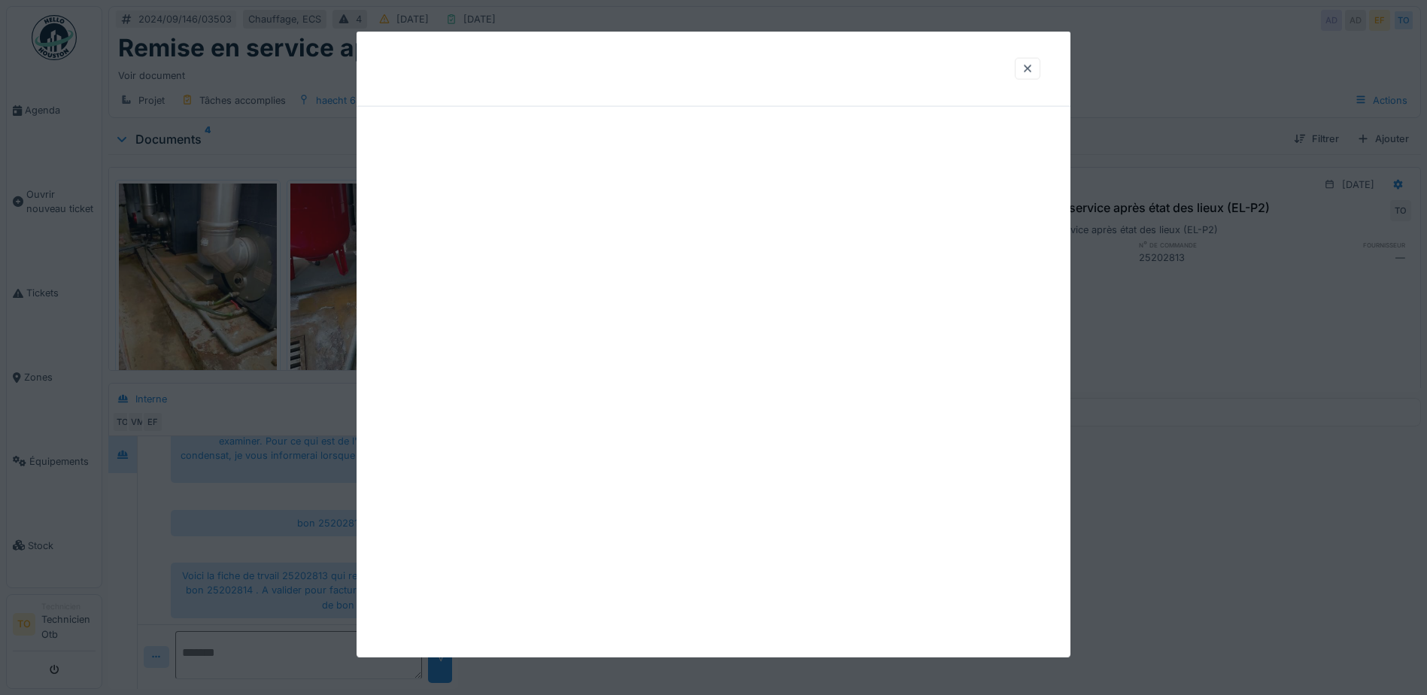
scroll to position [0, 0]
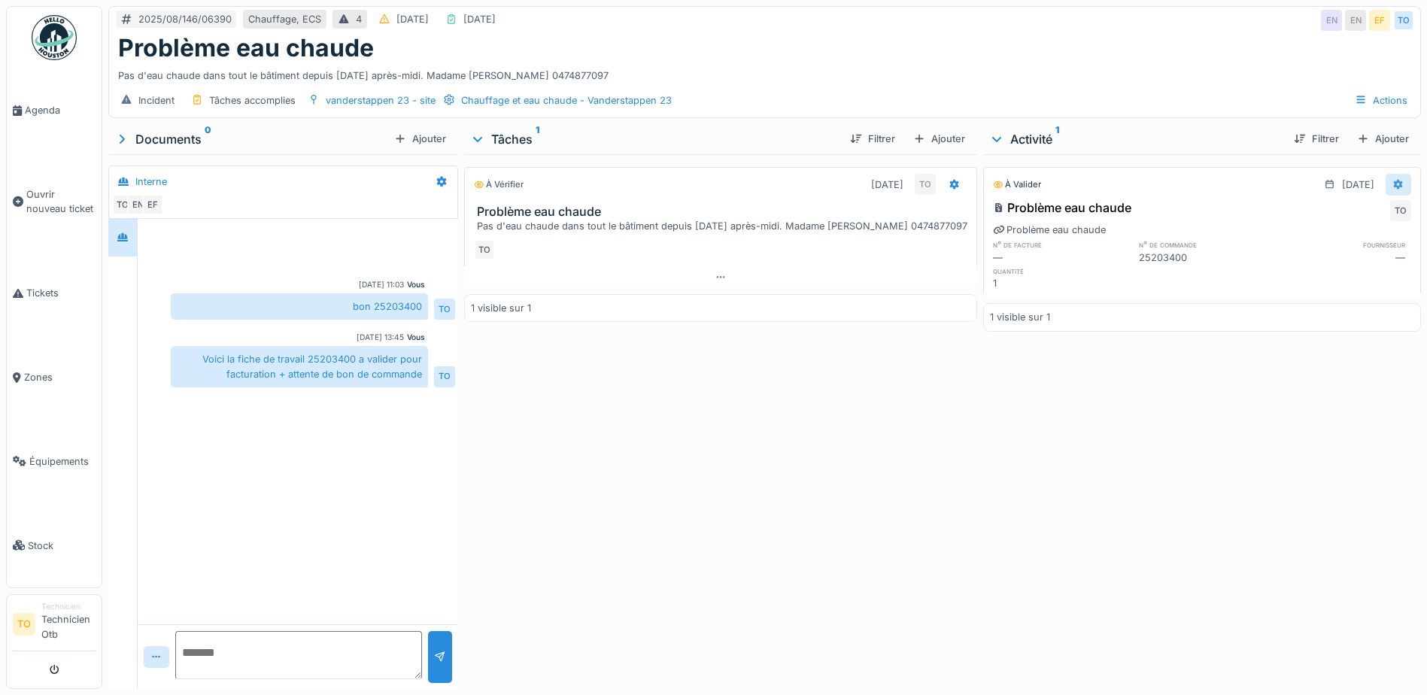
click at [1392, 181] on icon at bounding box center [1398, 185] width 12 height 10
click at [1329, 217] on div "Modifier" at bounding box center [1325, 218] width 73 height 23
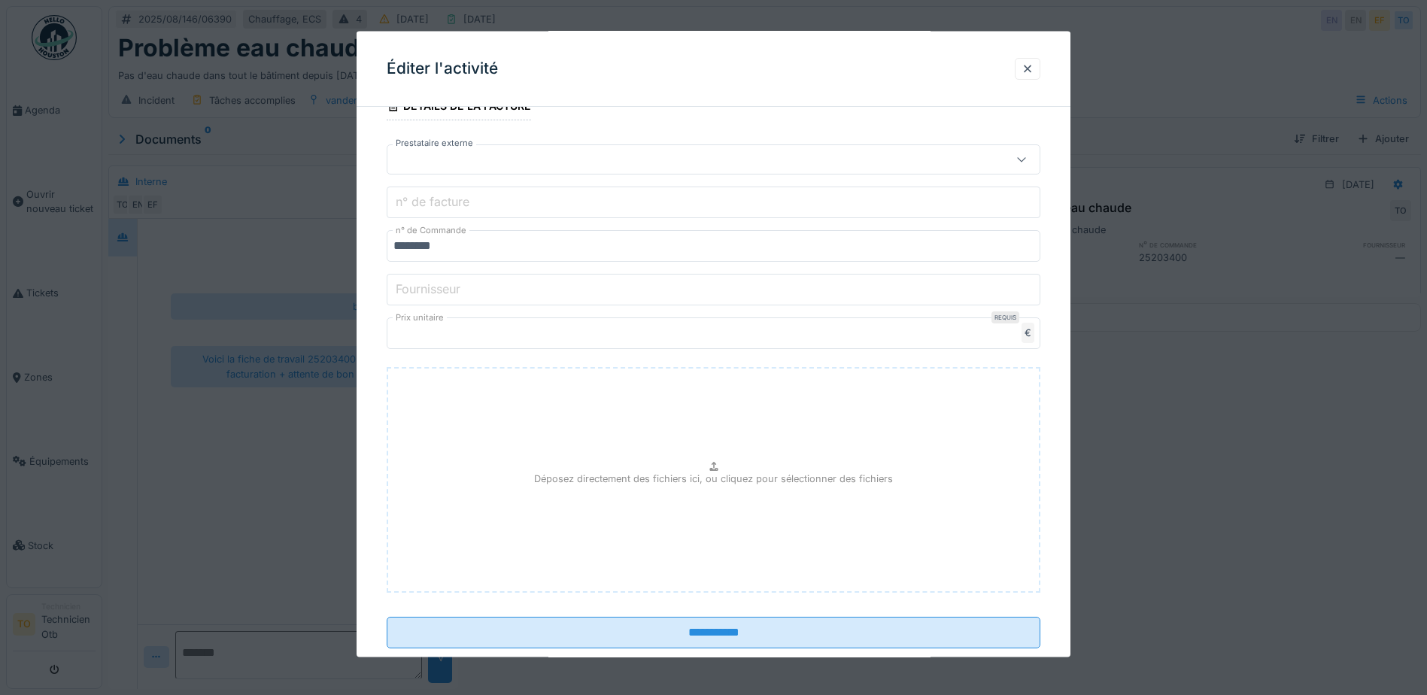
scroll to position [301, 0]
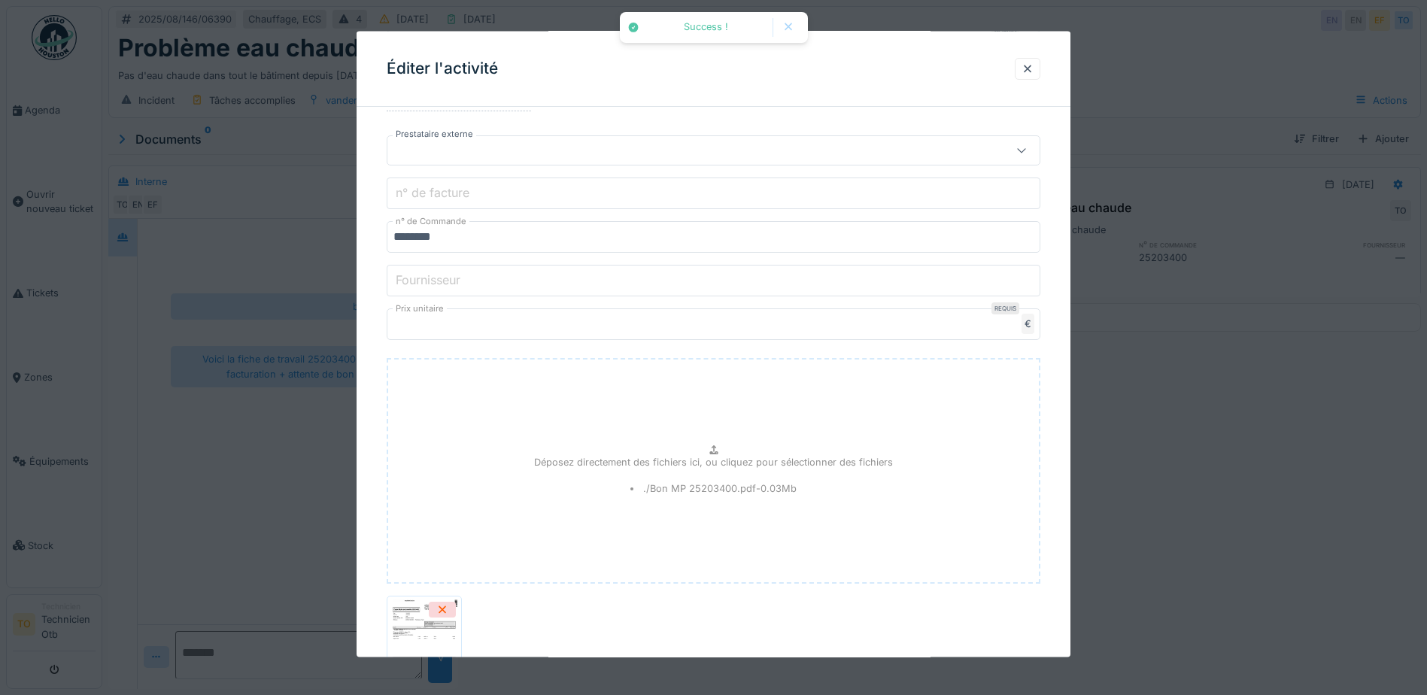
click at [421, 627] on img at bounding box center [424, 637] width 68 height 75
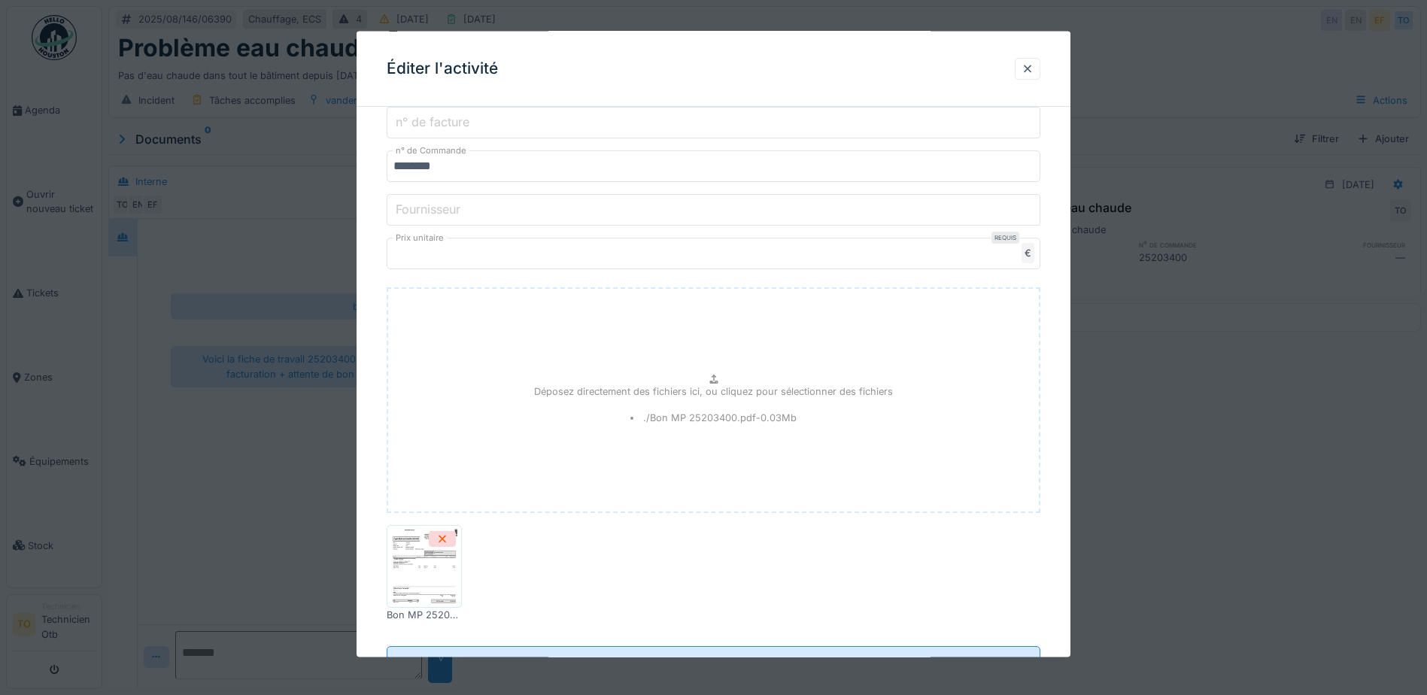
scroll to position [434, 0]
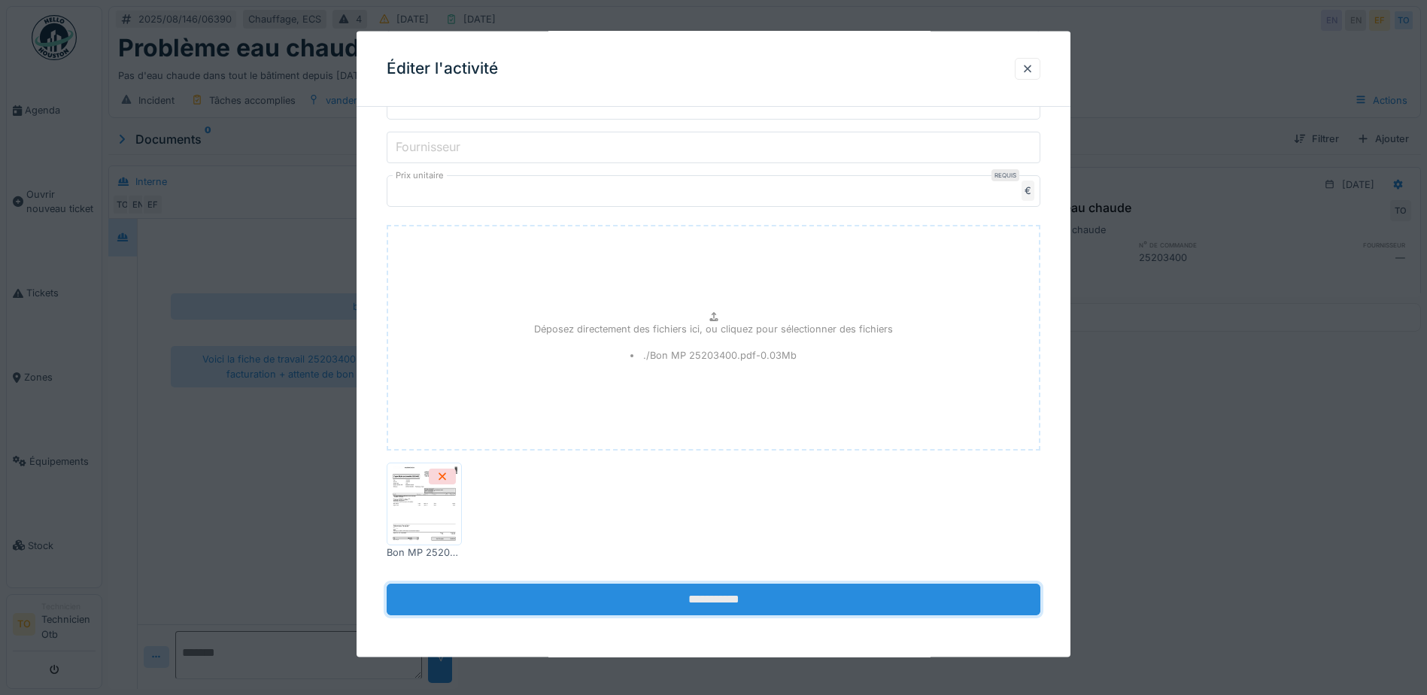
click at [720, 595] on input "**********" at bounding box center [714, 600] width 654 height 32
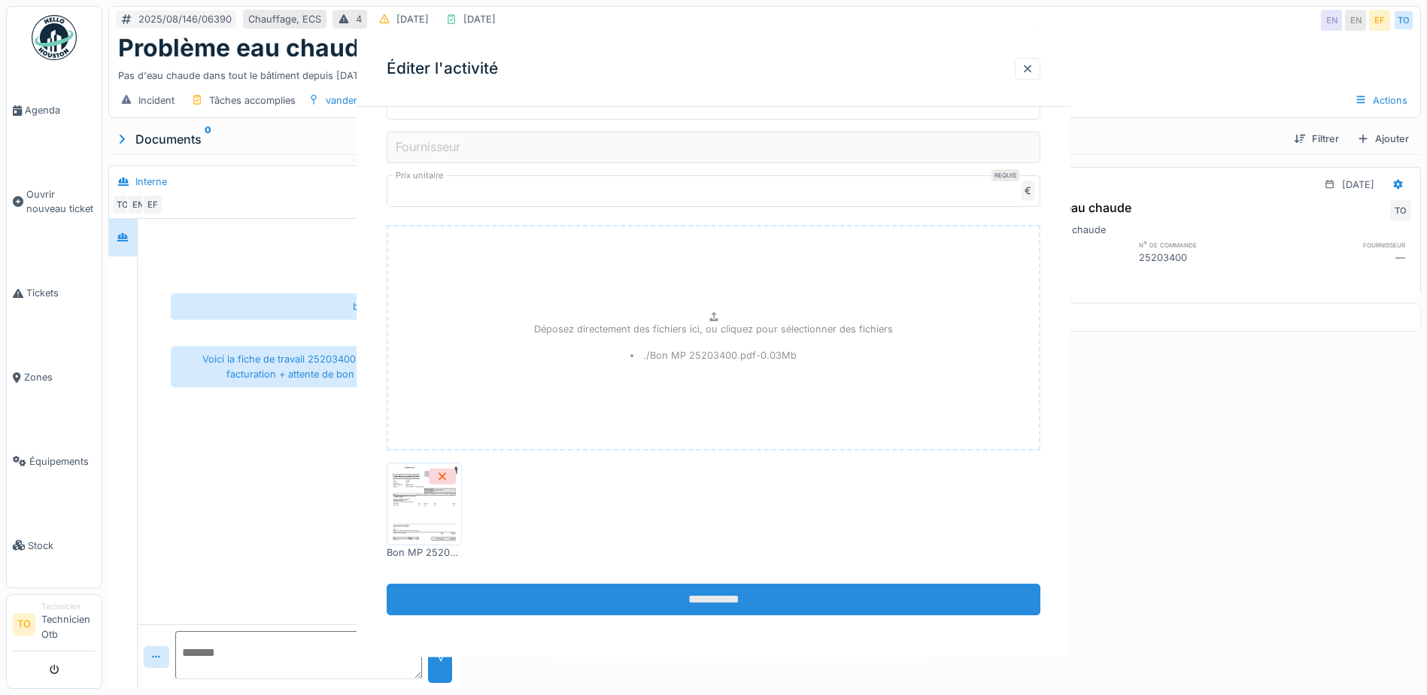
scroll to position [0, 0]
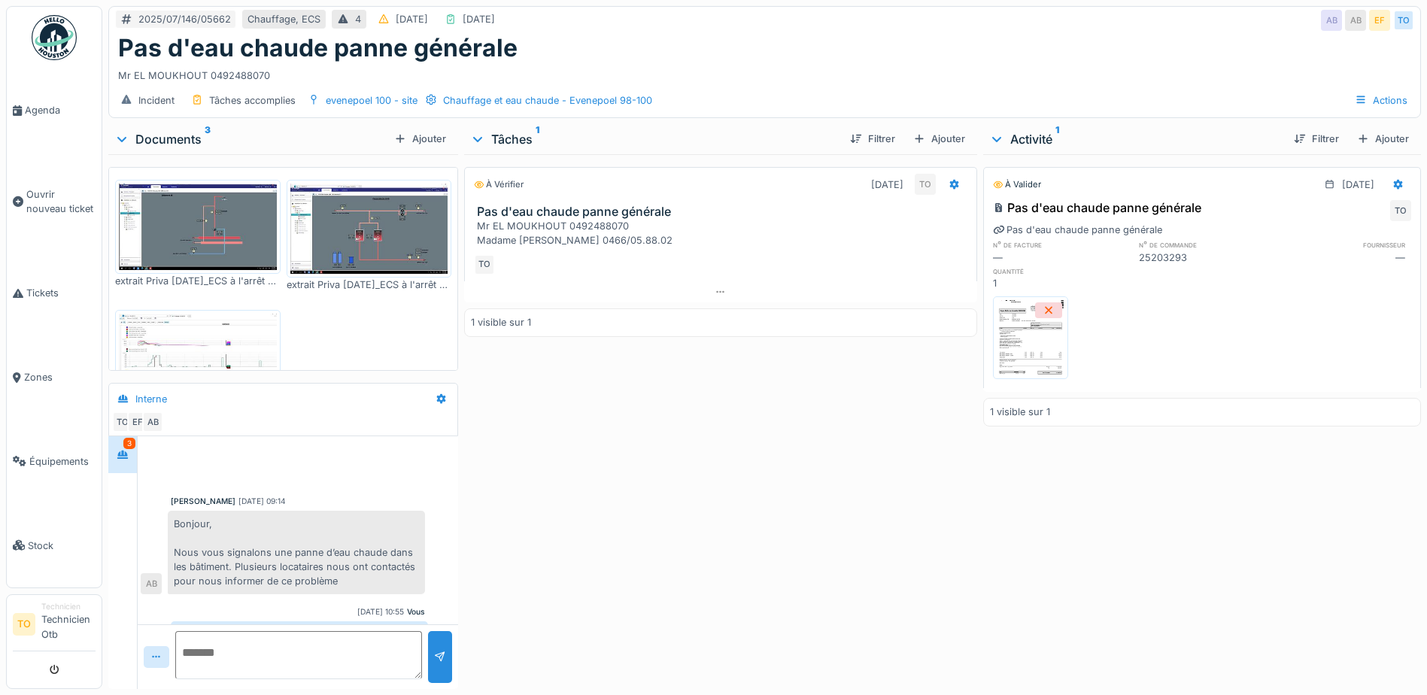
scroll to position [396, 0]
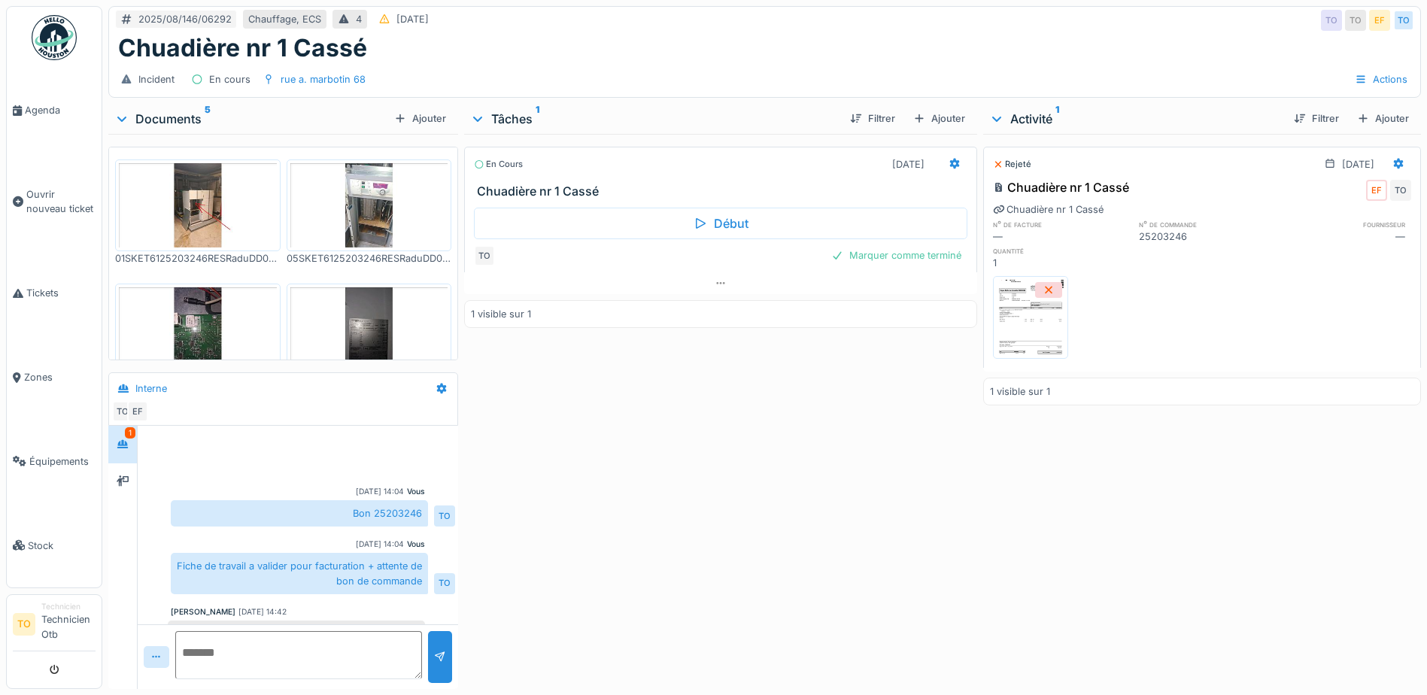
scroll to position [58, 0]
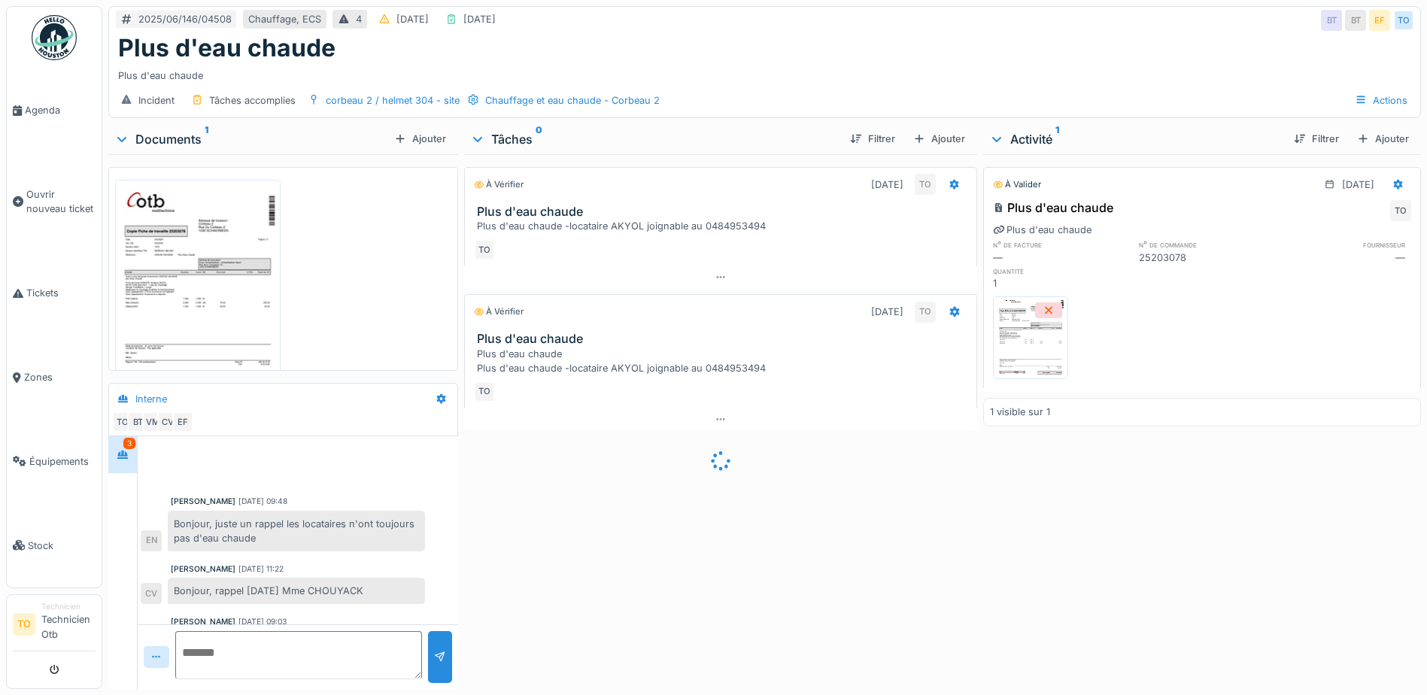
scroll to position [228, 0]
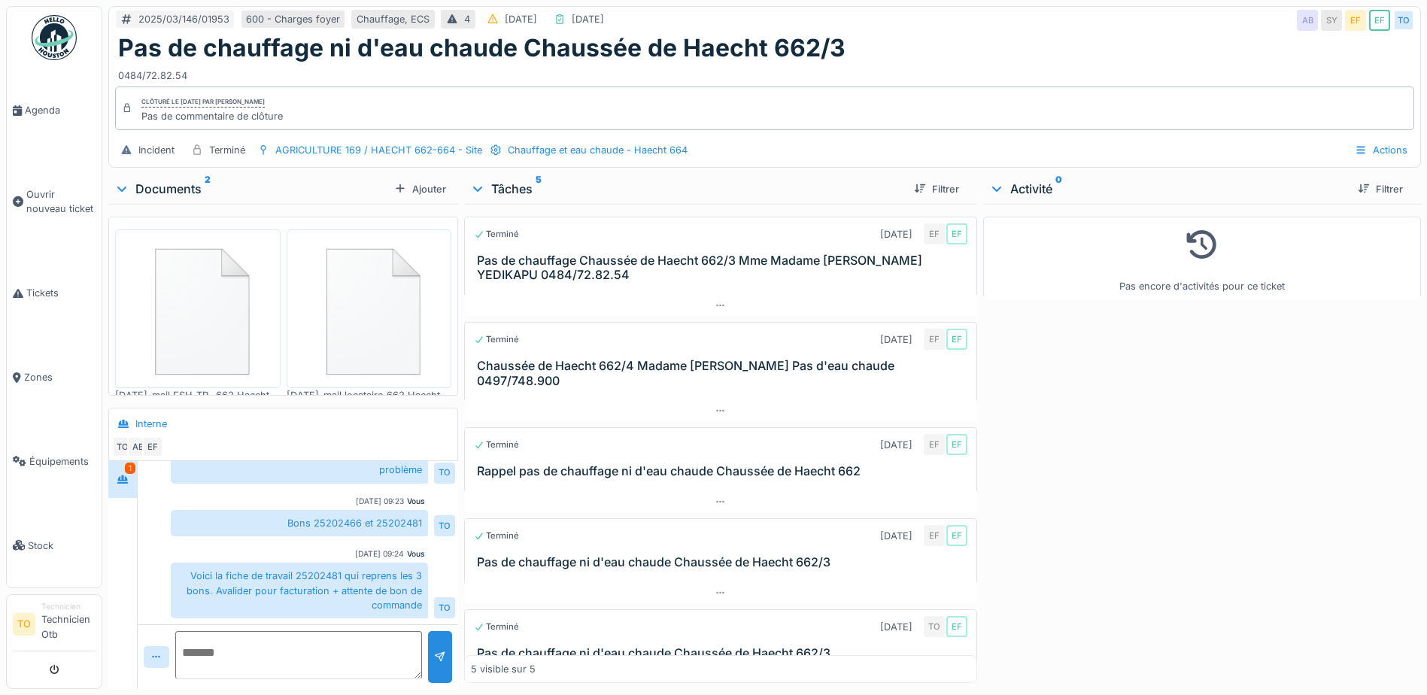
click at [229, 303] on img at bounding box center [198, 308] width 158 height 151
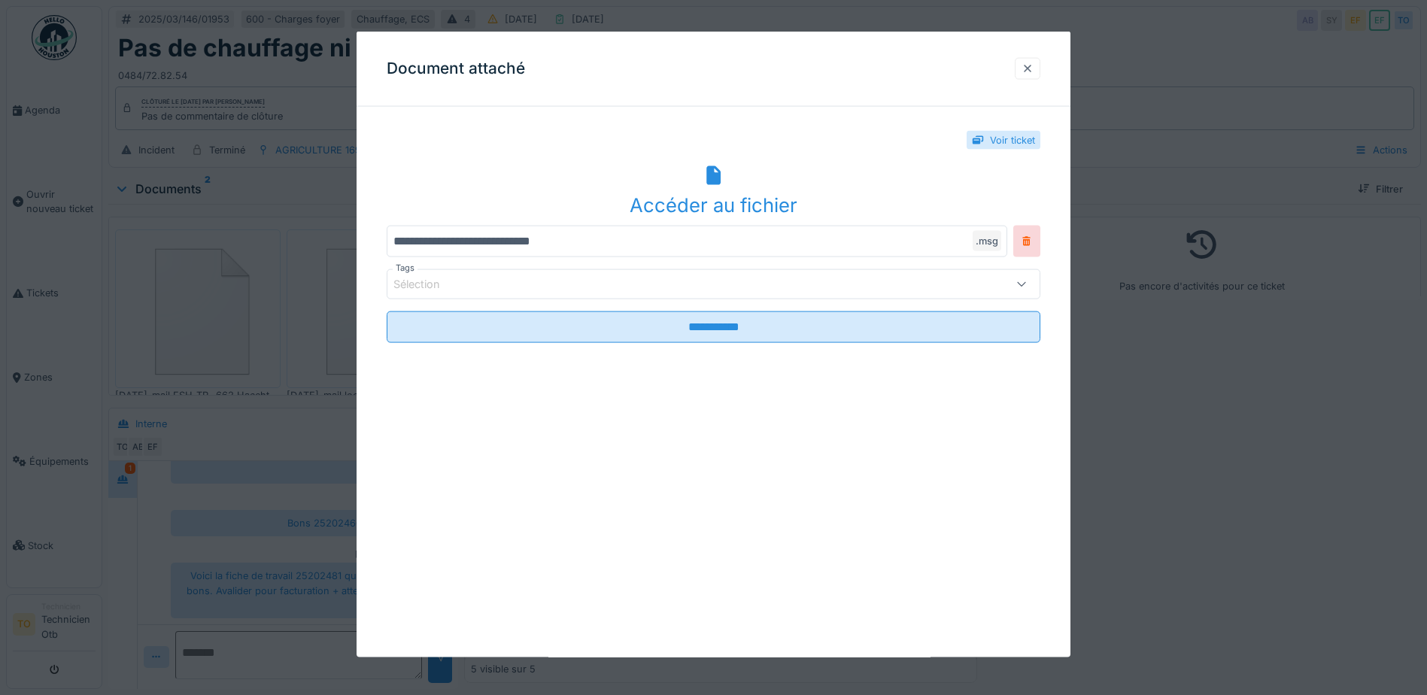
click at [1025, 65] on div at bounding box center [1028, 68] width 26 height 22
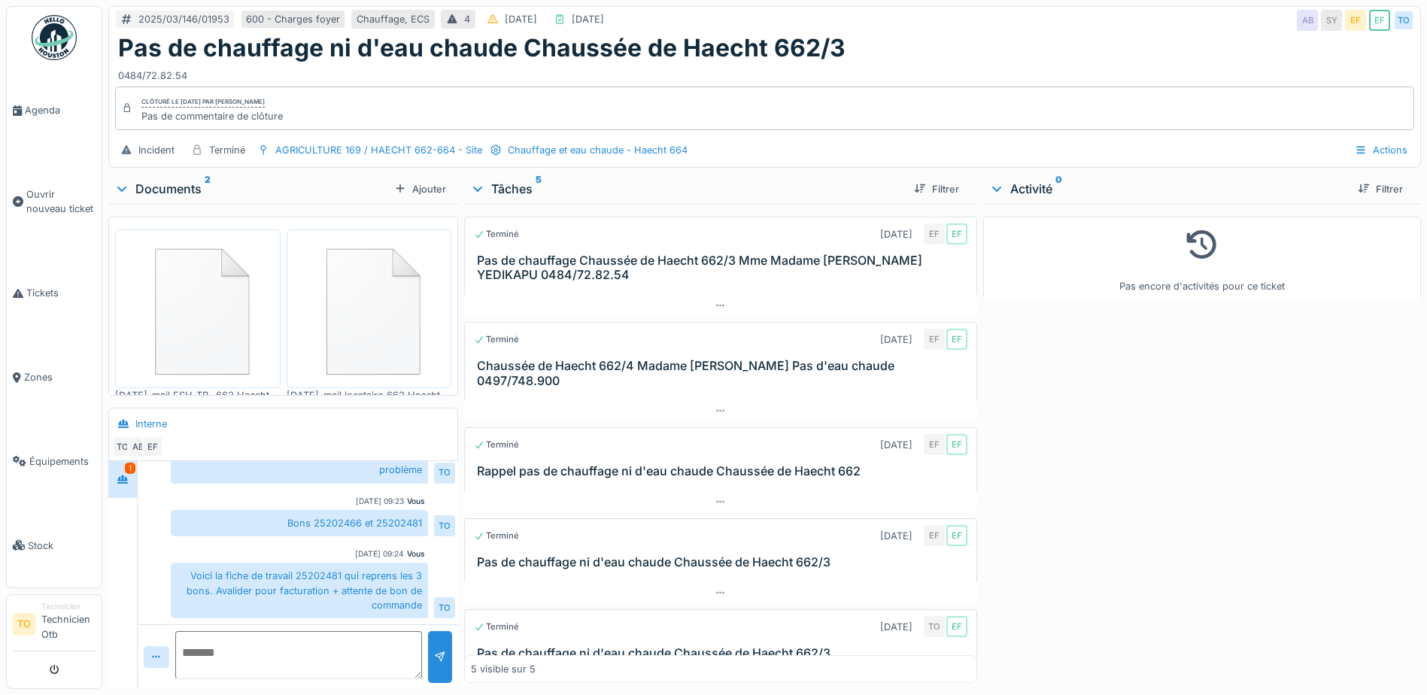
click at [153, 183] on div "Documents 2" at bounding box center [251, 189] width 274 height 18
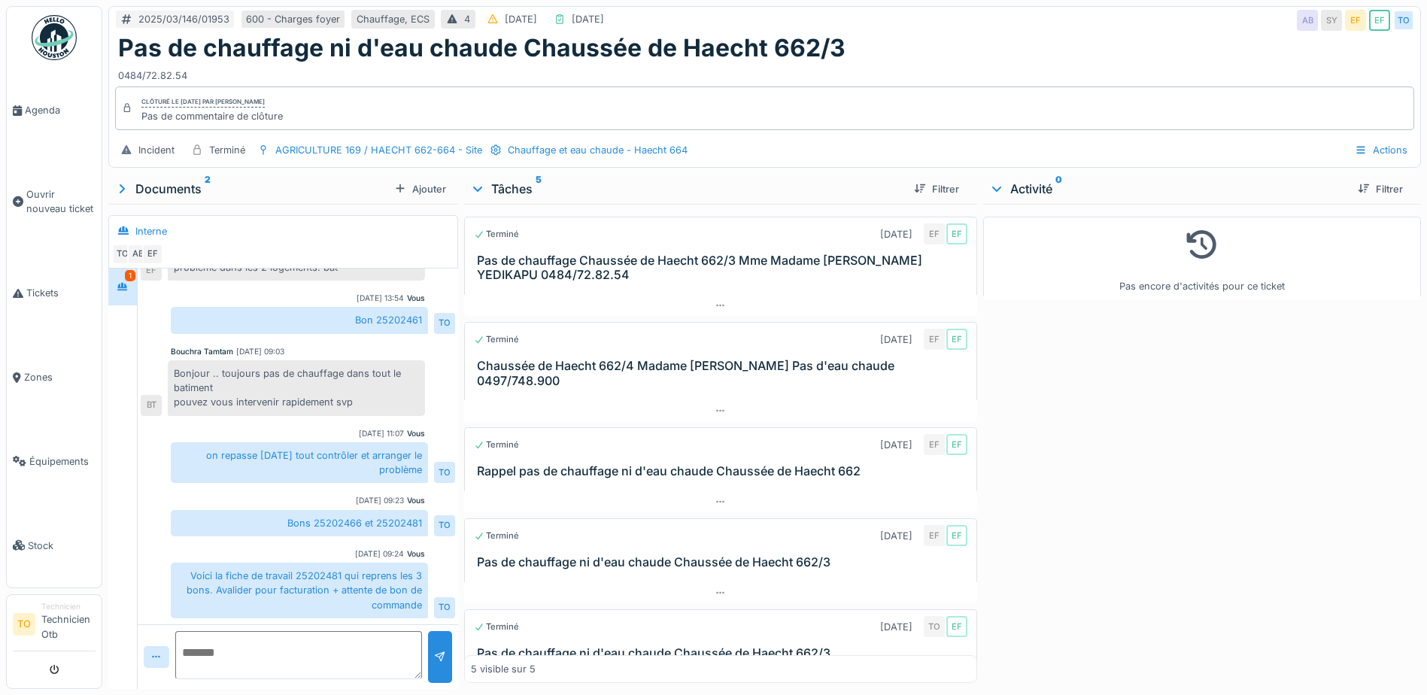
click at [182, 189] on div "Documents 2" at bounding box center [251, 189] width 274 height 18
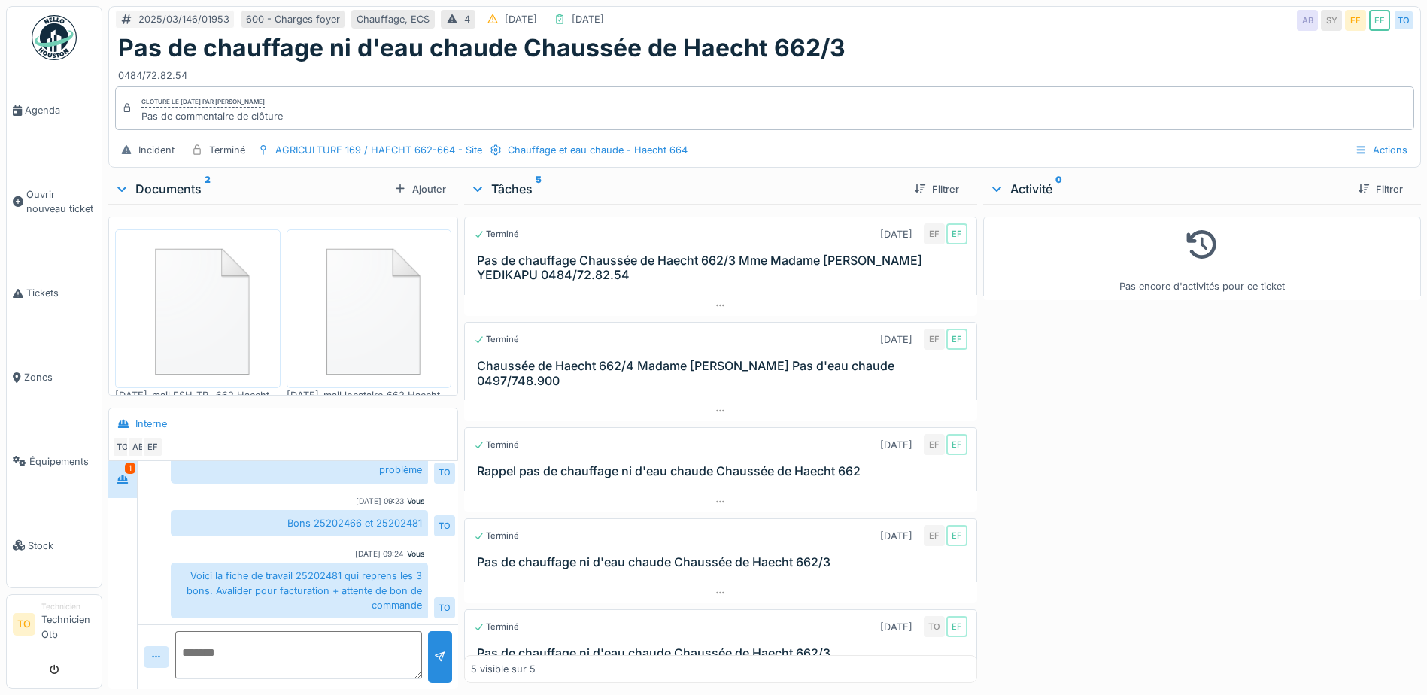
scroll to position [0, 0]
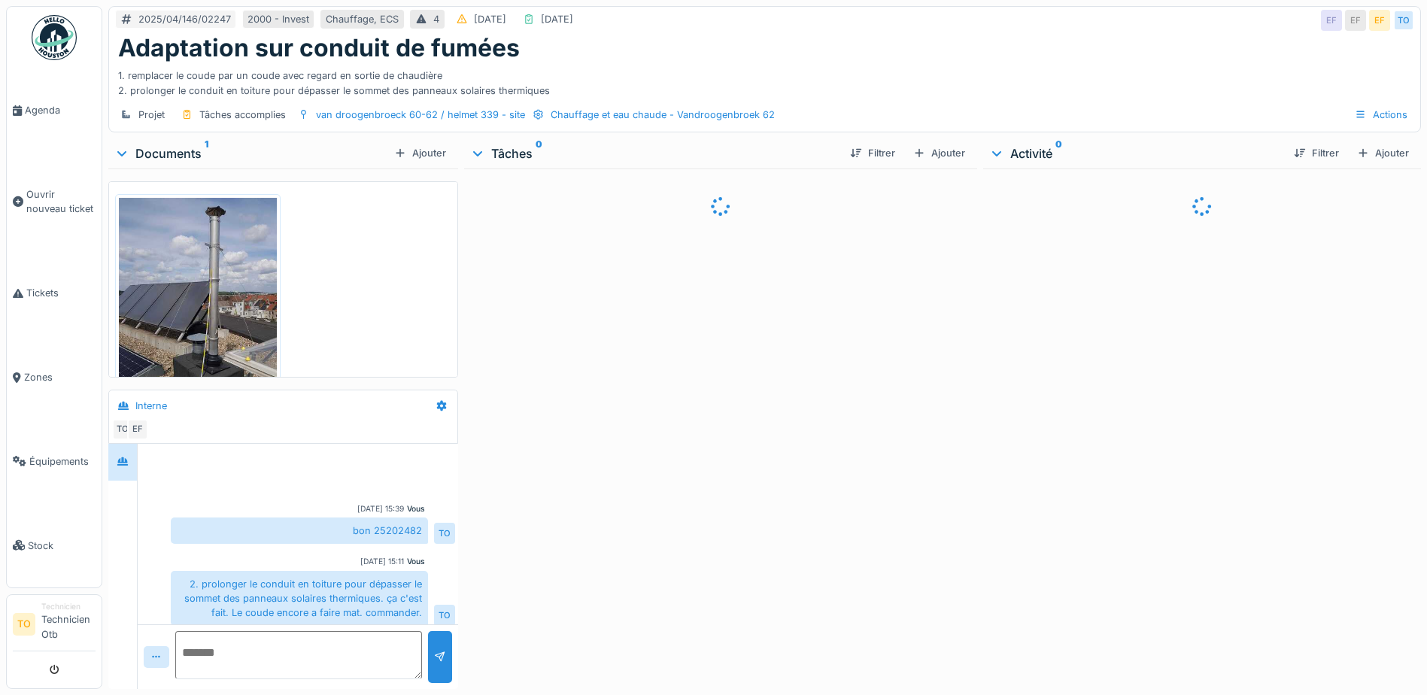
scroll to position [75, 0]
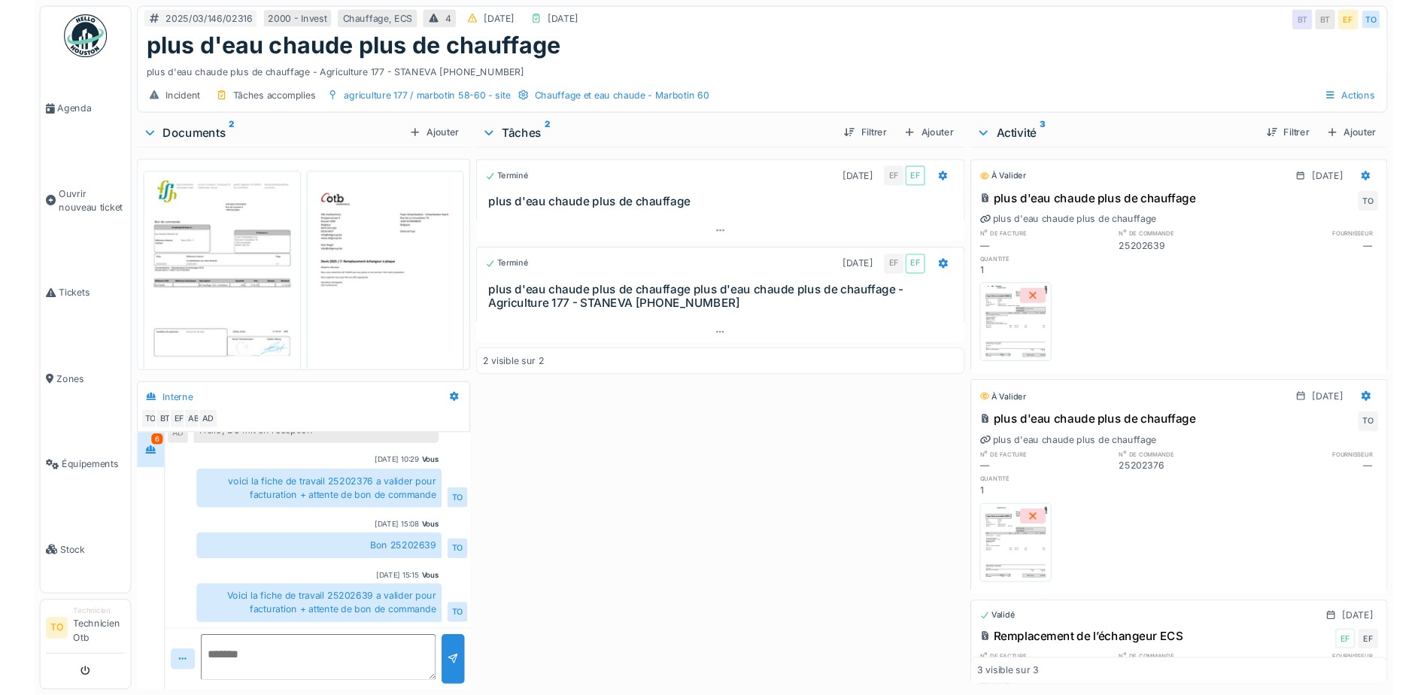
scroll to position [454, 0]
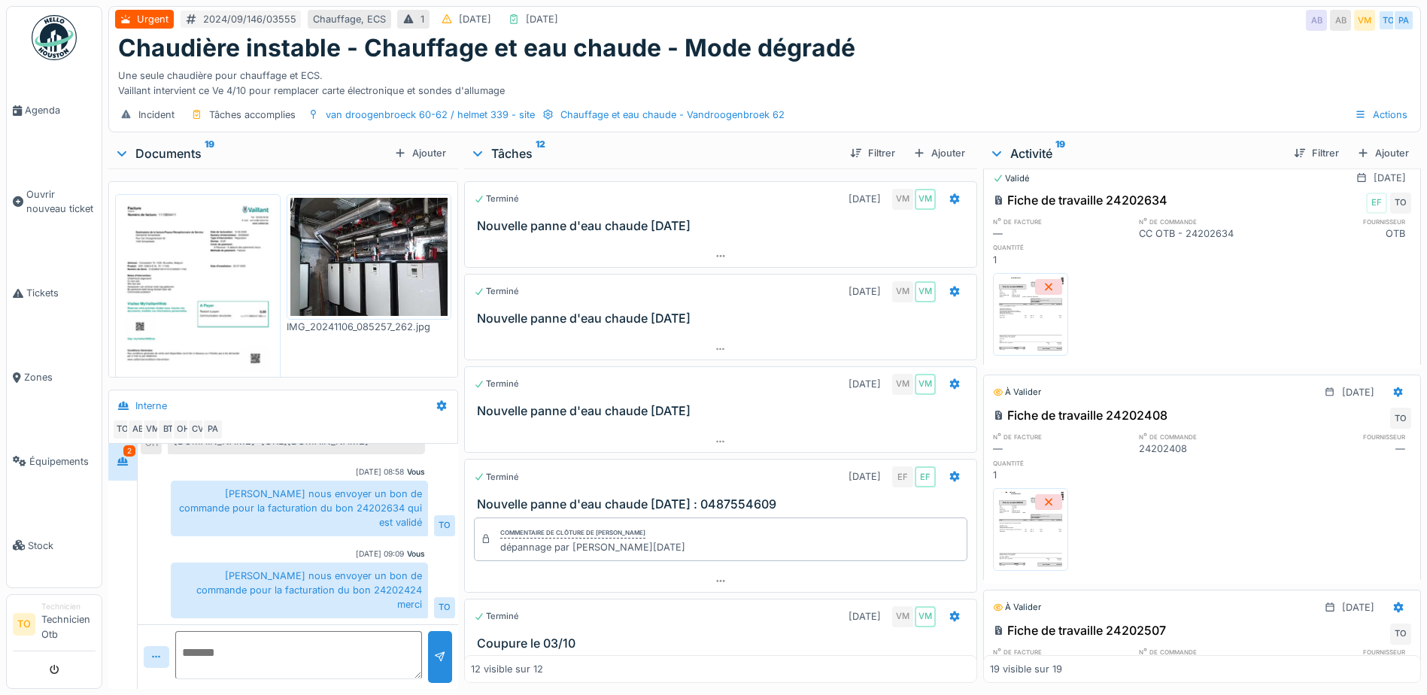
scroll to position [2096, 0]
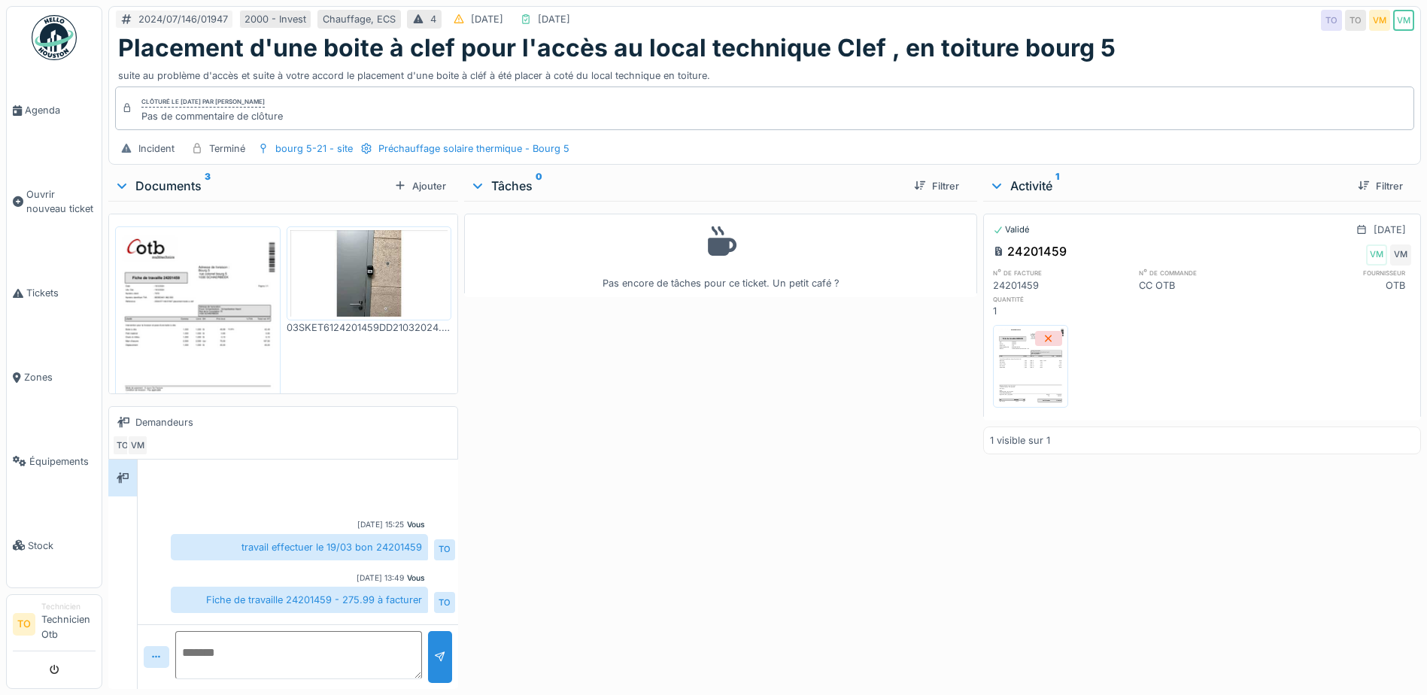
scroll to position [63, 0]
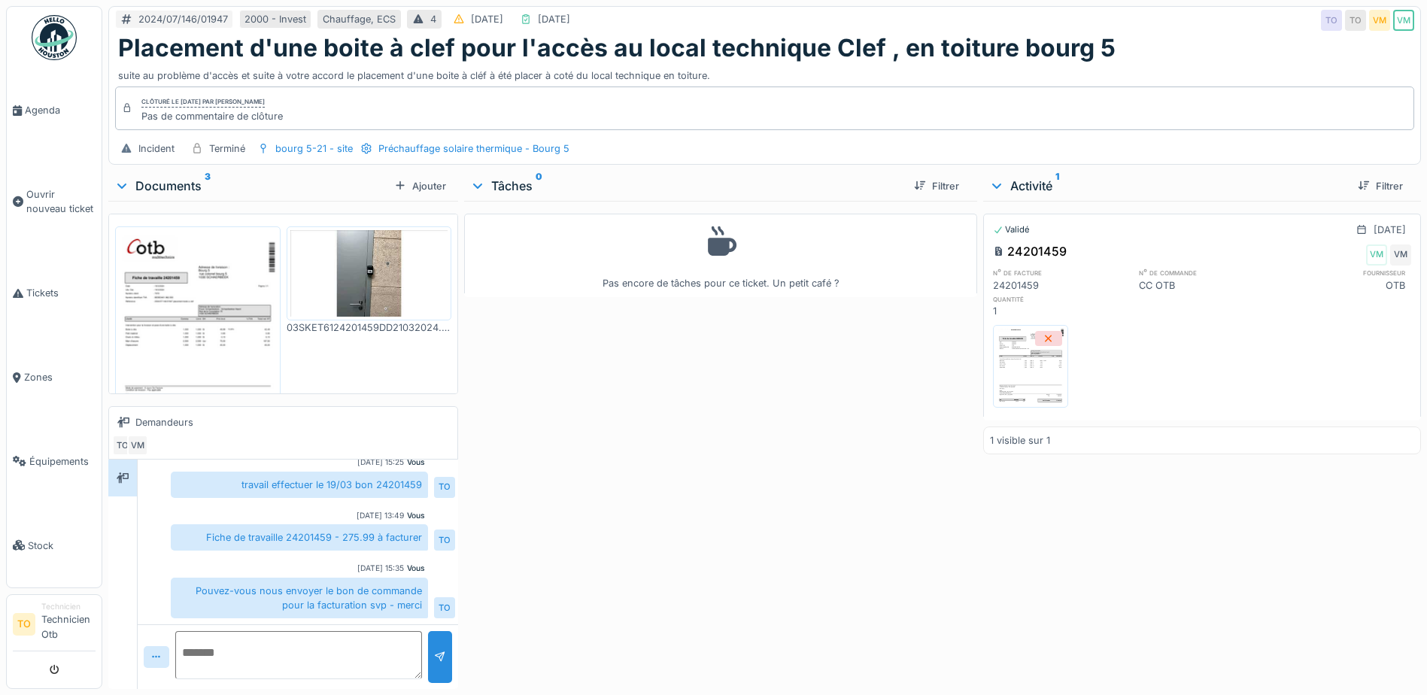
click at [1025, 359] on img at bounding box center [1031, 366] width 68 height 75
click at [50, 291] on span "Tickets" at bounding box center [60, 293] width 69 height 14
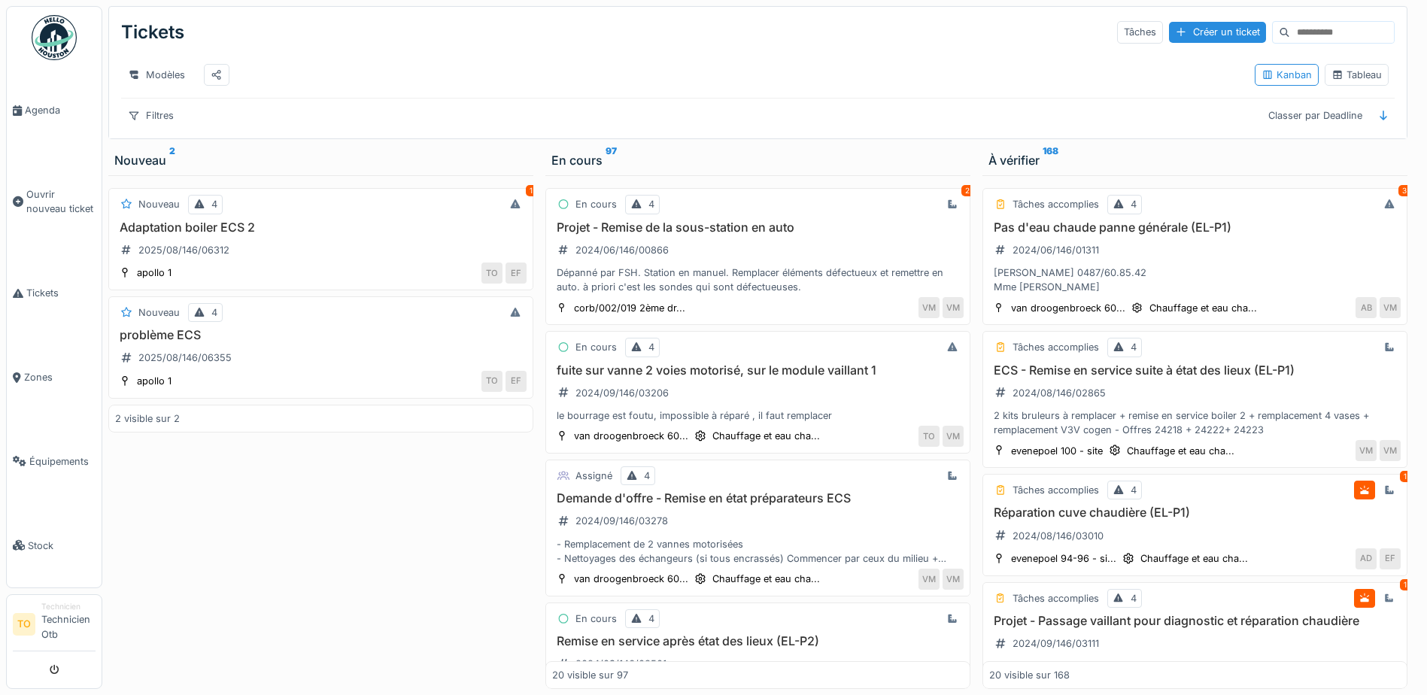
click at [1290, 29] on input at bounding box center [1342, 32] width 104 height 21
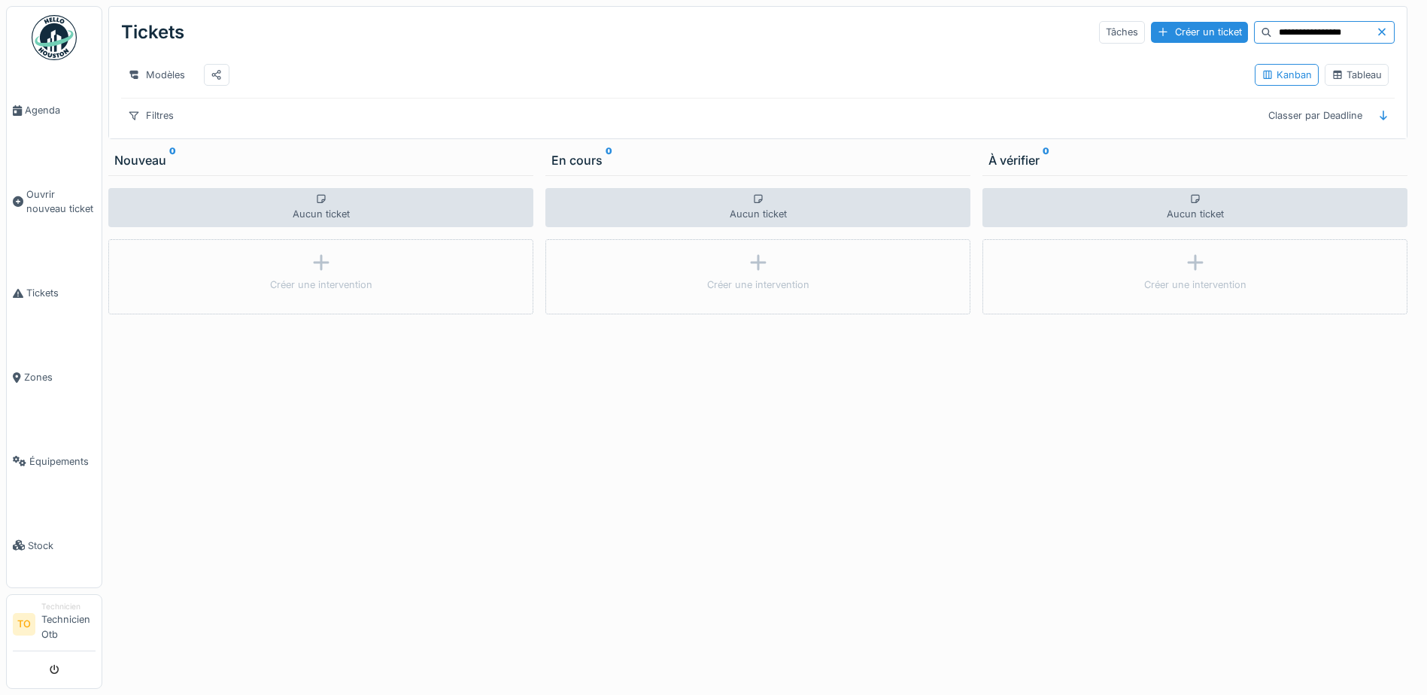
click at [1324, 40] on input "**********" at bounding box center [1324, 32] width 104 height 21
drag, startPoint x: 1329, startPoint y: 32, endPoint x: 1185, endPoint y: 35, distance: 143.7
click at [1185, 35] on div "**********" at bounding box center [1247, 32] width 296 height 23
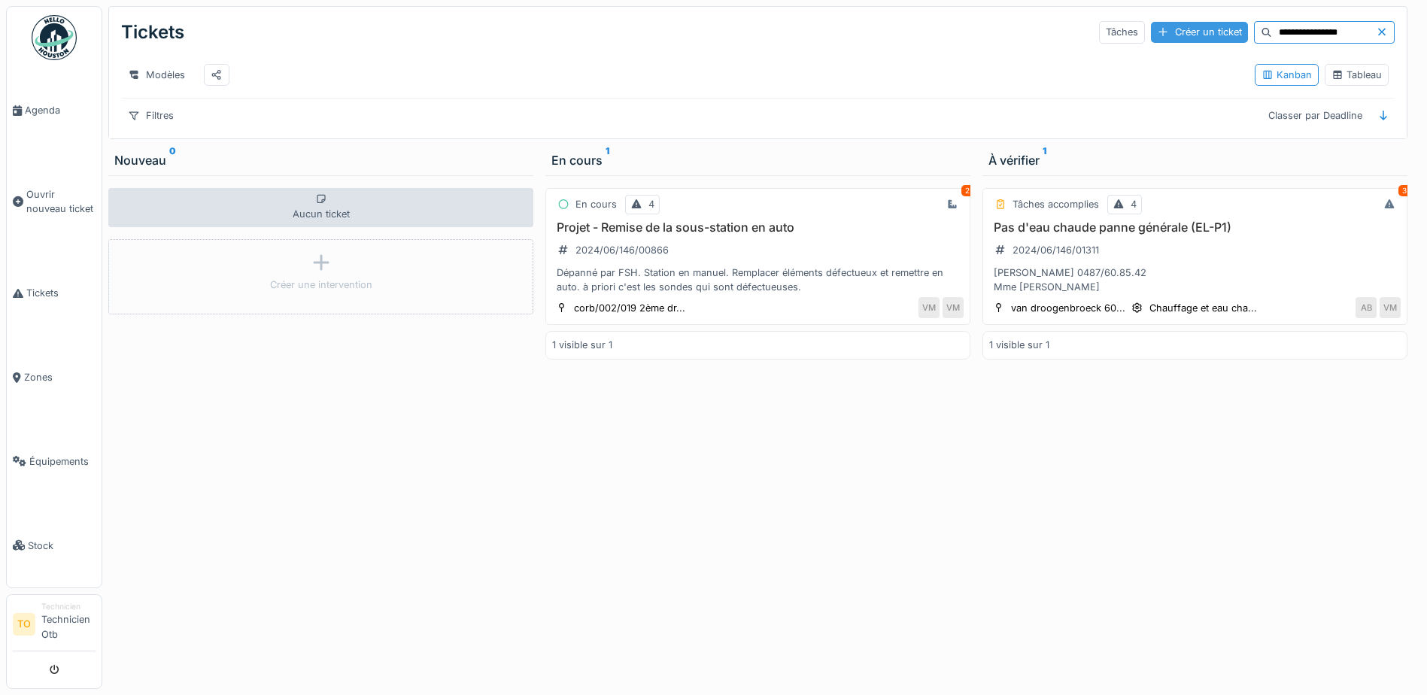
type input "**********"
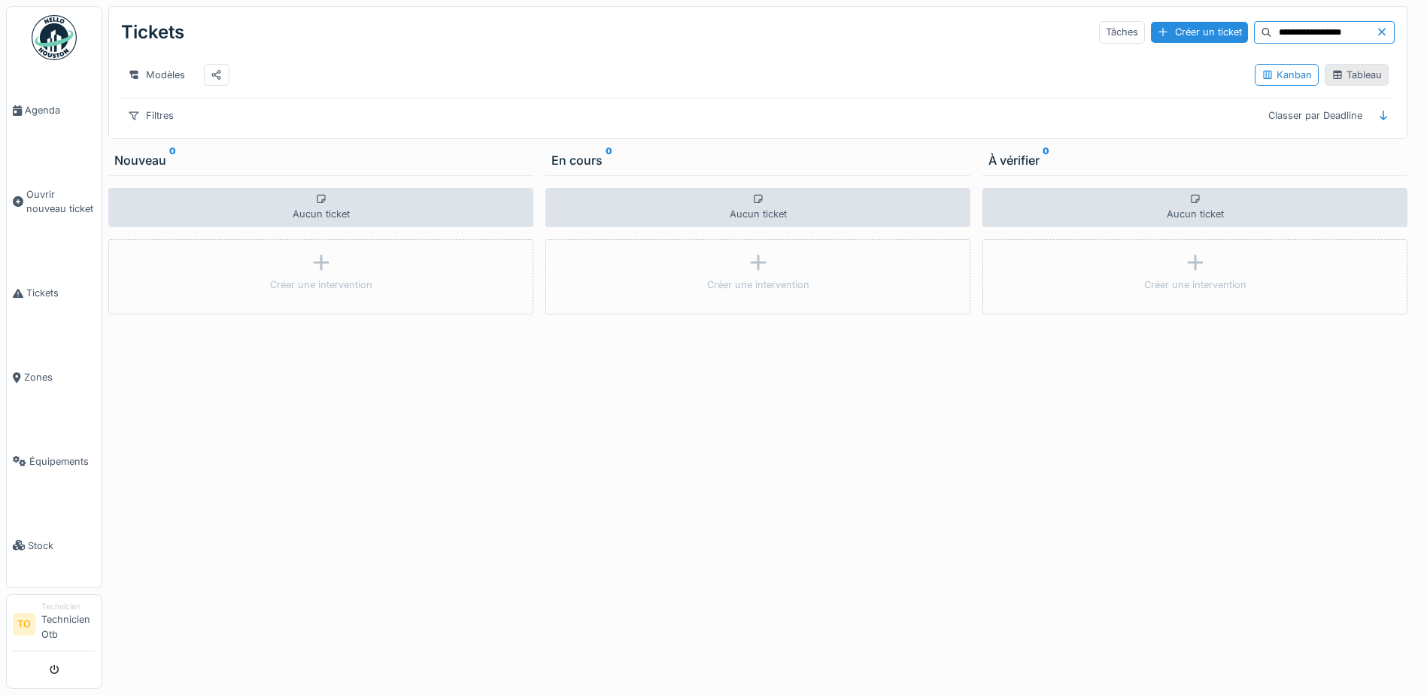
click at [1353, 77] on div "Tableau" at bounding box center [1357, 75] width 50 height 14
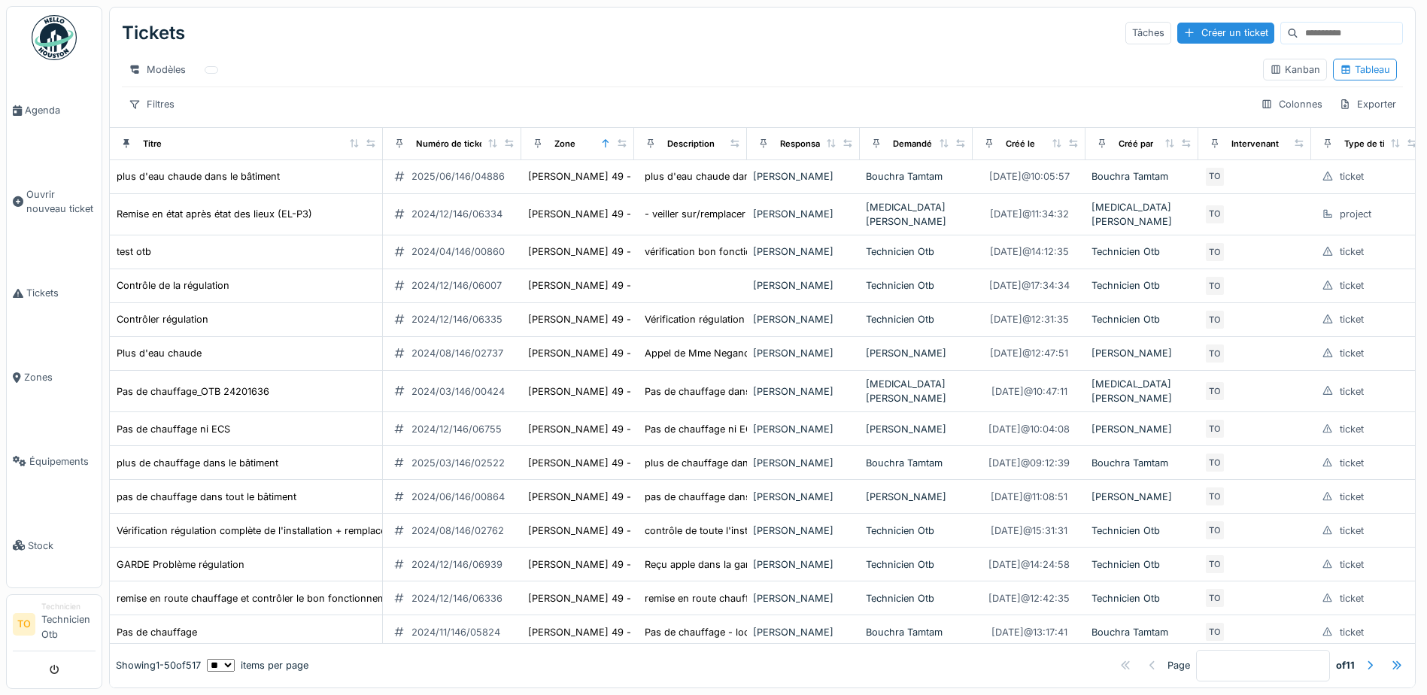
click at [1304, 34] on input at bounding box center [1350, 33] width 104 height 21
type input "**********"
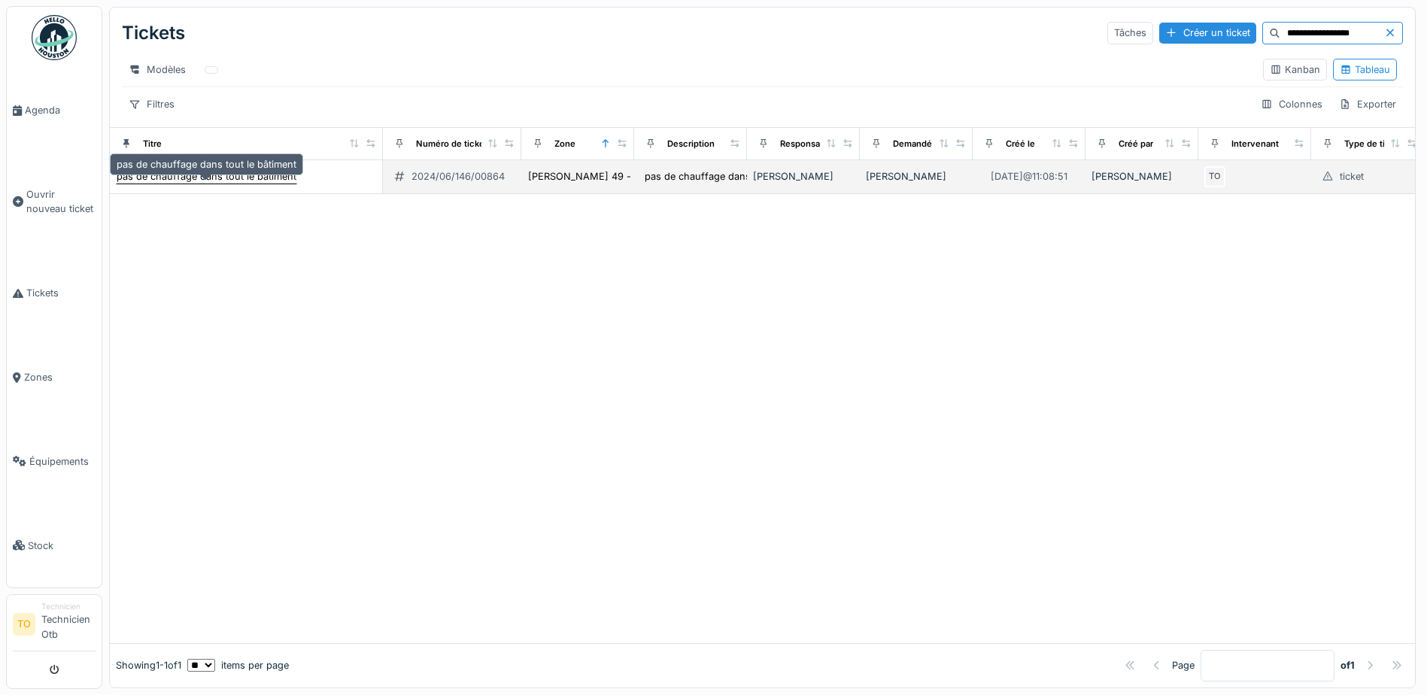
click at [211, 184] on div "pas de chauffage dans tout le bâtiment" at bounding box center [207, 176] width 180 height 14
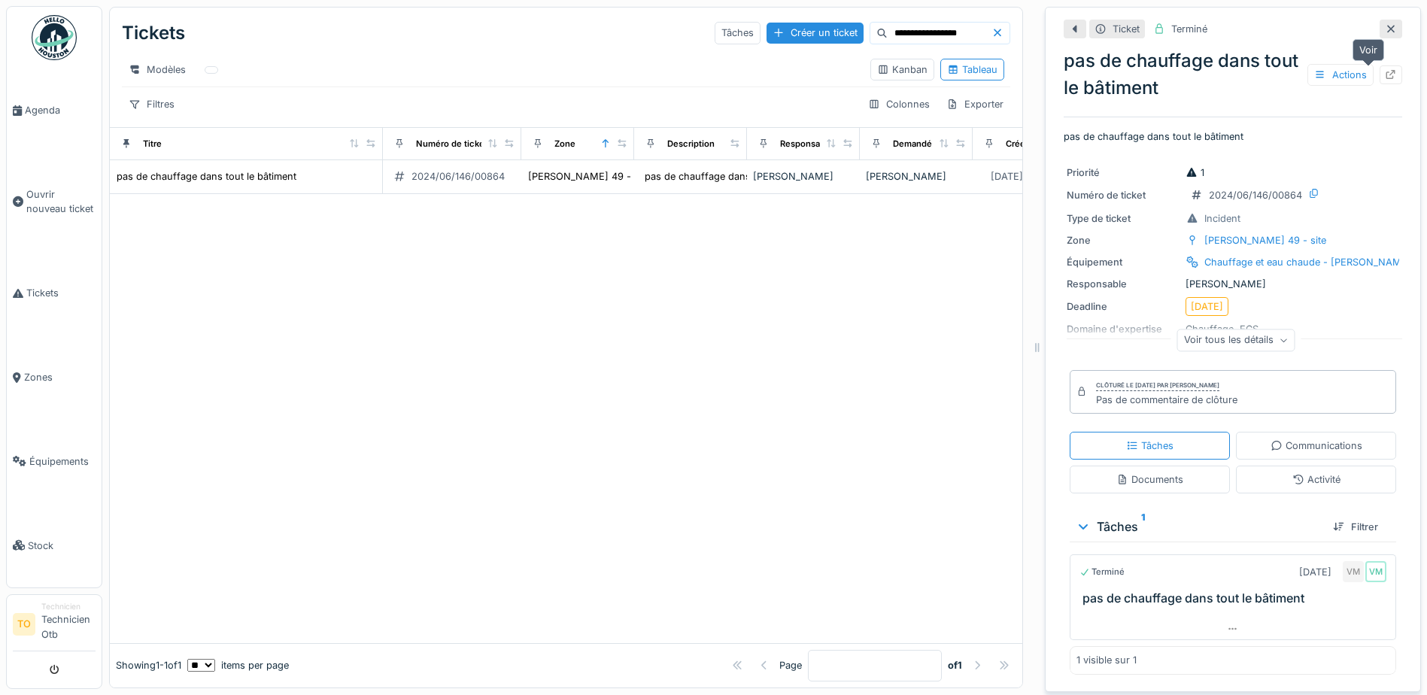
click at [1386, 71] on icon at bounding box center [1391, 75] width 10 height 10
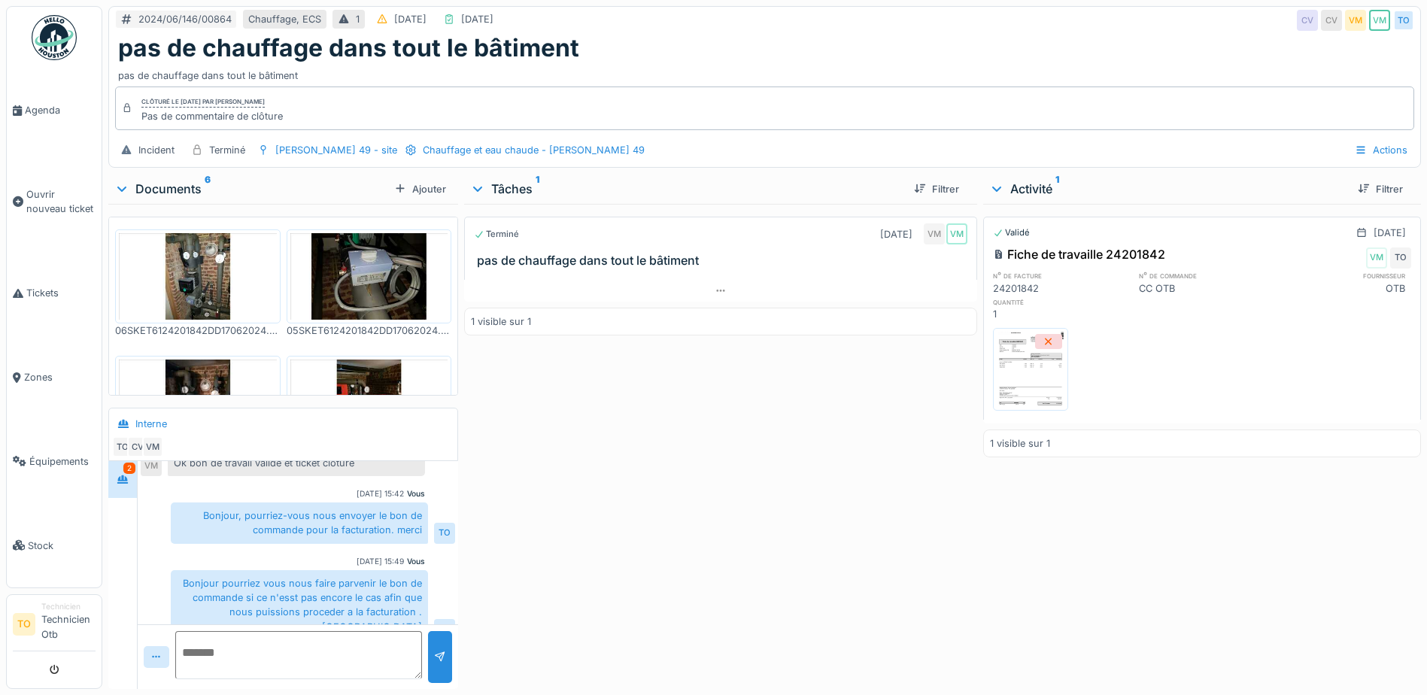
scroll to position [387, 0]
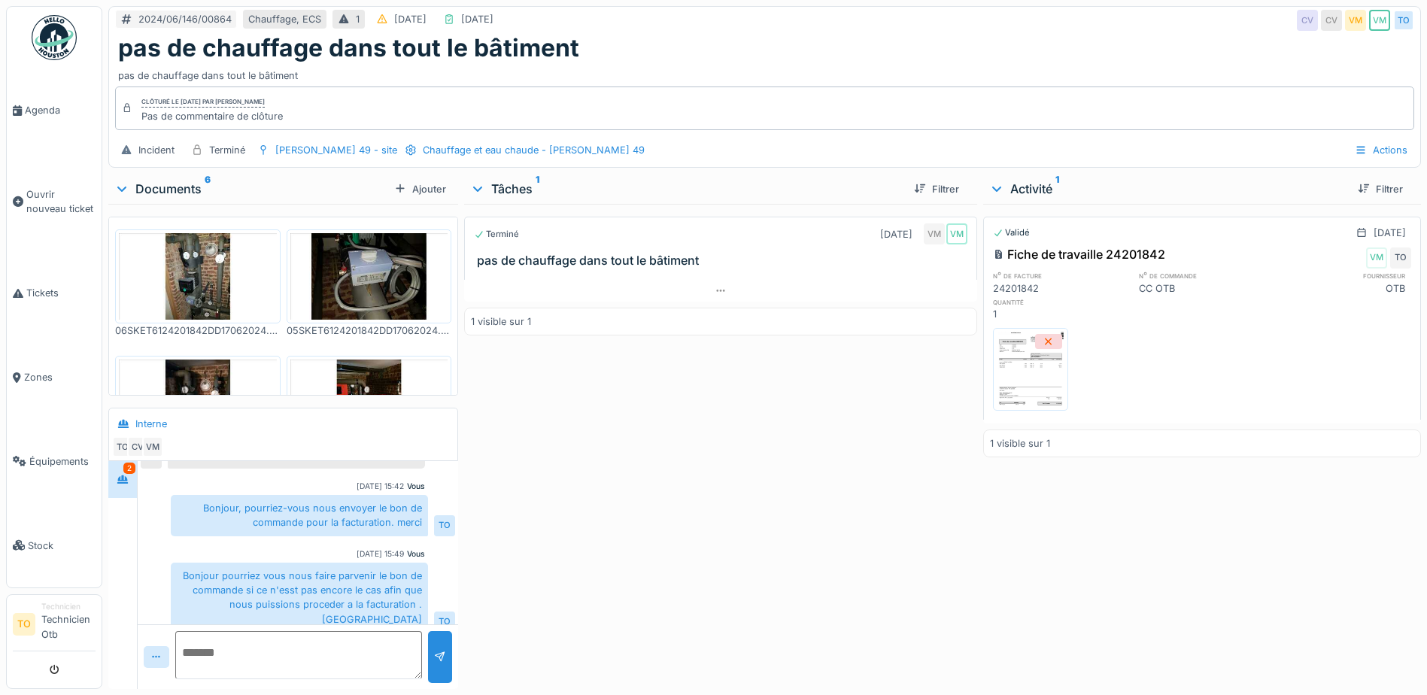
click at [1021, 370] on img at bounding box center [1031, 369] width 68 height 75
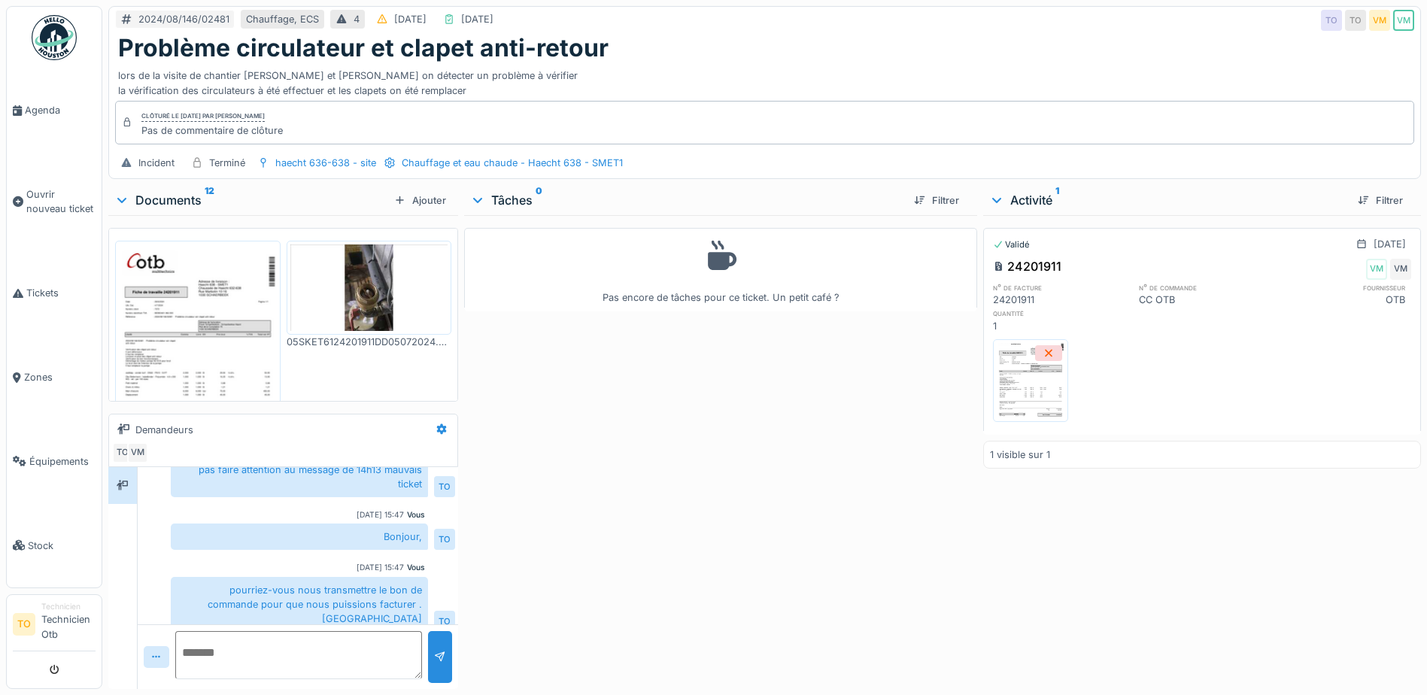
scroll to position [11, 0]
click at [1013, 378] on img at bounding box center [1031, 380] width 68 height 75
click at [251, 644] on textarea at bounding box center [298, 655] width 247 height 48
click at [251, 641] on textarea "**********" at bounding box center [296, 655] width 242 height 48
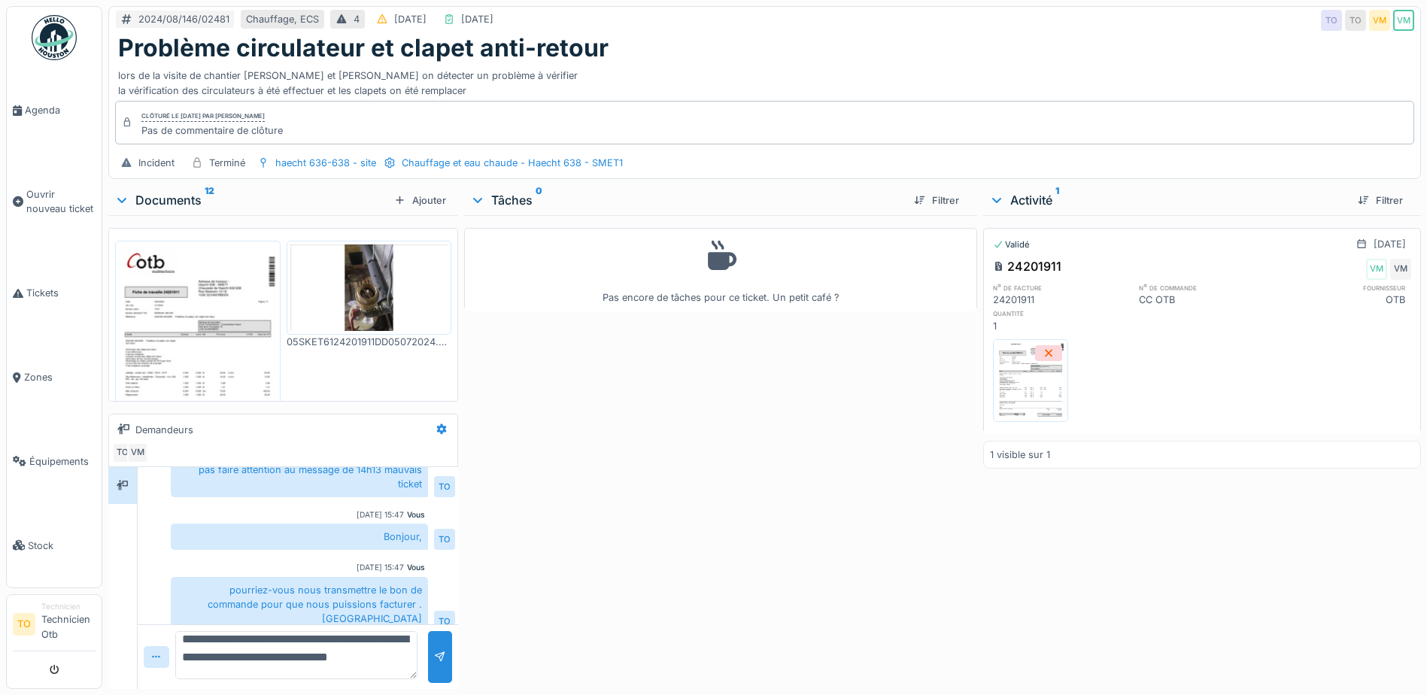
scroll to position [32, 0]
click at [272, 645] on textarea "**********" at bounding box center [296, 655] width 242 height 48
type textarea "**********"
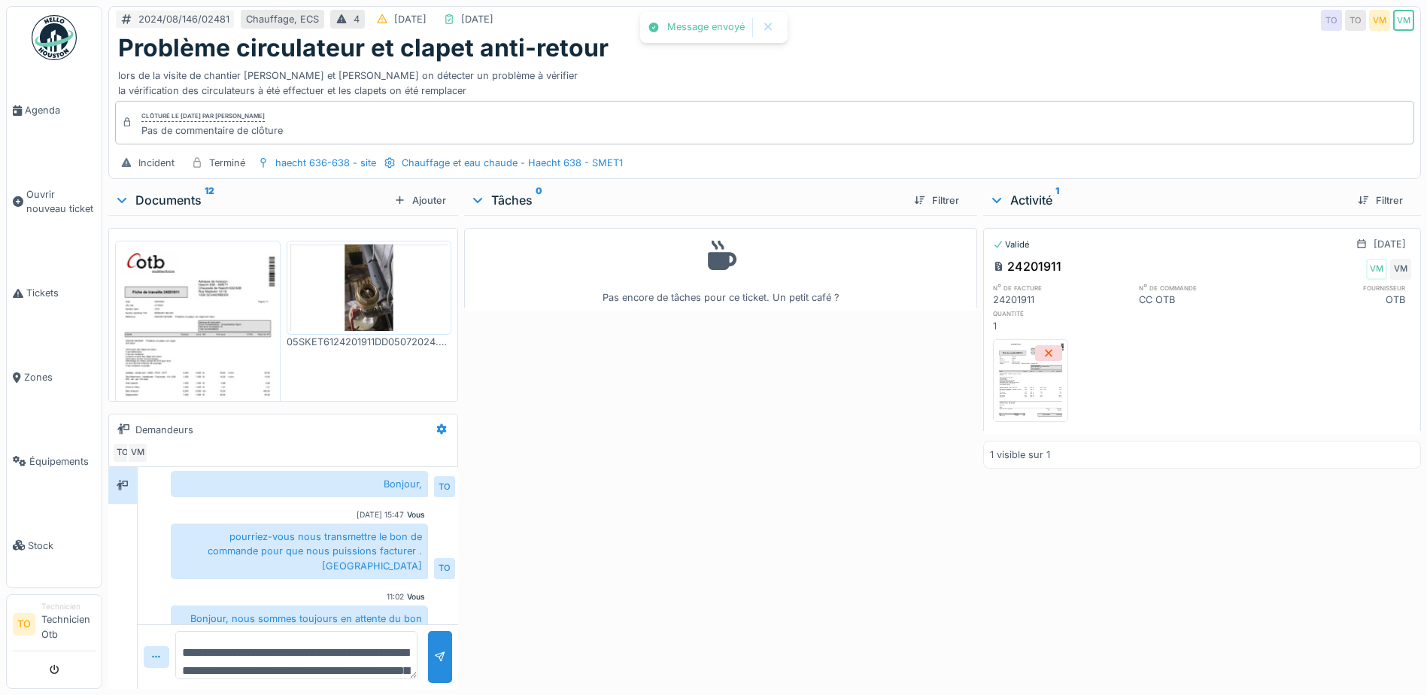
scroll to position [529, 0]
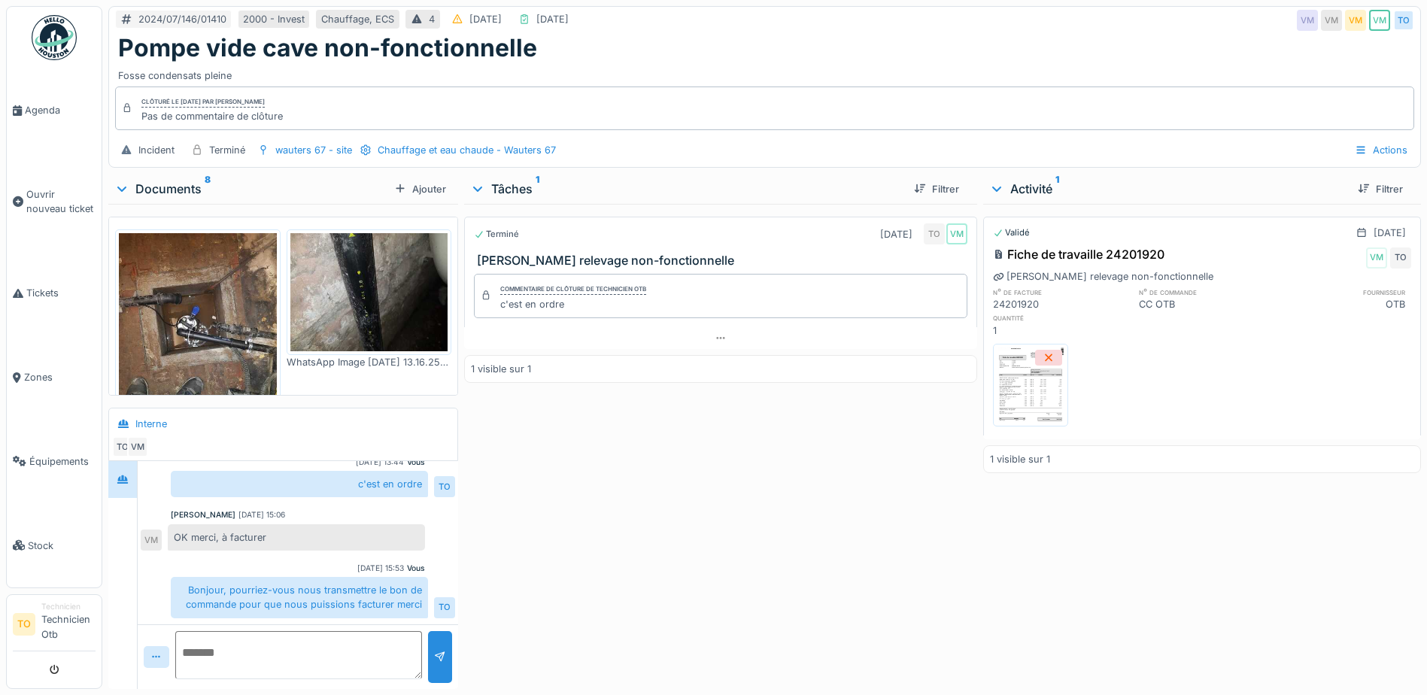
scroll to position [11, 0]
click at [308, 644] on textarea at bounding box center [298, 655] width 247 height 48
type textarea "**********"
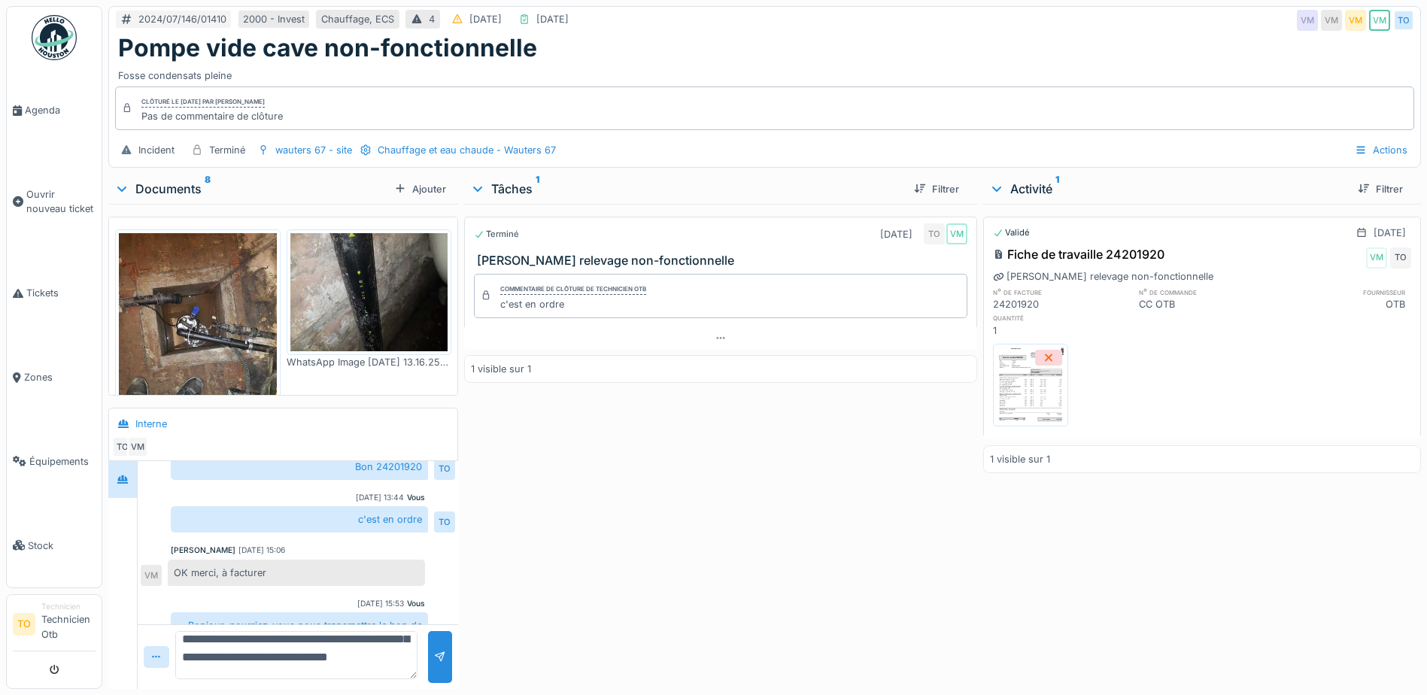
scroll to position [117, 0]
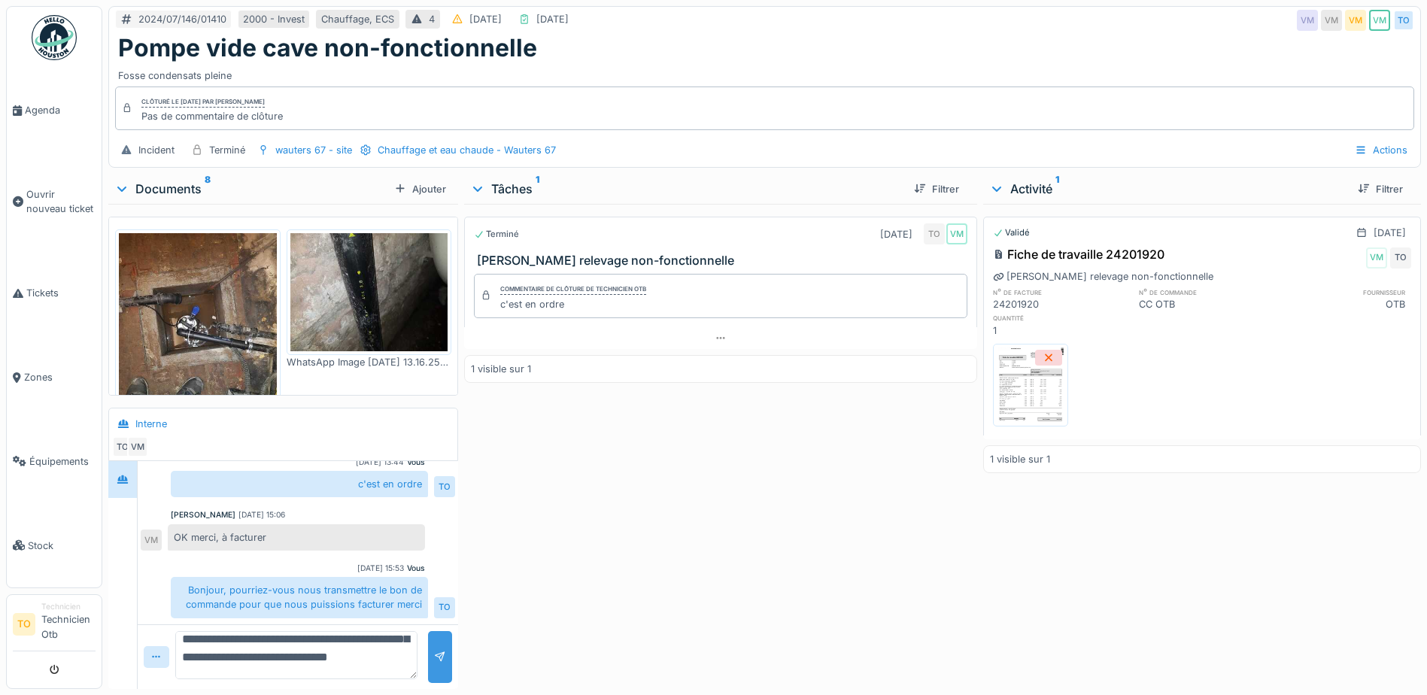
click at [436, 650] on div at bounding box center [440, 657] width 12 height 14
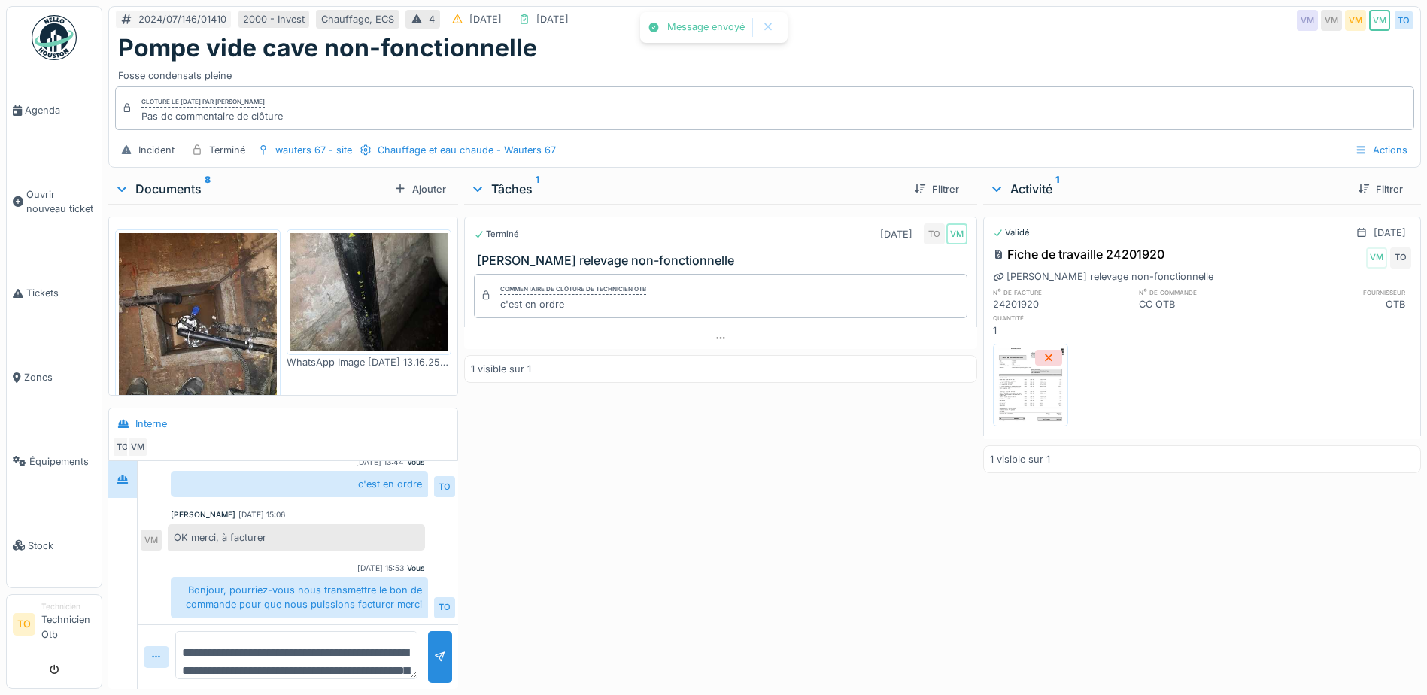
scroll to position [199, 0]
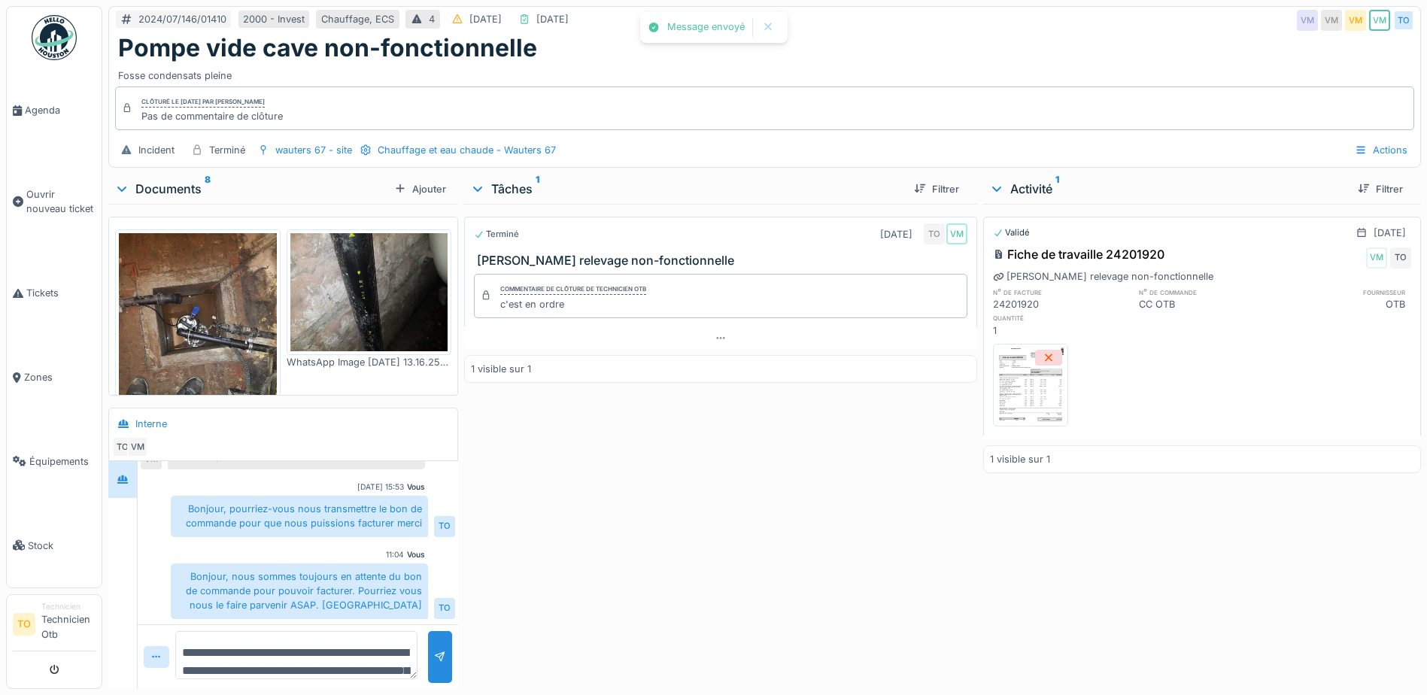
click at [1021, 379] on img at bounding box center [1031, 385] width 68 height 75
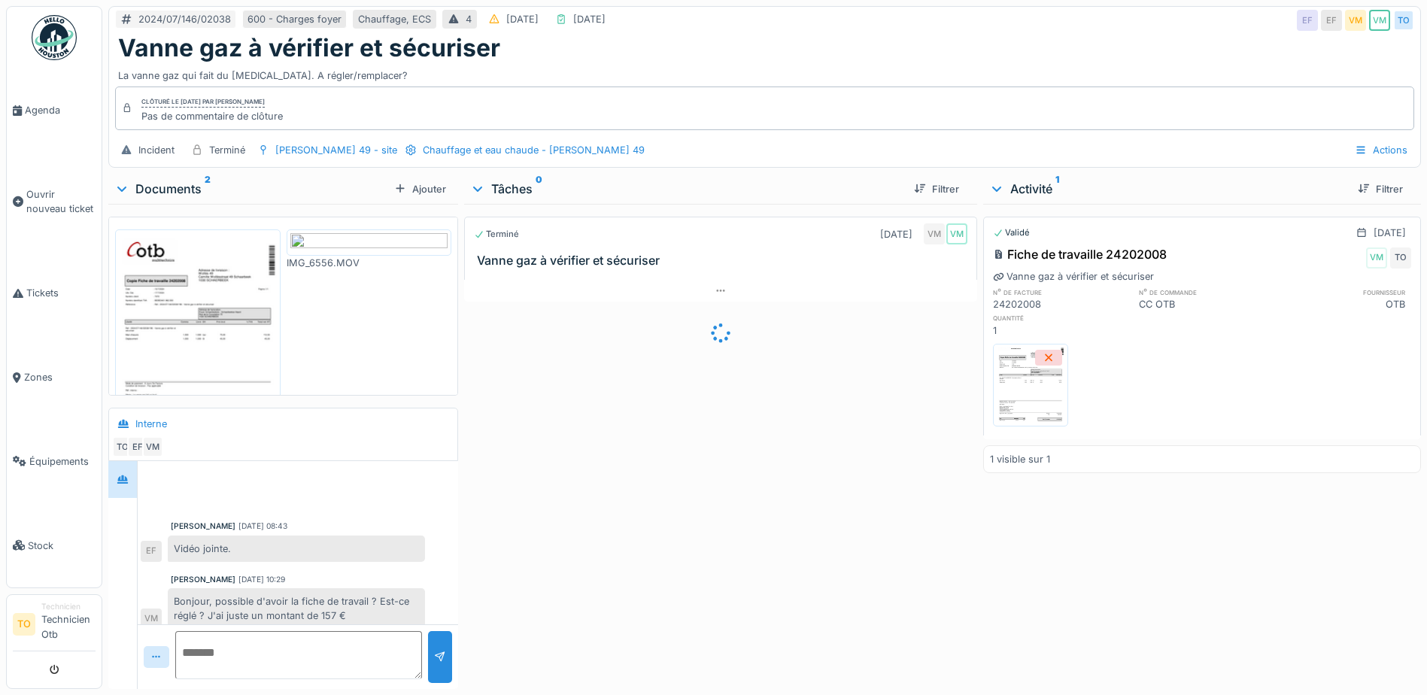
scroll to position [199, 0]
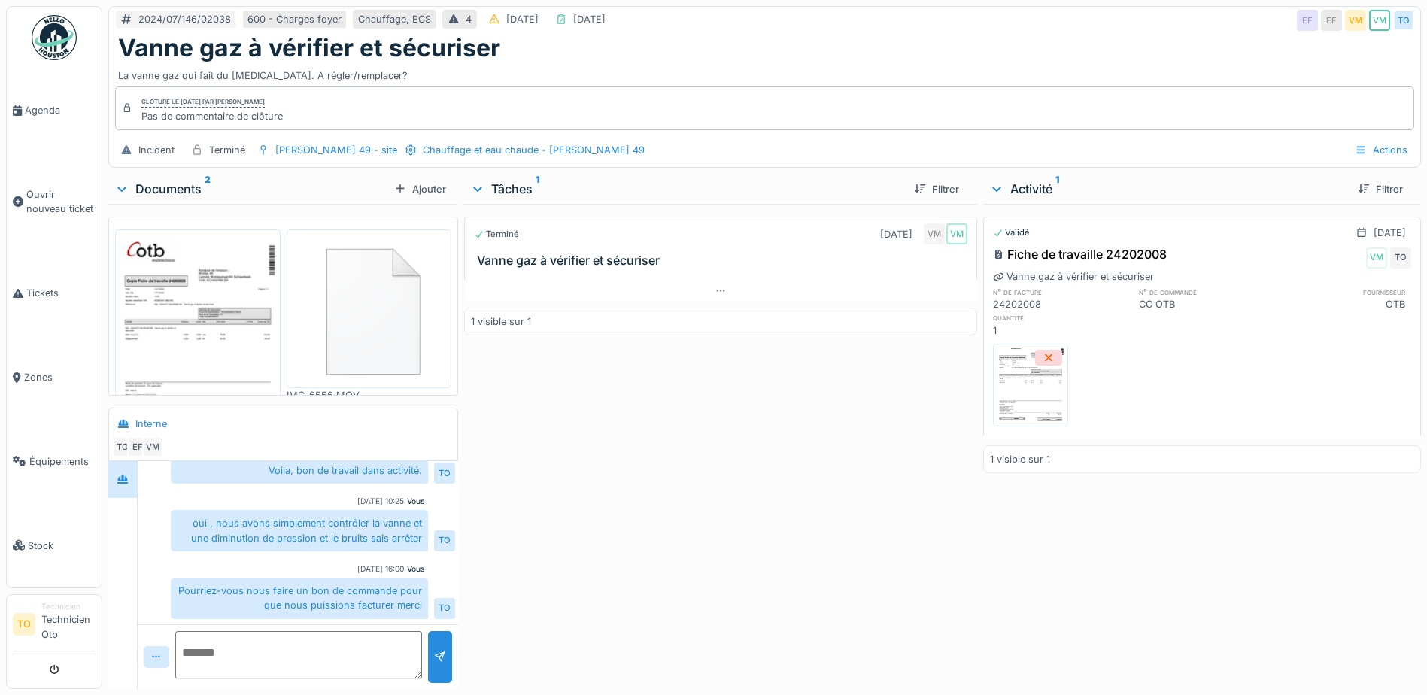
click at [1022, 375] on img at bounding box center [1031, 385] width 68 height 75
click at [247, 653] on textarea at bounding box center [298, 655] width 247 height 48
type textarea "**********"
click at [428, 657] on div at bounding box center [440, 657] width 24 height 52
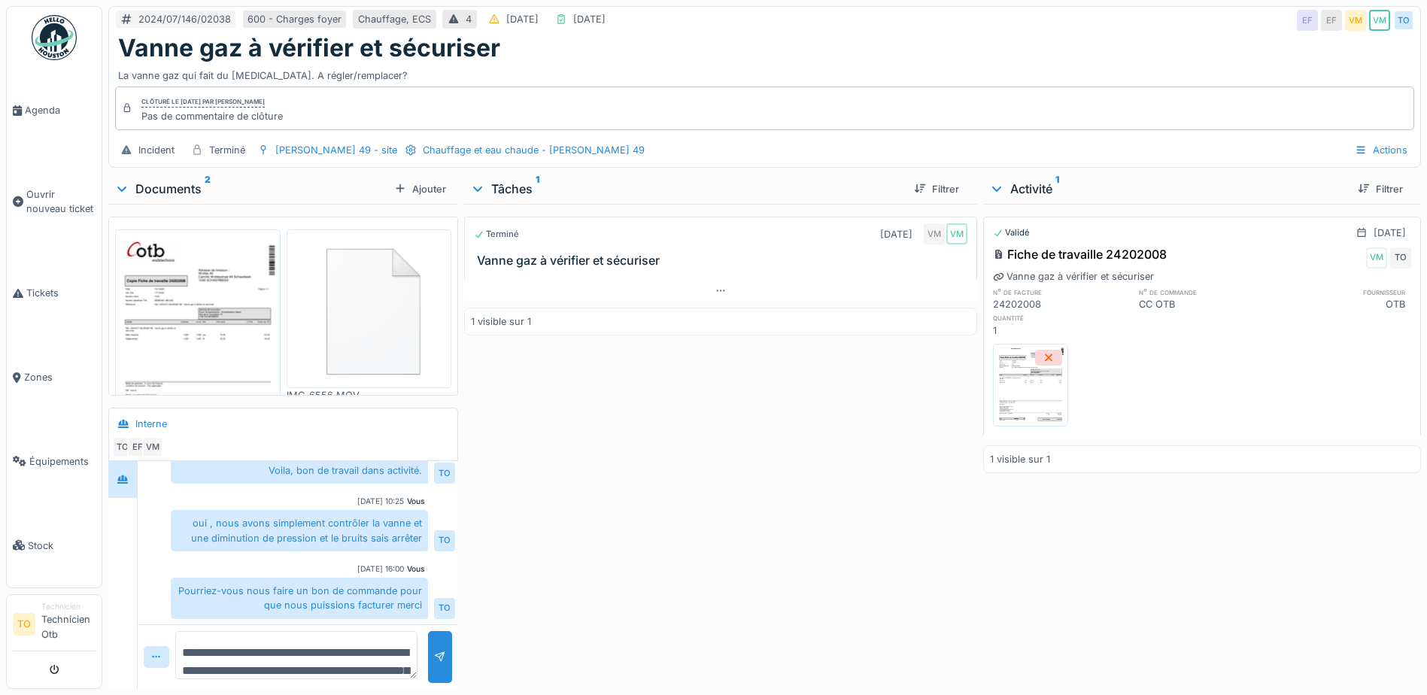
scroll to position [281, 0]
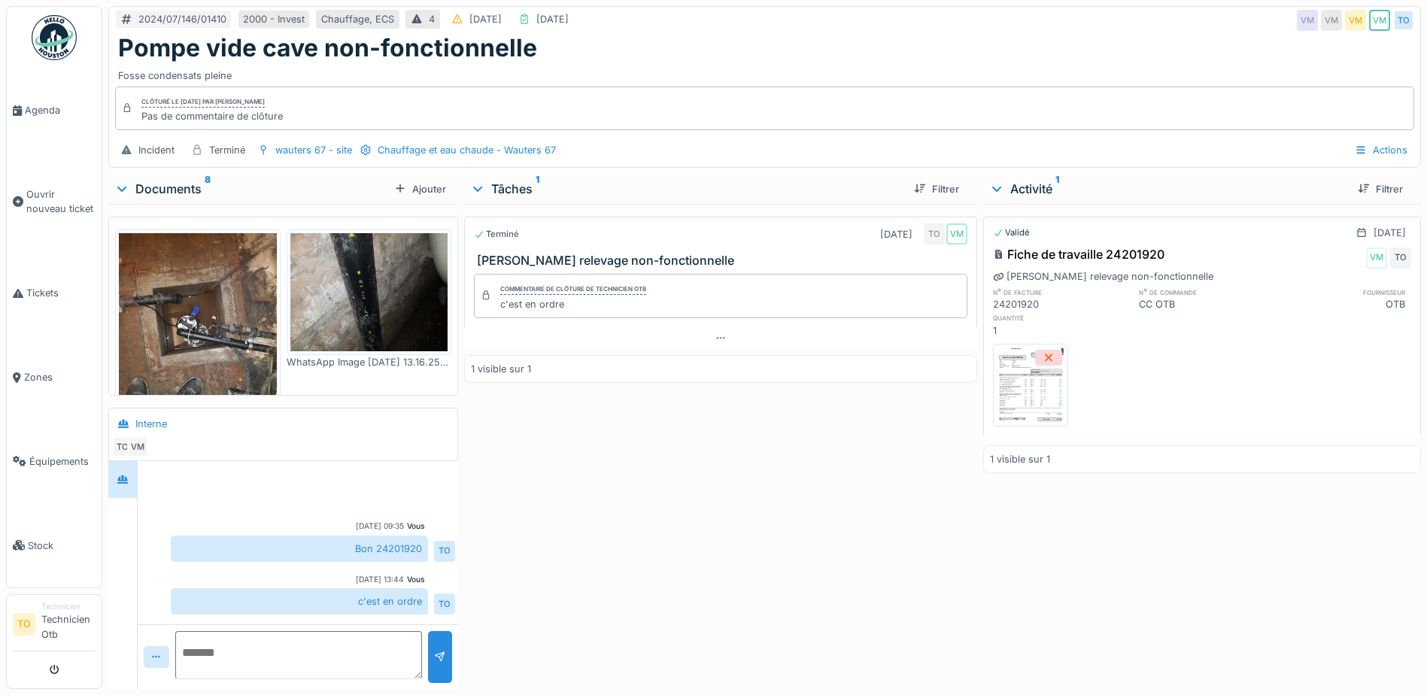
scroll to position [118, 0]
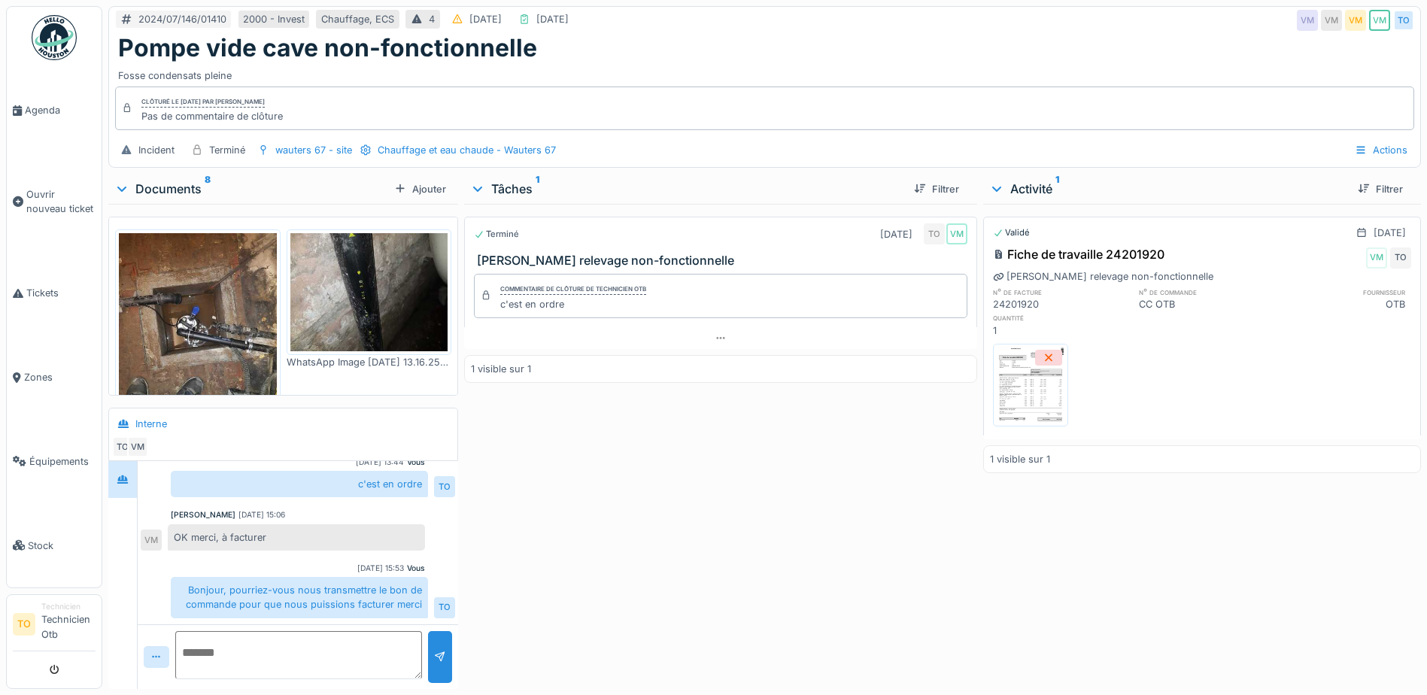
click at [1030, 366] on img at bounding box center [1031, 385] width 68 height 75
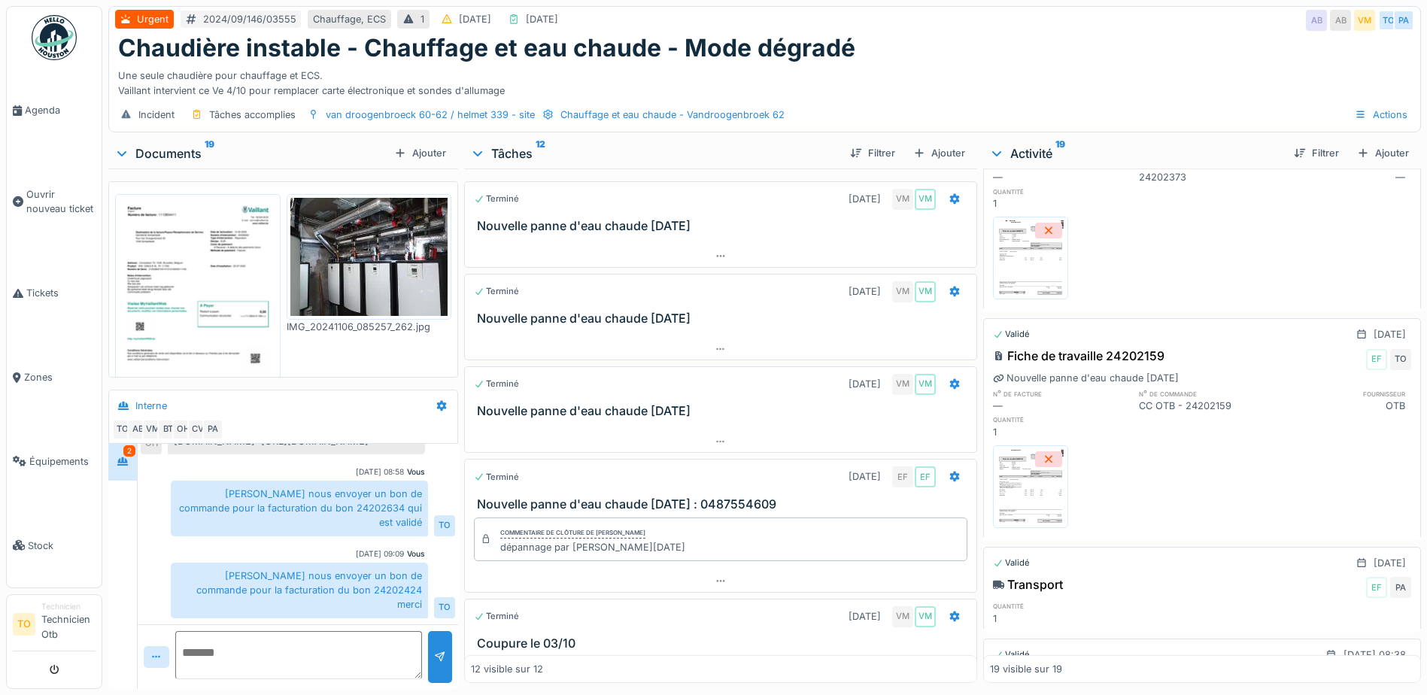
scroll to position [3300, 0]
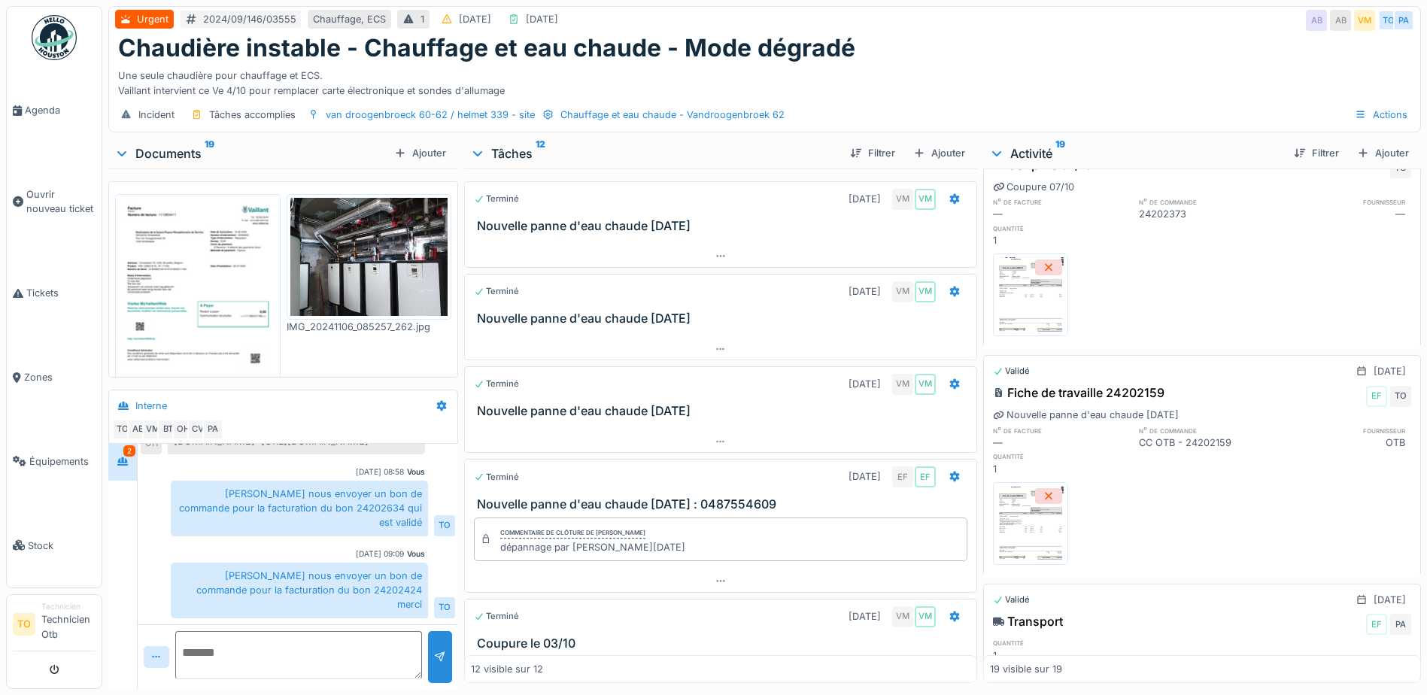
click at [1035, 496] on img at bounding box center [1031, 523] width 68 height 75
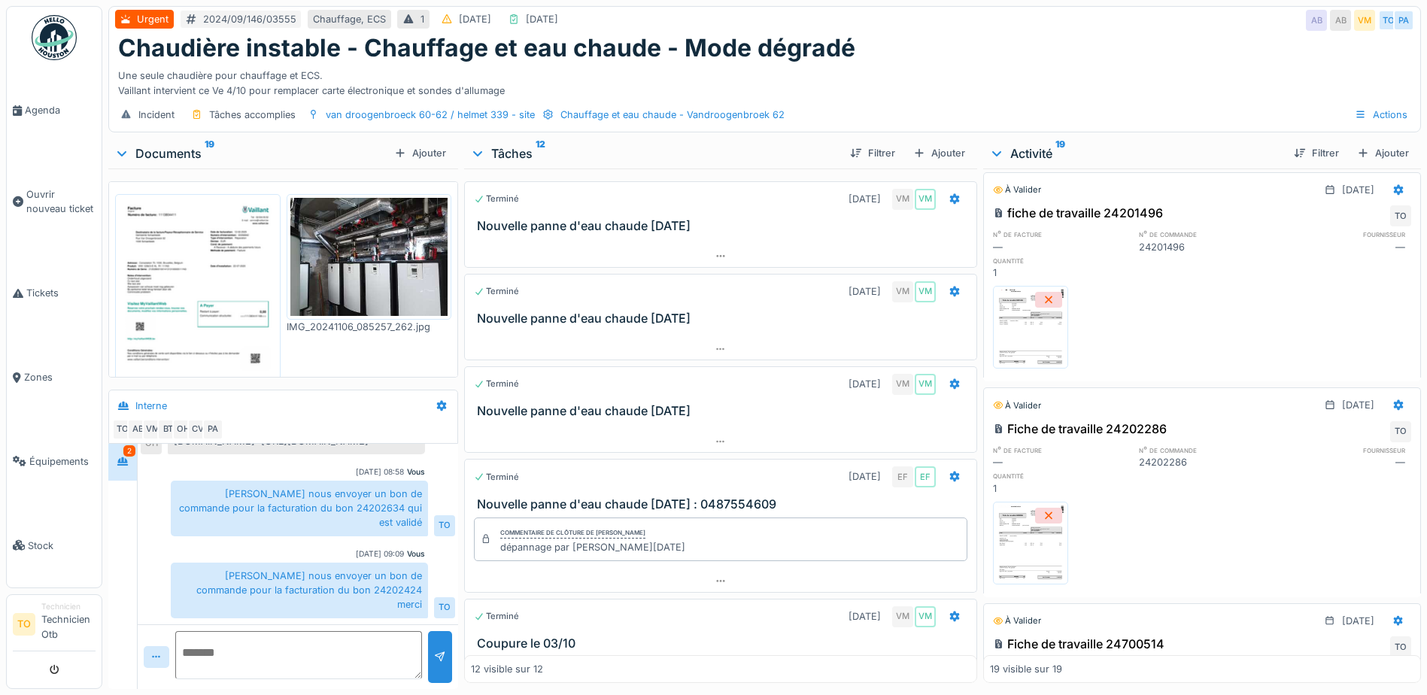
scroll to position [0, 0]
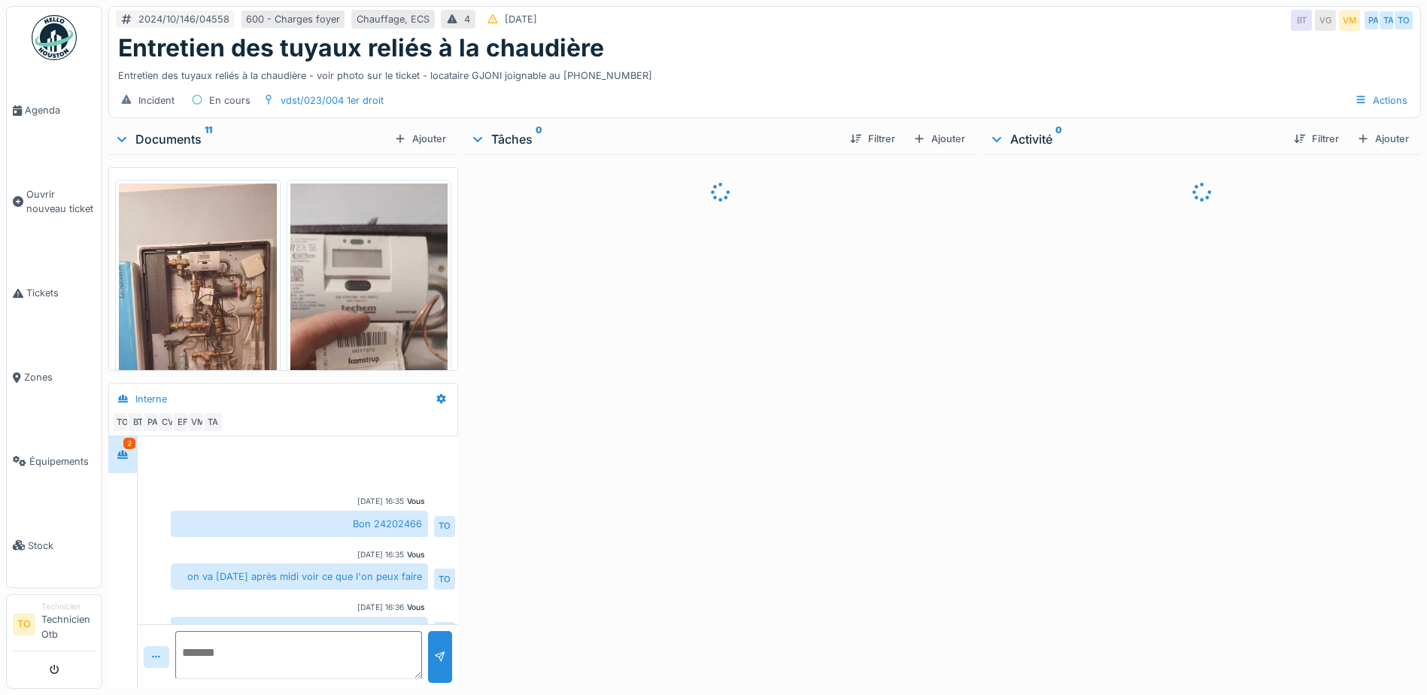
scroll to position [570, 0]
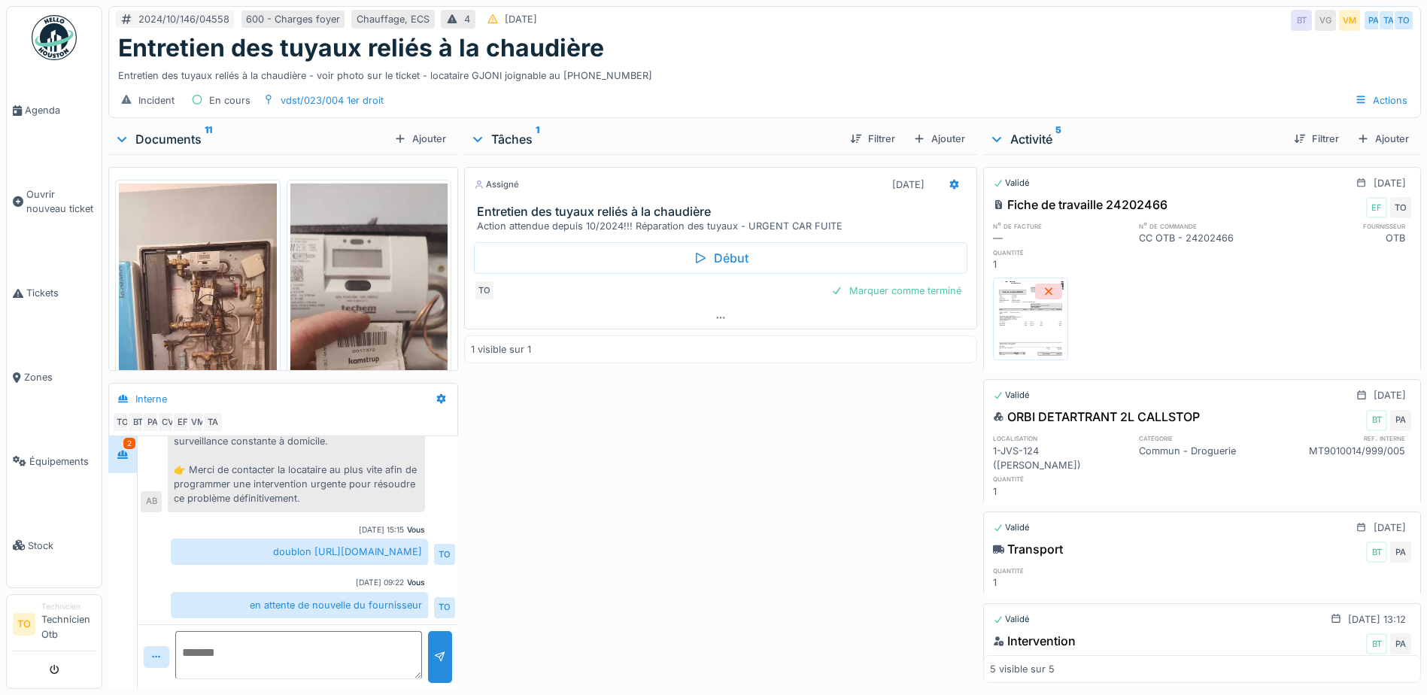
click at [1025, 326] on img at bounding box center [1031, 318] width 68 height 75
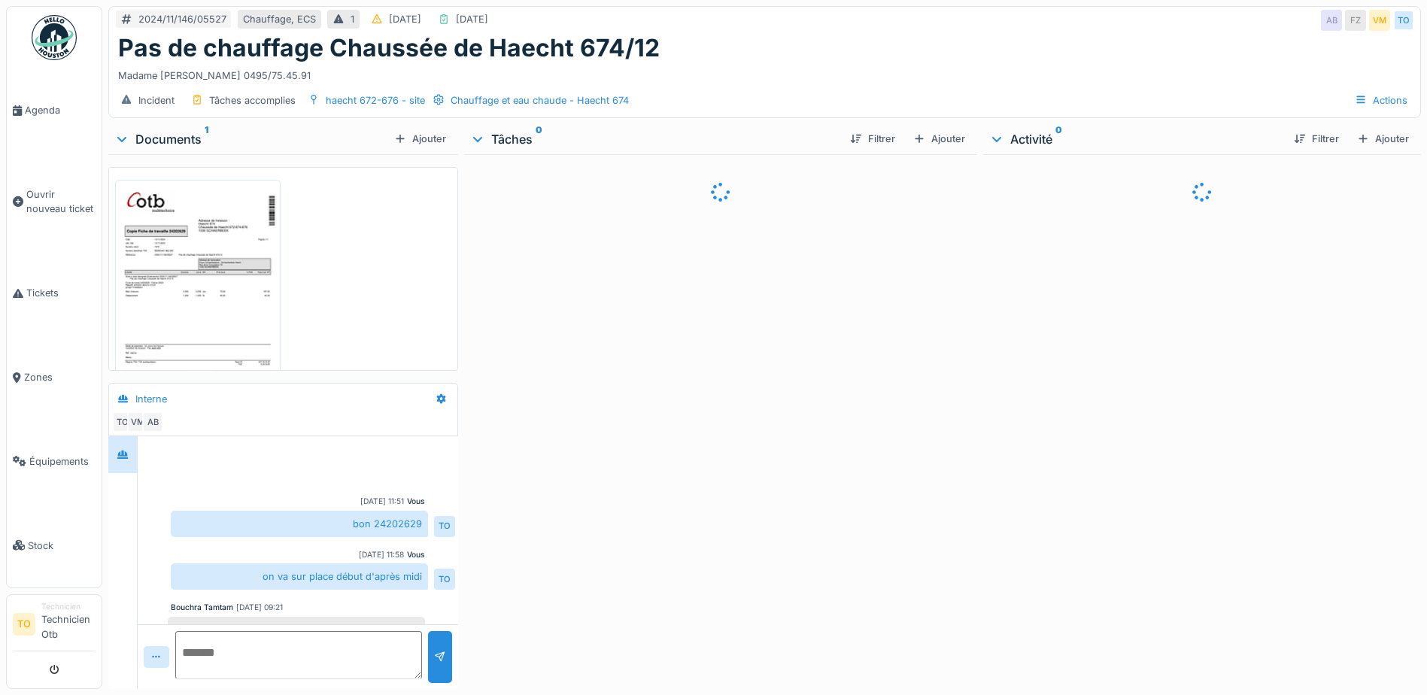
scroll to position [527, 0]
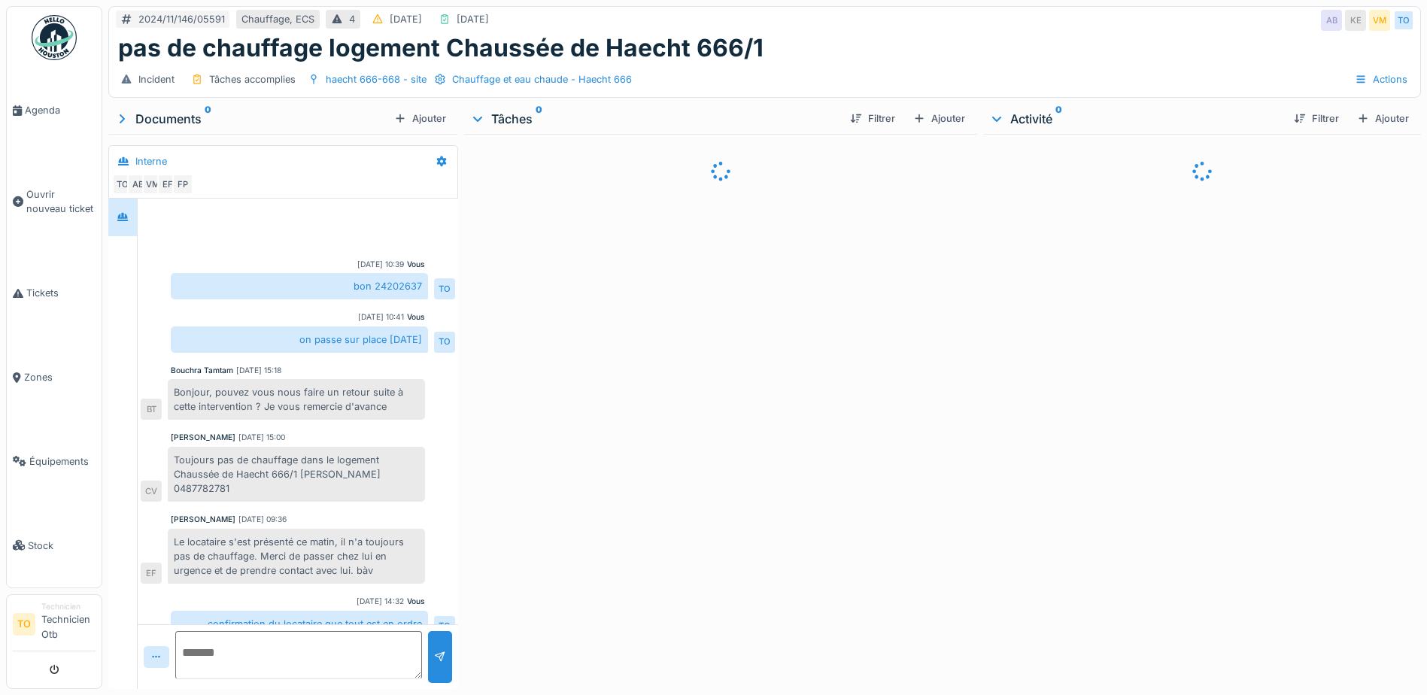
scroll to position [87, 0]
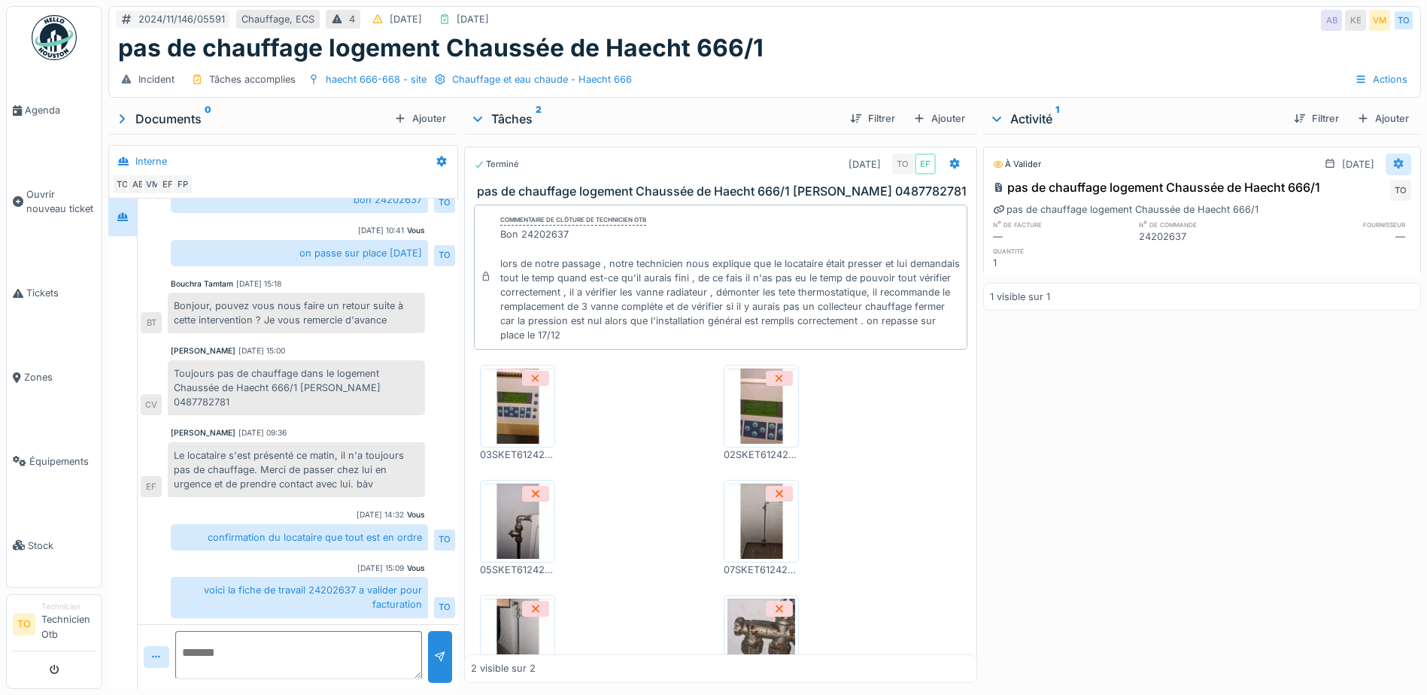
click at [1394, 161] on icon at bounding box center [1399, 164] width 10 height 11
click at [1331, 192] on div "Modifier" at bounding box center [1325, 198] width 73 height 23
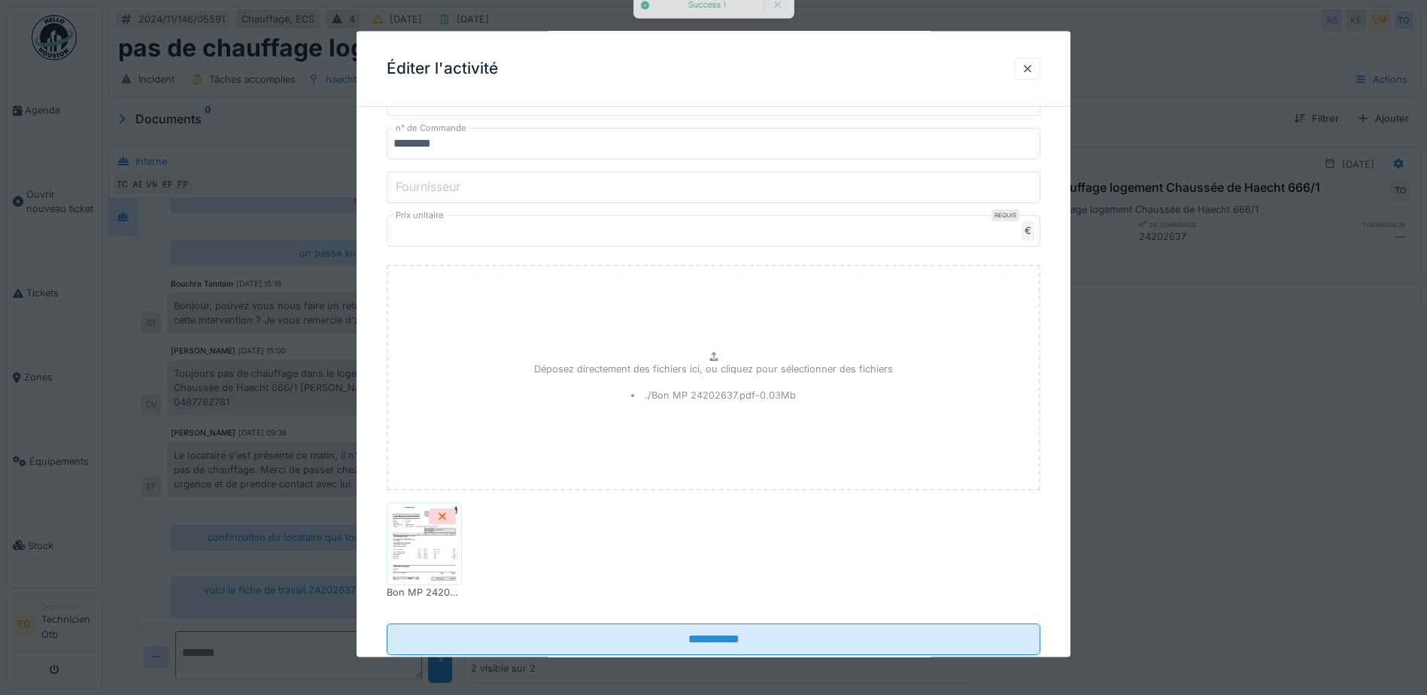
scroll to position [434, 0]
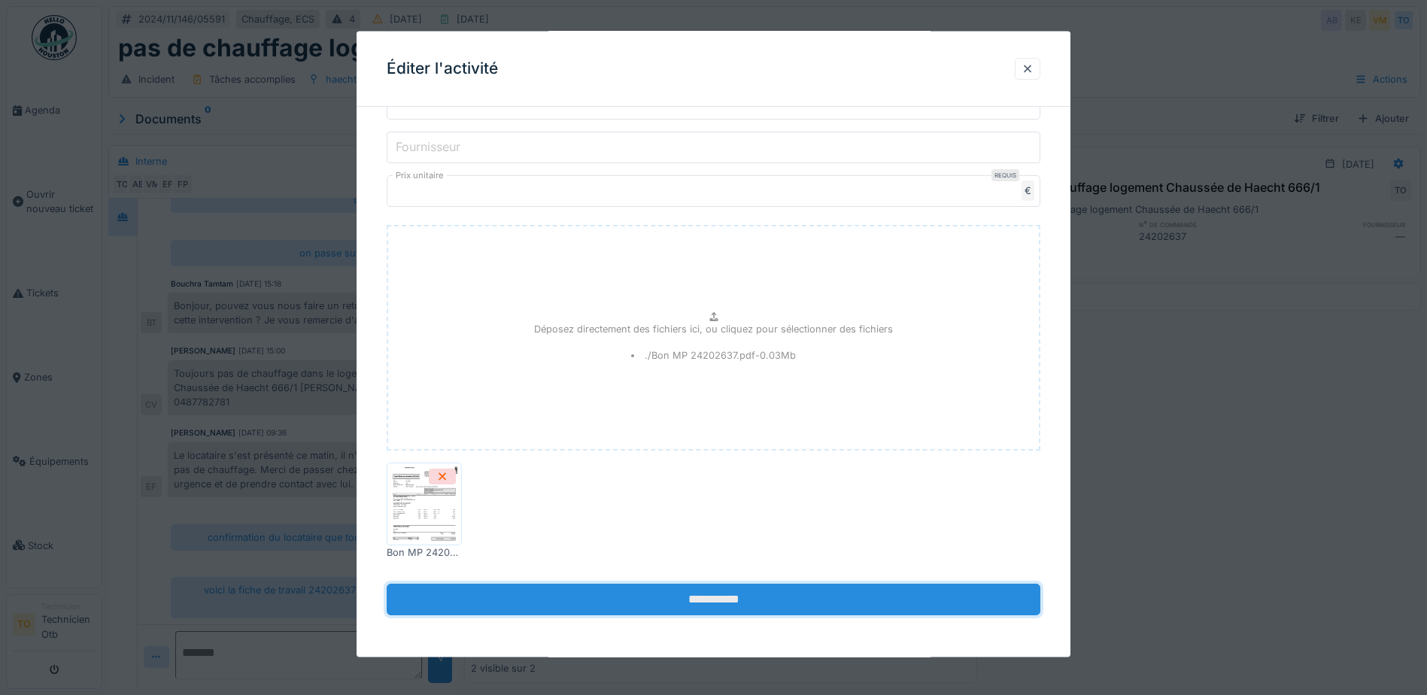
click at [748, 601] on input "**********" at bounding box center [714, 600] width 654 height 32
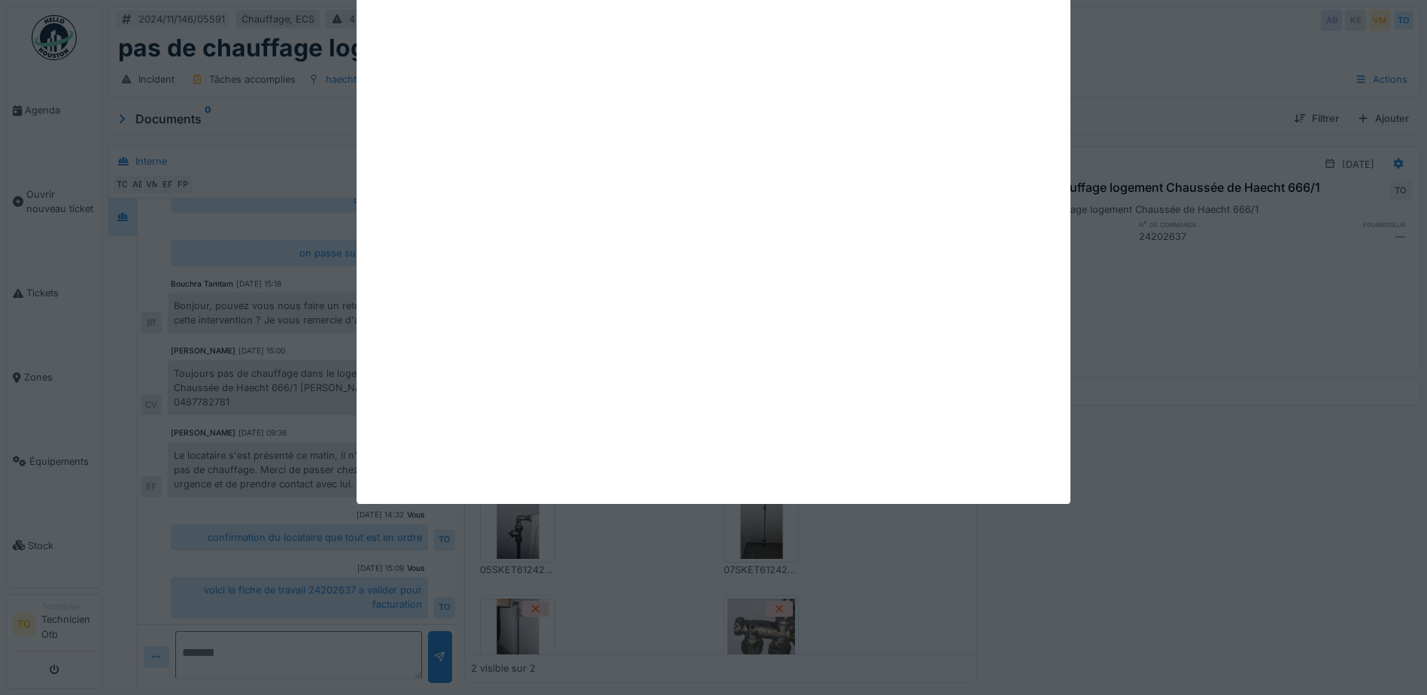
scroll to position [0, 0]
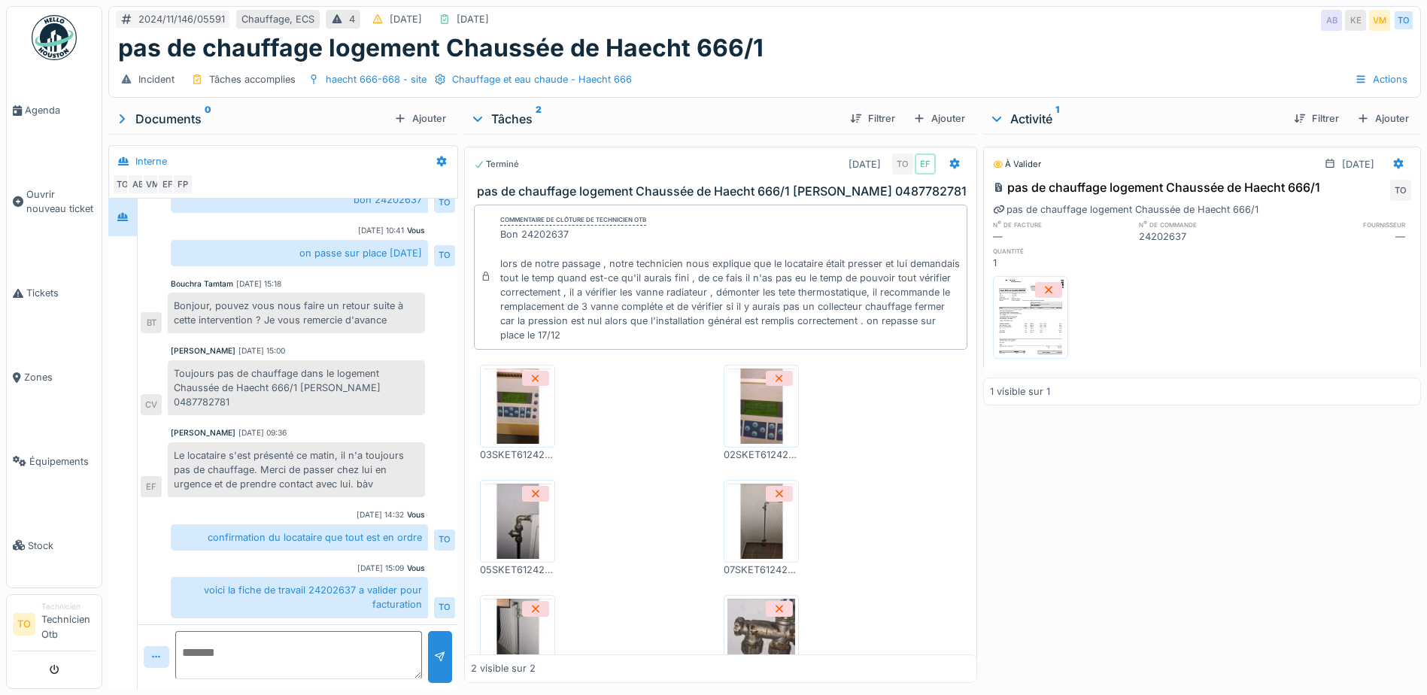
click at [353, 651] on textarea at bounding box center [298, 655] width 247 height 48
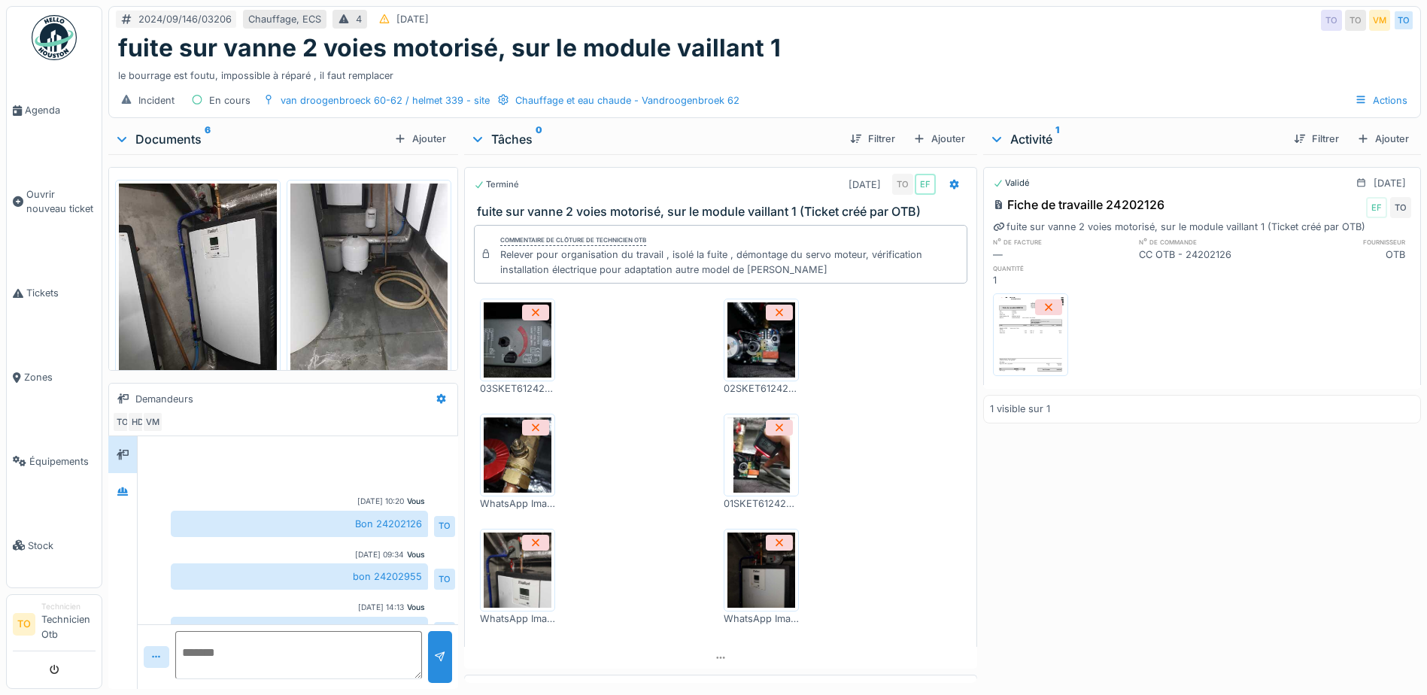
scroll to position [286, 0]
